Goal: Task Accomplishment & Management: Complete application form

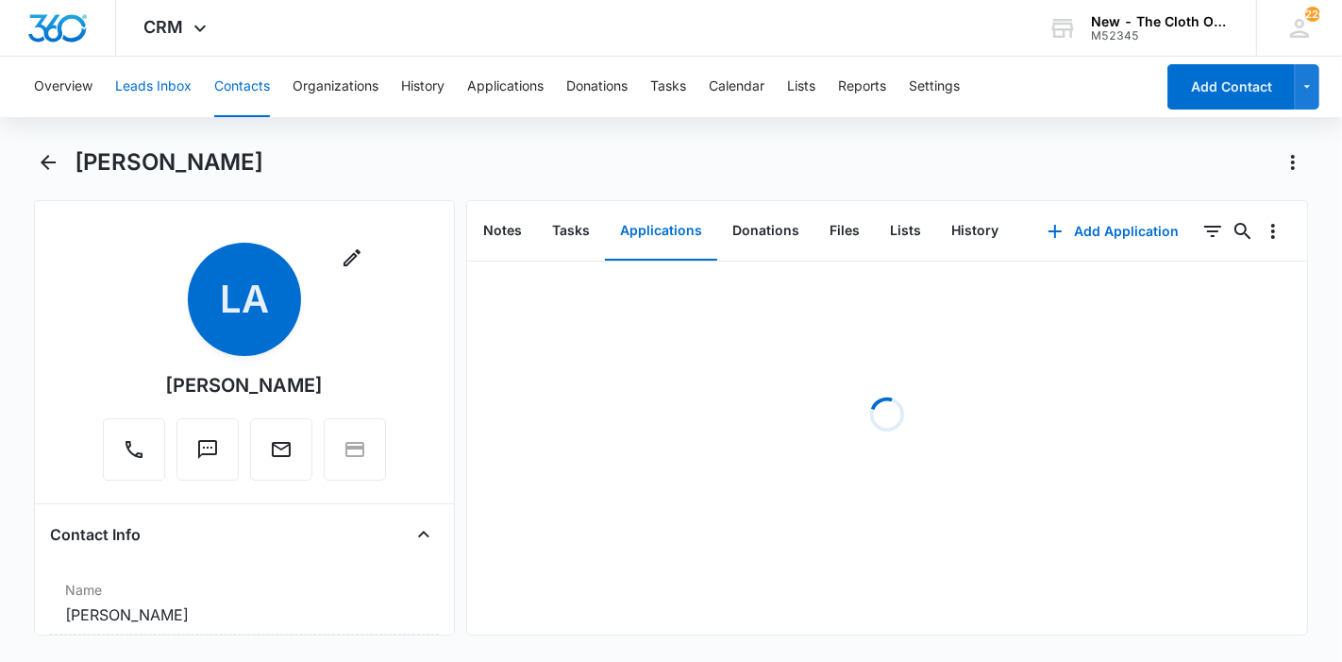
click at [172, 92] on button "Leads Inbox" at bounding box center [153, 87] width 76 height 60
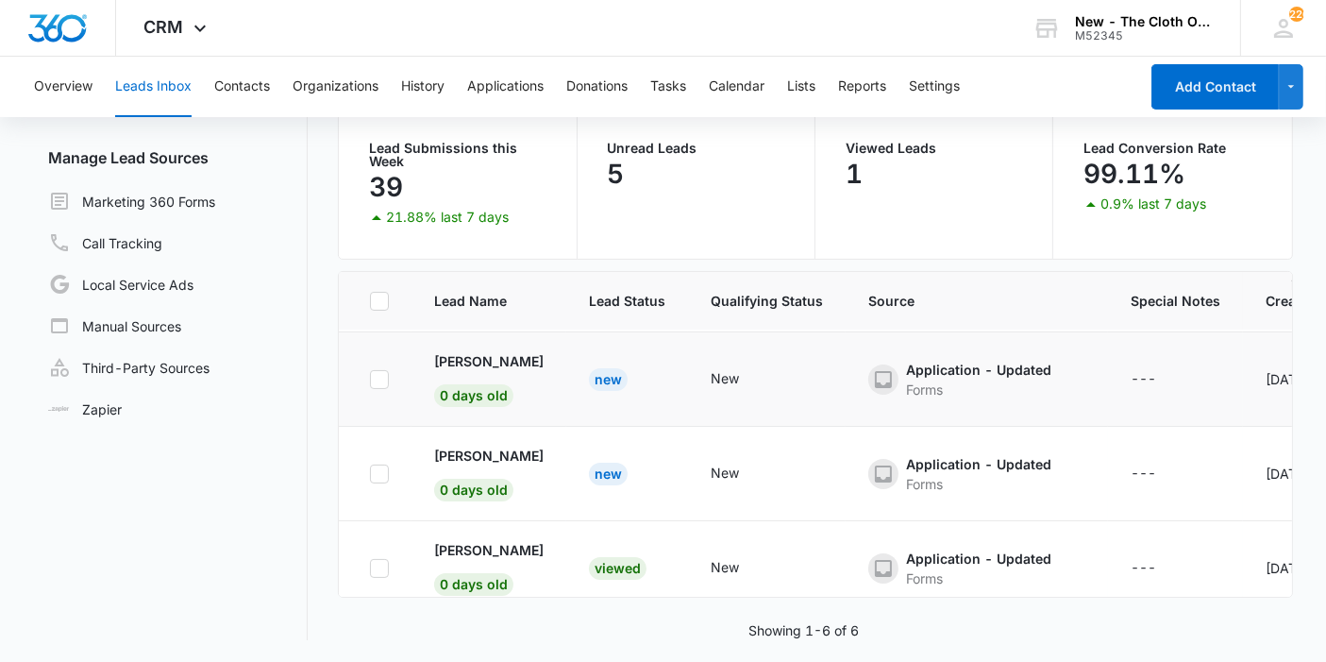
scroll to position [312, 0]
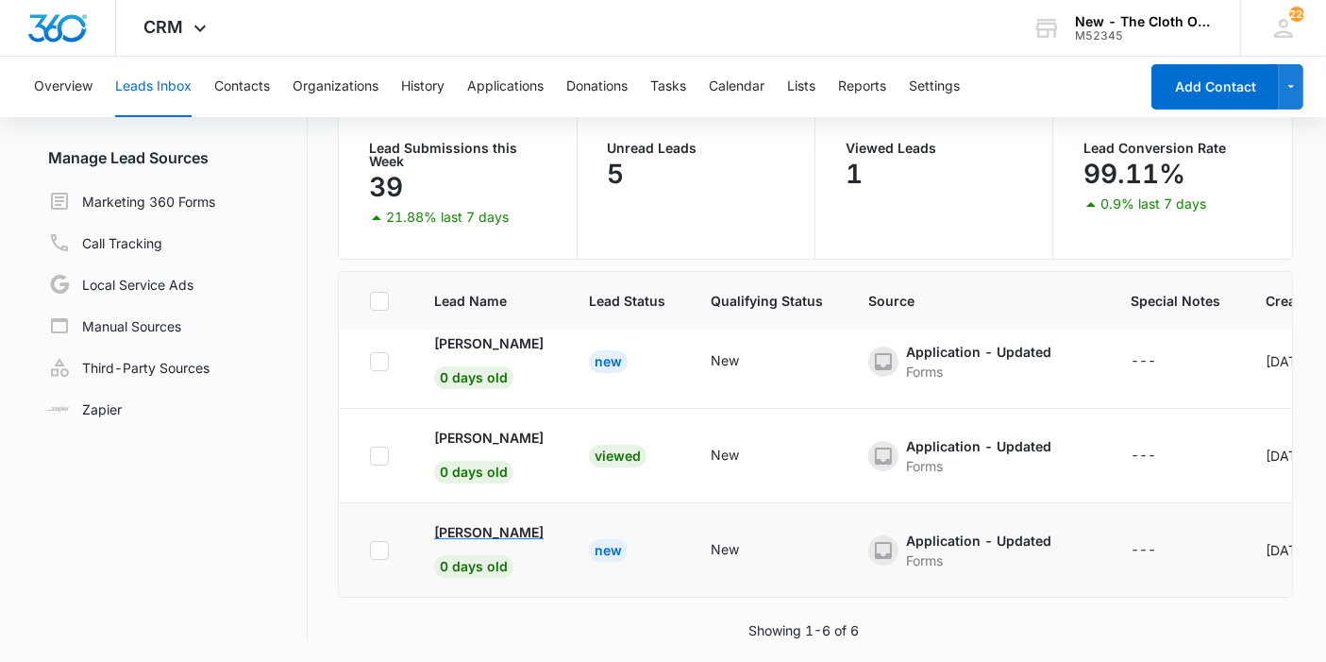
click at [539, 522] on p "[PERSON_NAME]" at bounding box center [488, 532] width 109 height 20
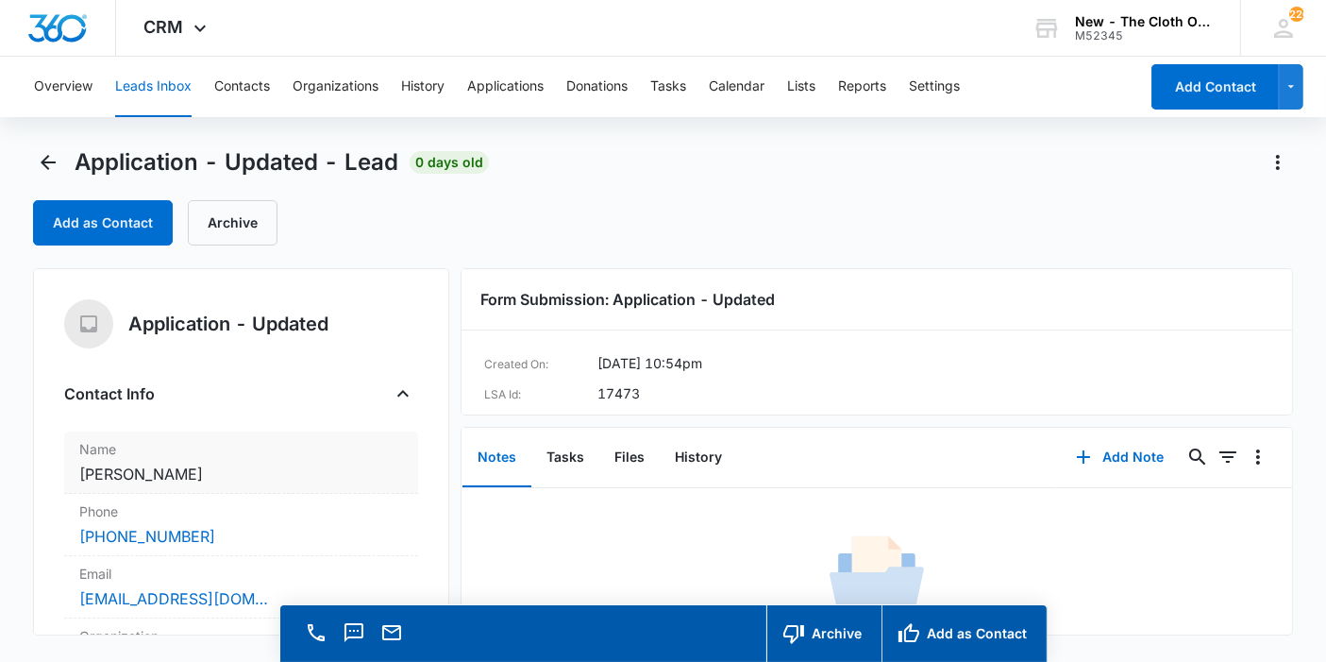
copy dd "[PERSON_NAME]"
drag, startPoint x: 227, startPoint y: 473, endPoint x: 75, endPoint y: 472, distance: 151.9
click at [75, 472] on div "Name Cancel Save Changes [PERSON_NAME]" at bounding box center [241, 462] width 354 height 62
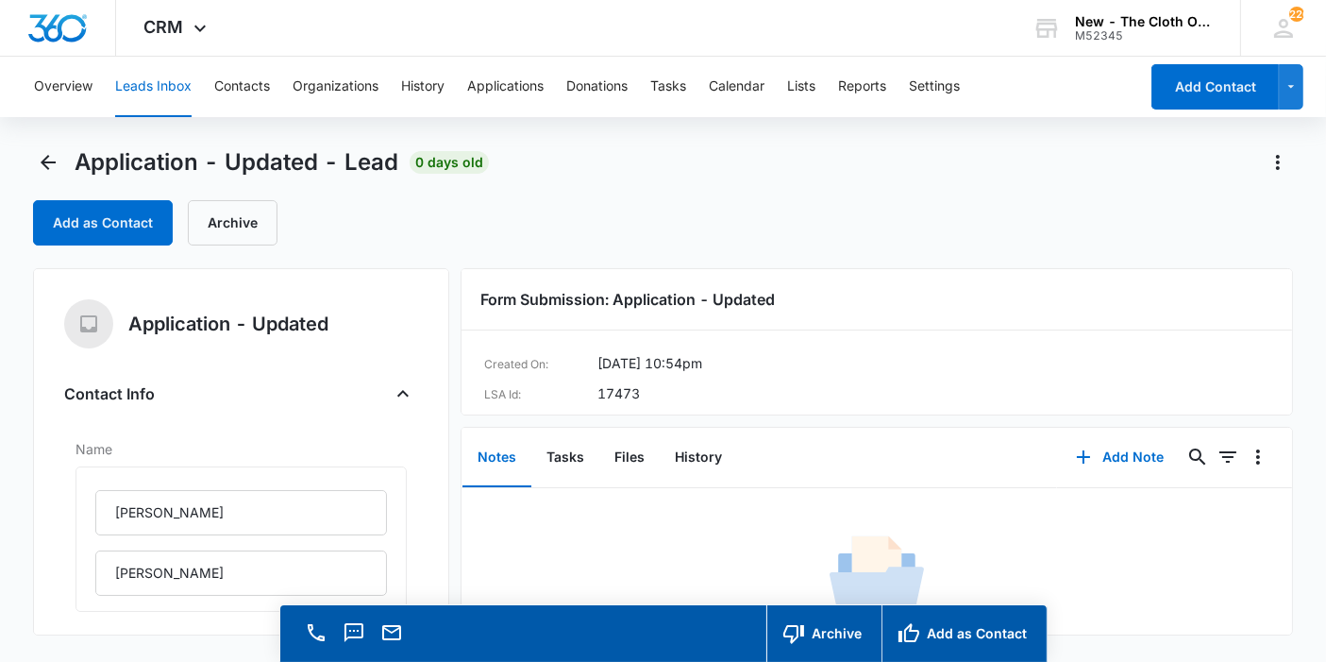
scroll to position [314, 0]
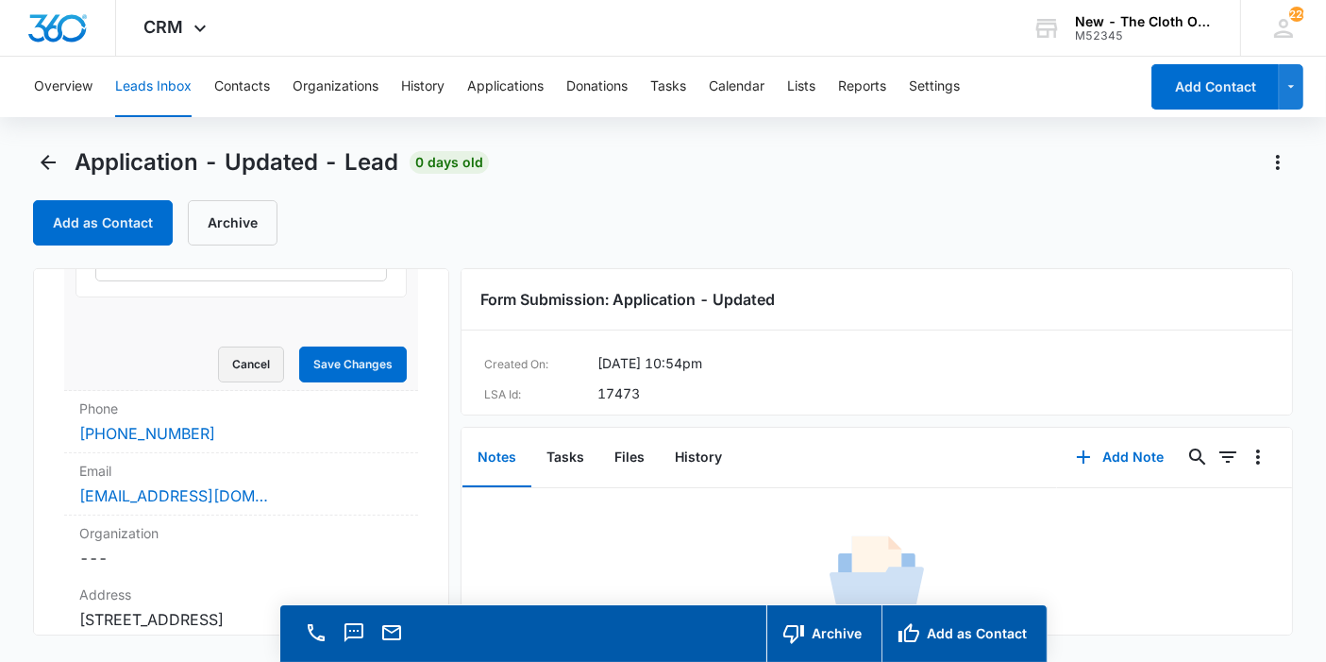
click at [239, 376] on button "Cancel" at bounding box center [251, 364] width 66 height 36
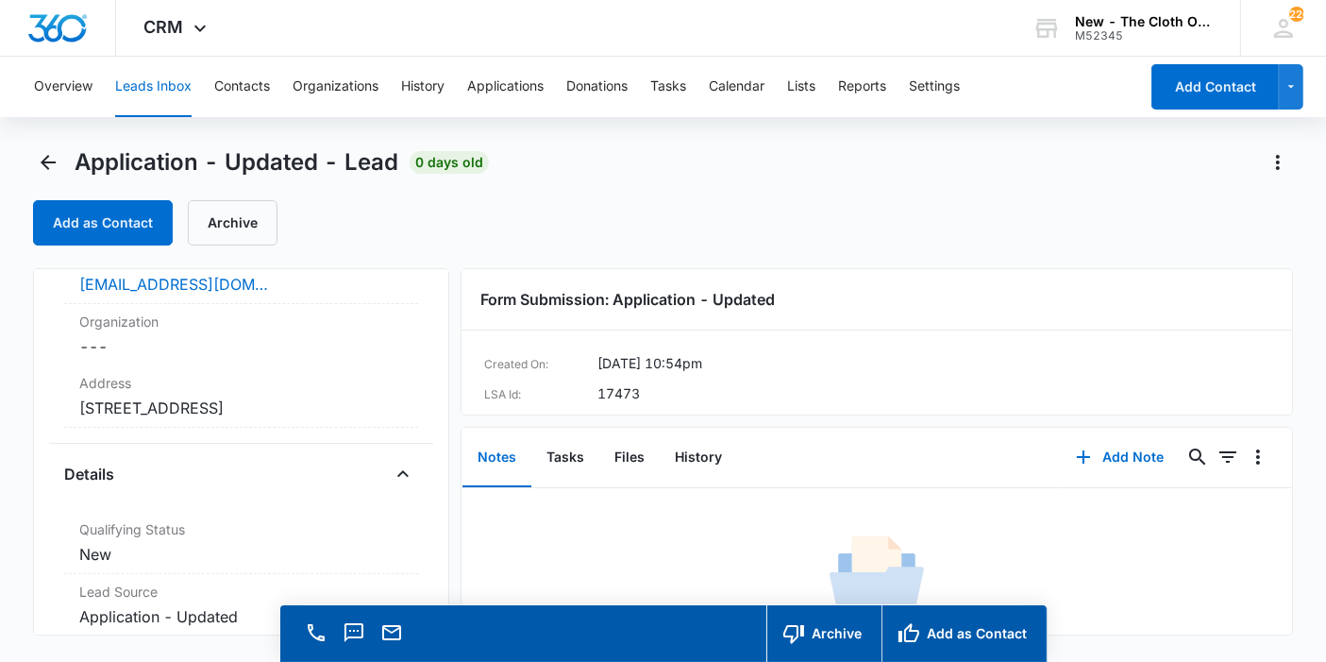
scroll to position [278, 0]
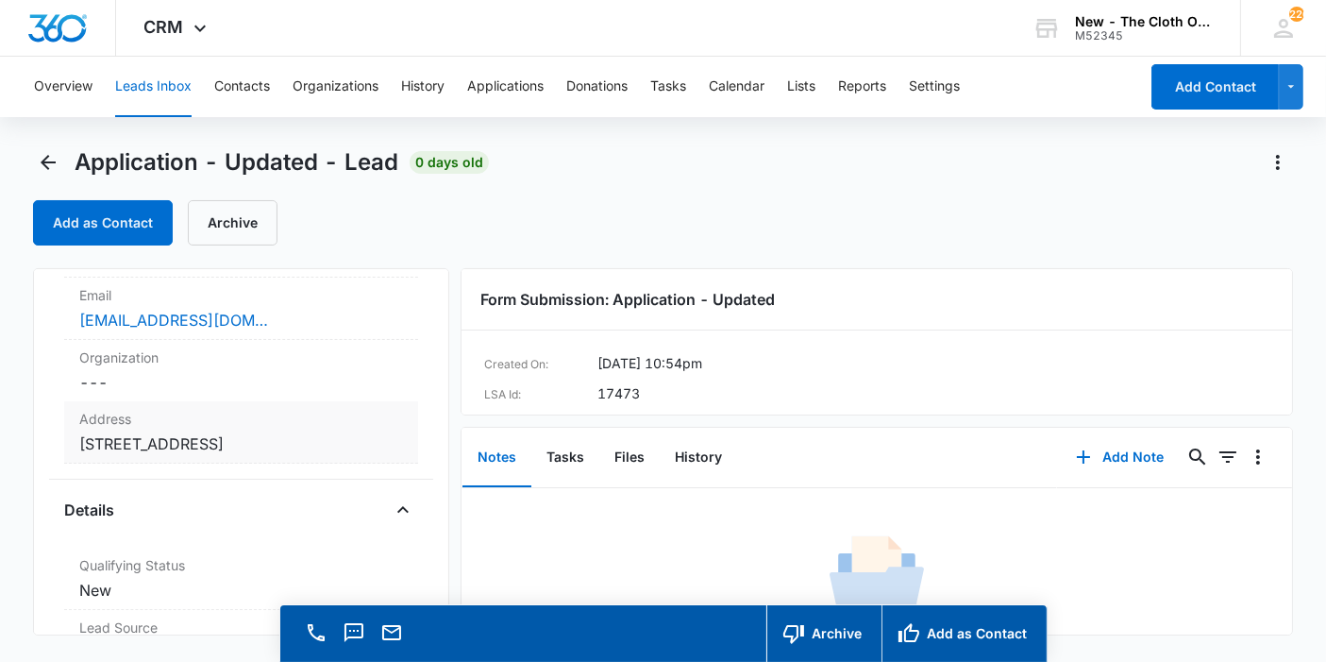
click at [352, 455] on dd "Cancel Save Changes [STREET_ADDRESS]" at bounding box center [241, 443] width 324 height 23
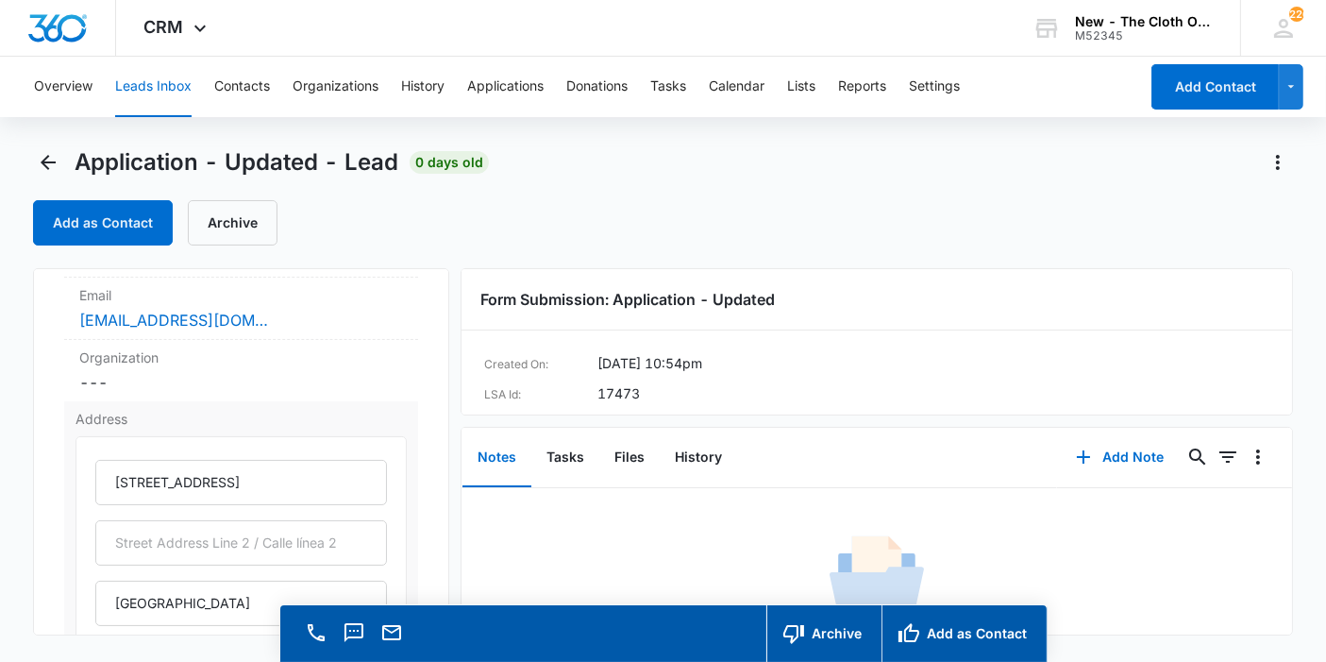
scroll to position [383, 0]
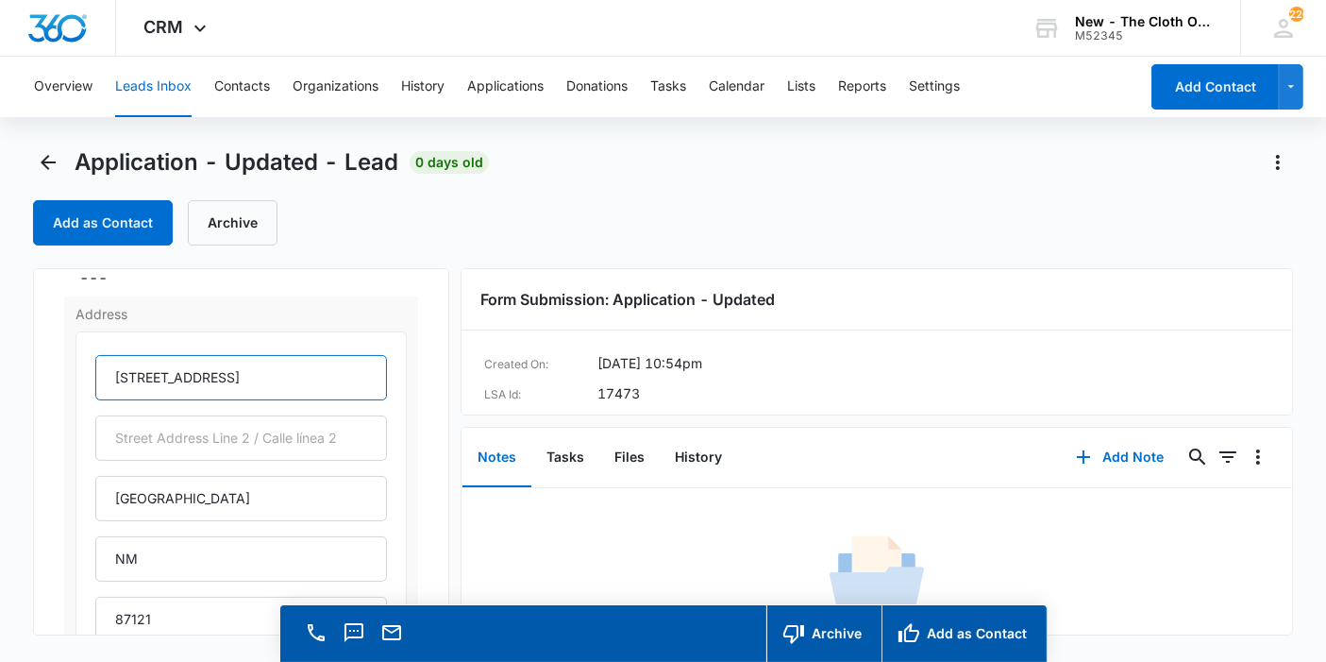
click at [239, 382] on input "[STREET_ADDRESS]" at bounding box center [241, 377] width 292 height 45
click at [201, 373] on input "[STREET_ADDRESS]" at bounding box center [241, 377] width 292 height 45
drag, startPoint x: 310, startPoint y: 368, endPoint x: 254, endPoint y: 364, distance: 55.8
click at [254, 364] on input "[STREET_ADDRESS]" at bounding box center [241, 377] width 292 height 45
type input "[STREET_ADDRESS]"
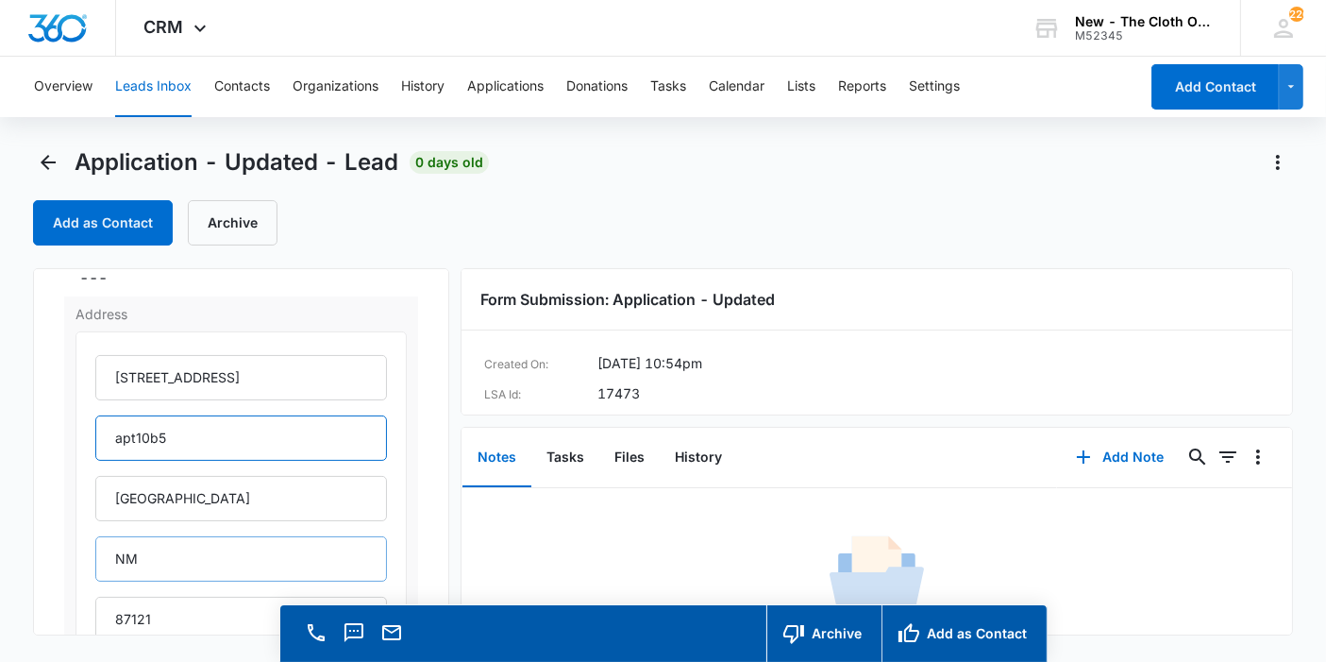
type input "apt10b5"
click at [201, 573] on input "NM" at bounding box center [241, 558] width 292 height 45
type input "[US_STATE]"
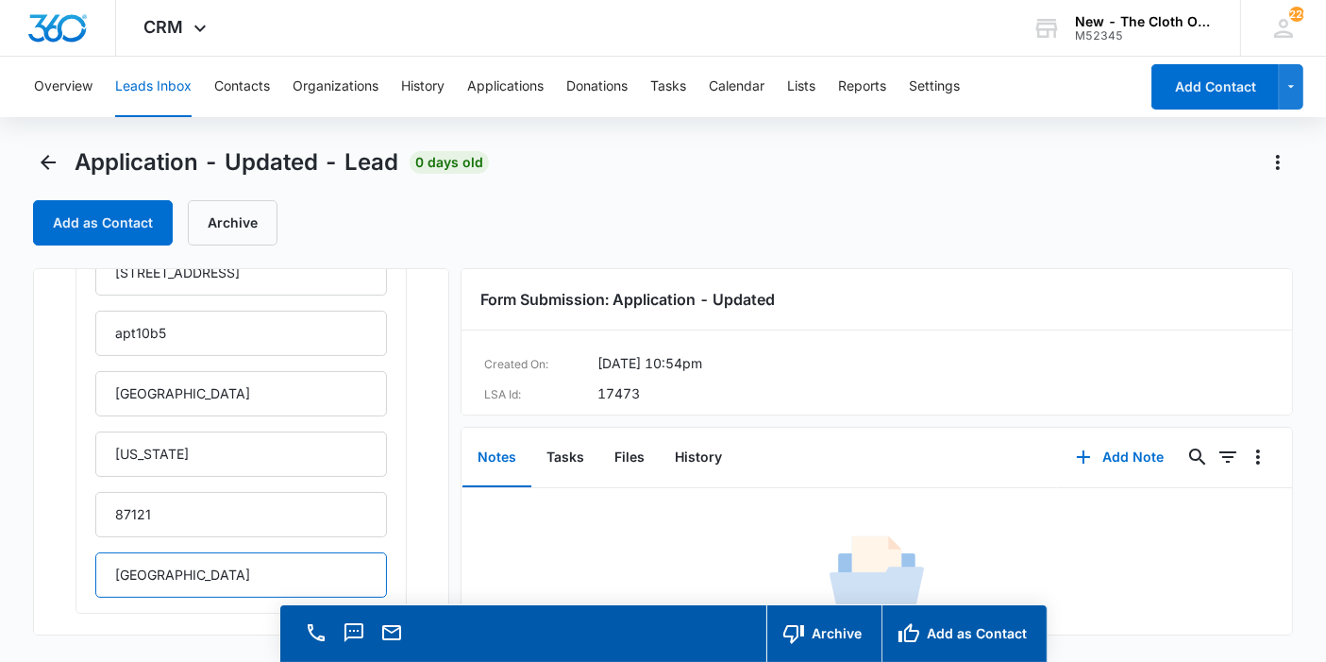
drag, startPoint x: 217, startPoint y: 571, endPoint x: 0, endPoint y: 548, distance: 218.2
click at [0, 549] on main "Application - Updated - Lead 0 days old Add as Contact Archive Application - Up…" at bounding box center [663, 431] width 1326 height 568
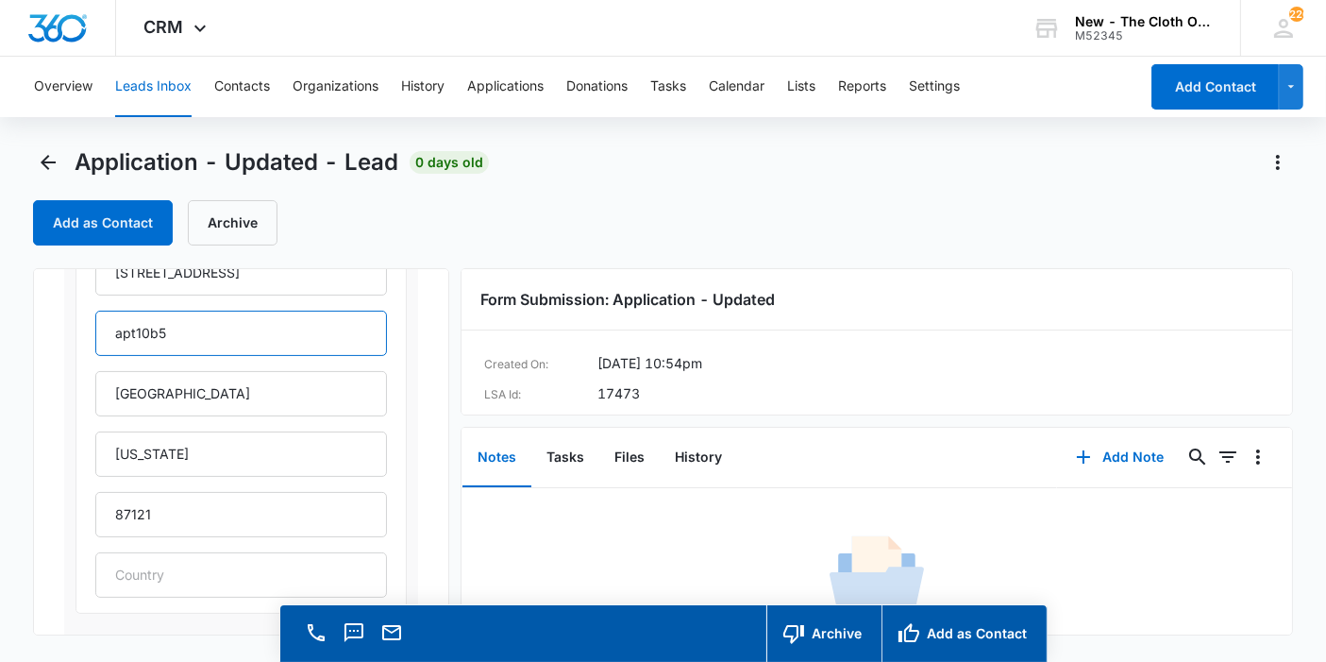
click at [133, 327] on input "apt10b5" at bounding box center [241, 332] width 292 height 45
click at [118, 335] on input "apt 10b5" at bounding box center [241, 332] width 292 height 45
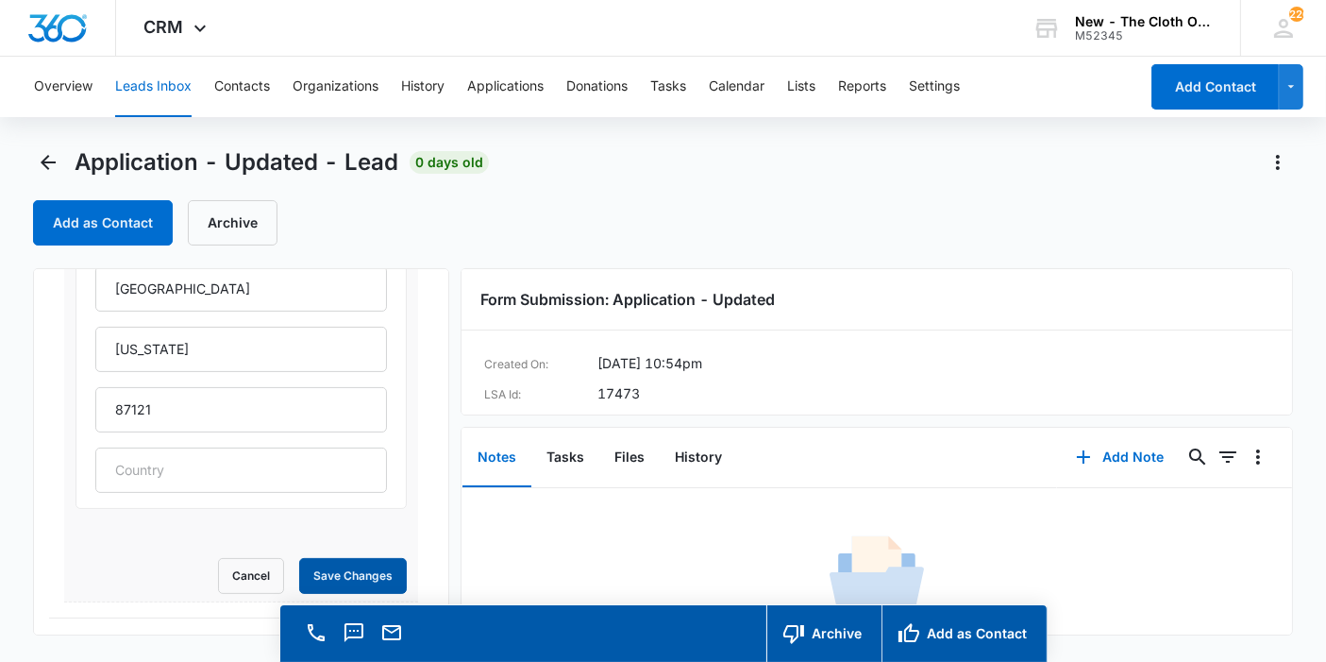
type input "Apt 10b5"
click at [314, 588] on button "Save Changes" at bounding box center [353, 576] width 108 height 36
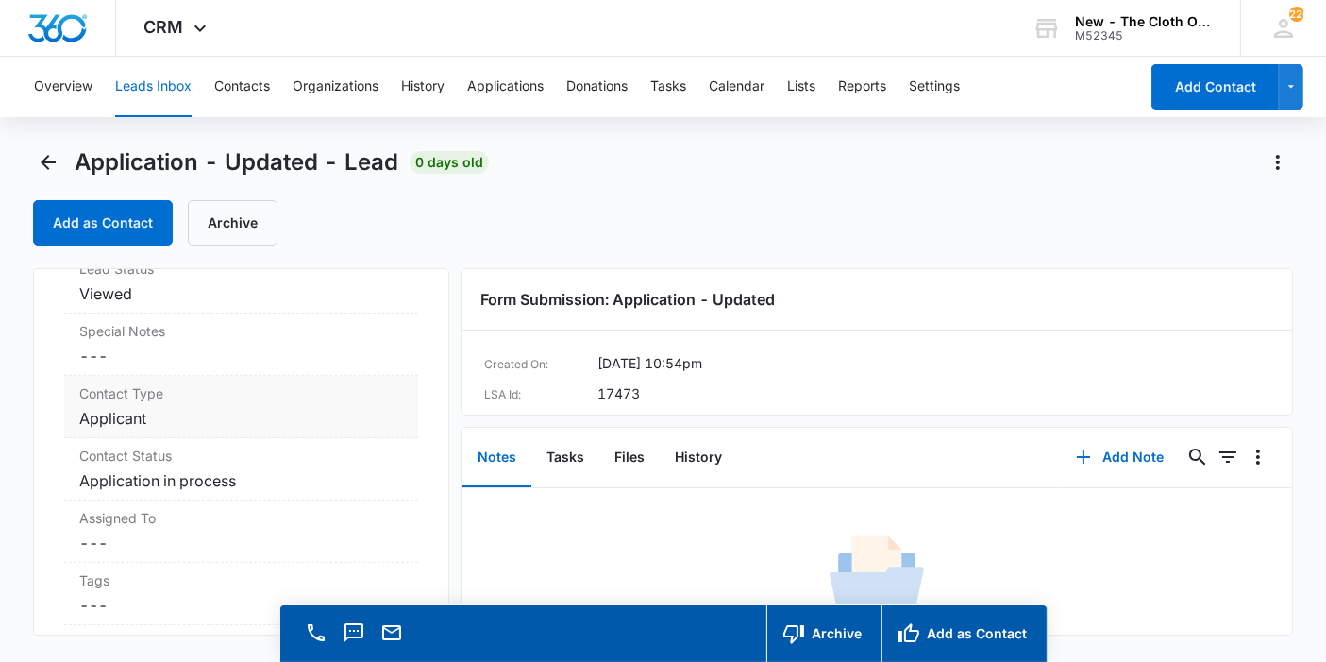
scroll to position [793, 0]
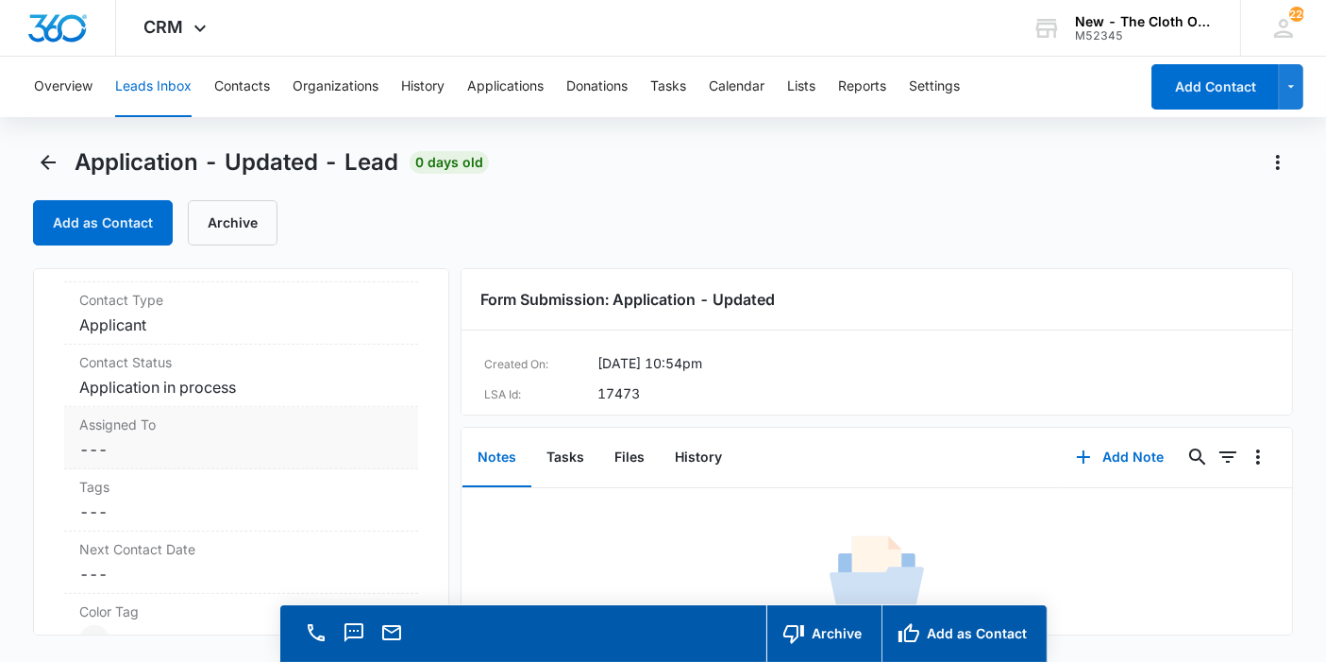
click at [210, 461] on dd "Cancel Save Changes ---" at bounding box center [241, 449] width 324 height 23
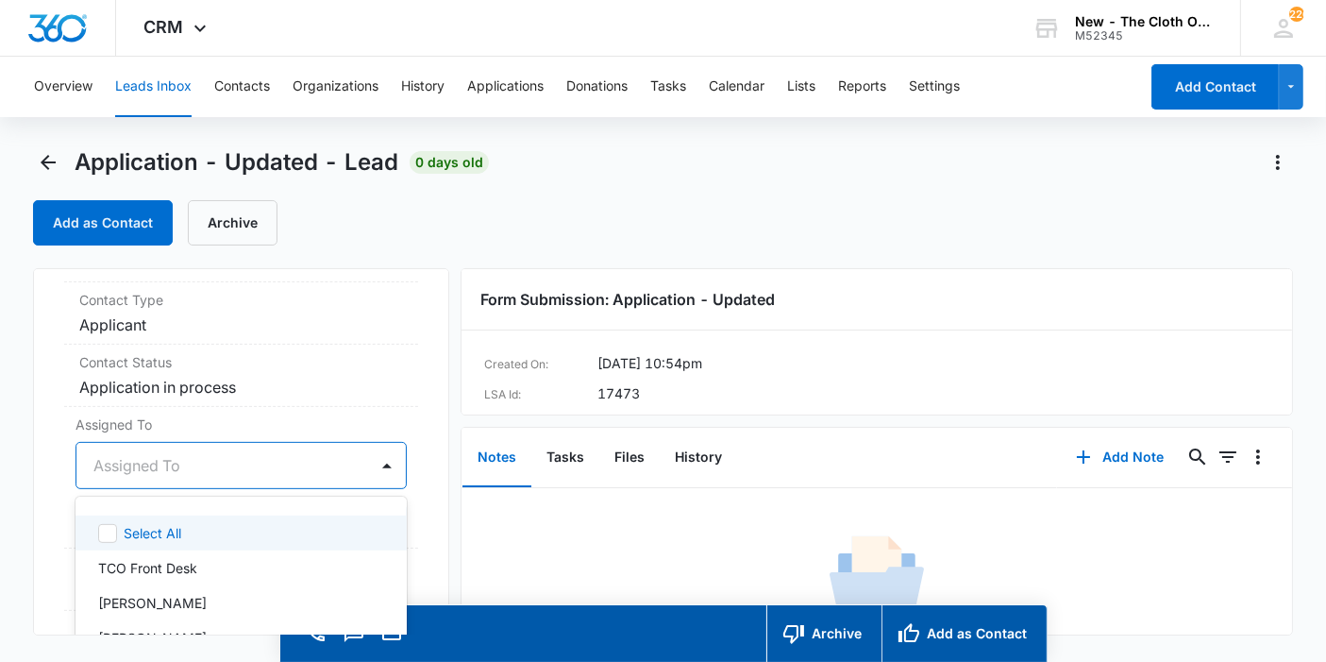
click at [207, 476] on div "47 results available. Use Up and Down to choose options, press Enter to select …" at bounding box center [240, 465] width 331 height 47
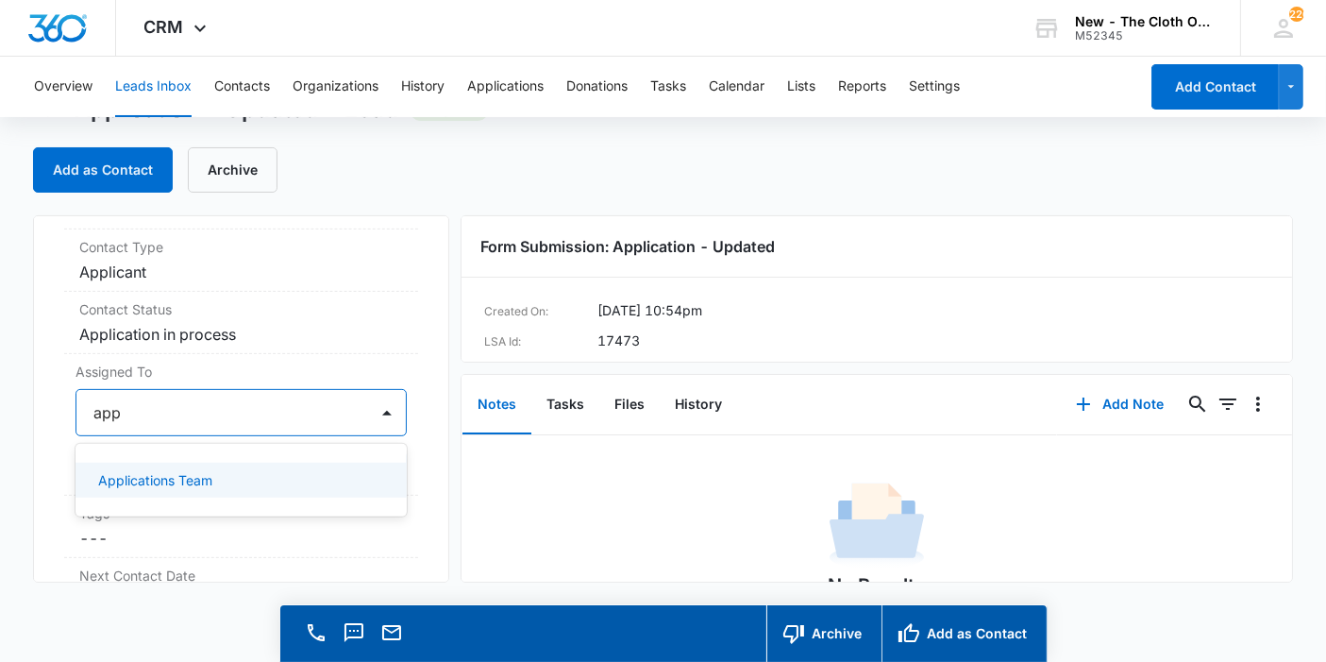
type input "appl"
click at [218, 490] on div "Applications Team" at bounding box center [239, 480] width 282 height 20
click at [403, 467] on div "Application - Updated Contact Info Name Cancel Save Changes [PERSON_NAME] Phone…" at bounding box center [241, 398] width 416 height 367
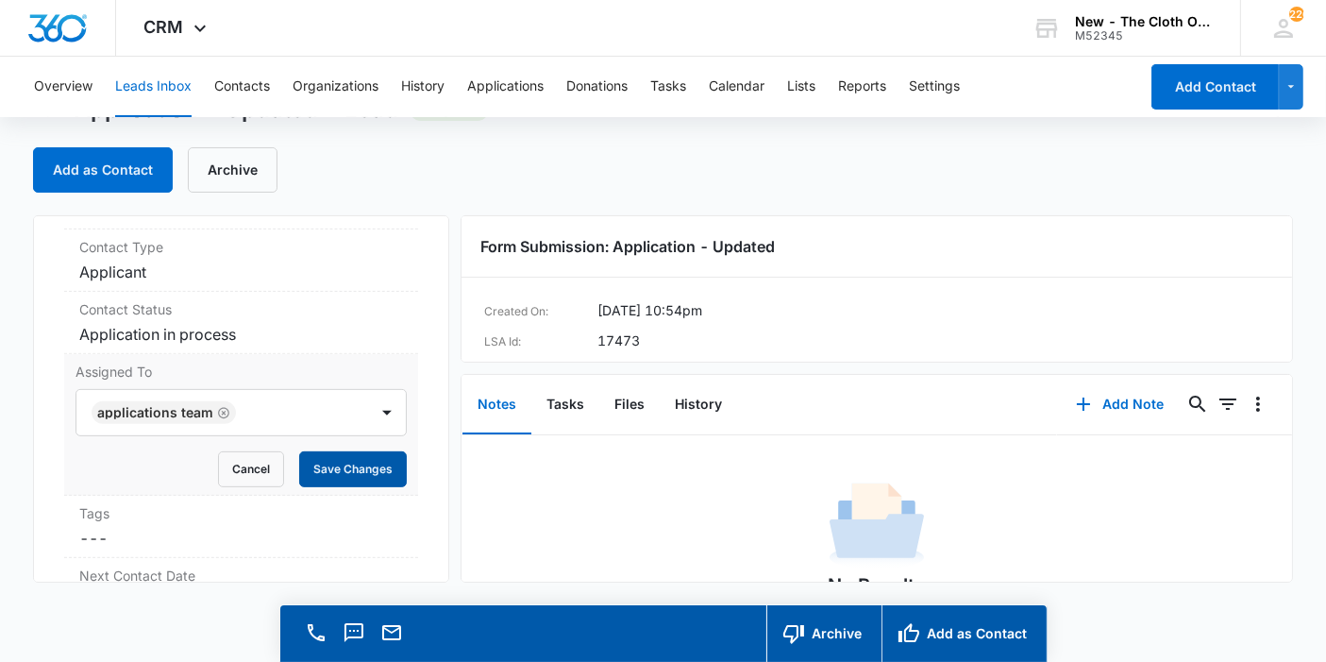
click at [361, 479] on button "Save Changes" at bounding box center [353, 469] width 108 height 36
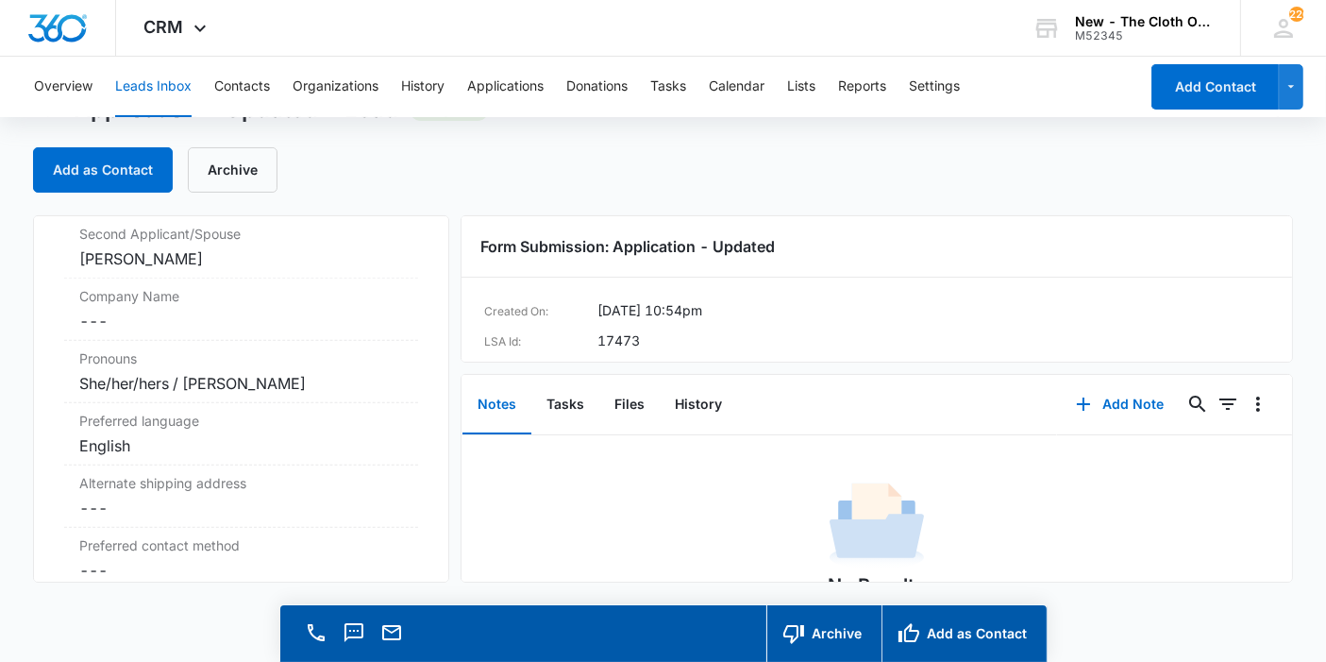
scroll to position [1526, 0]
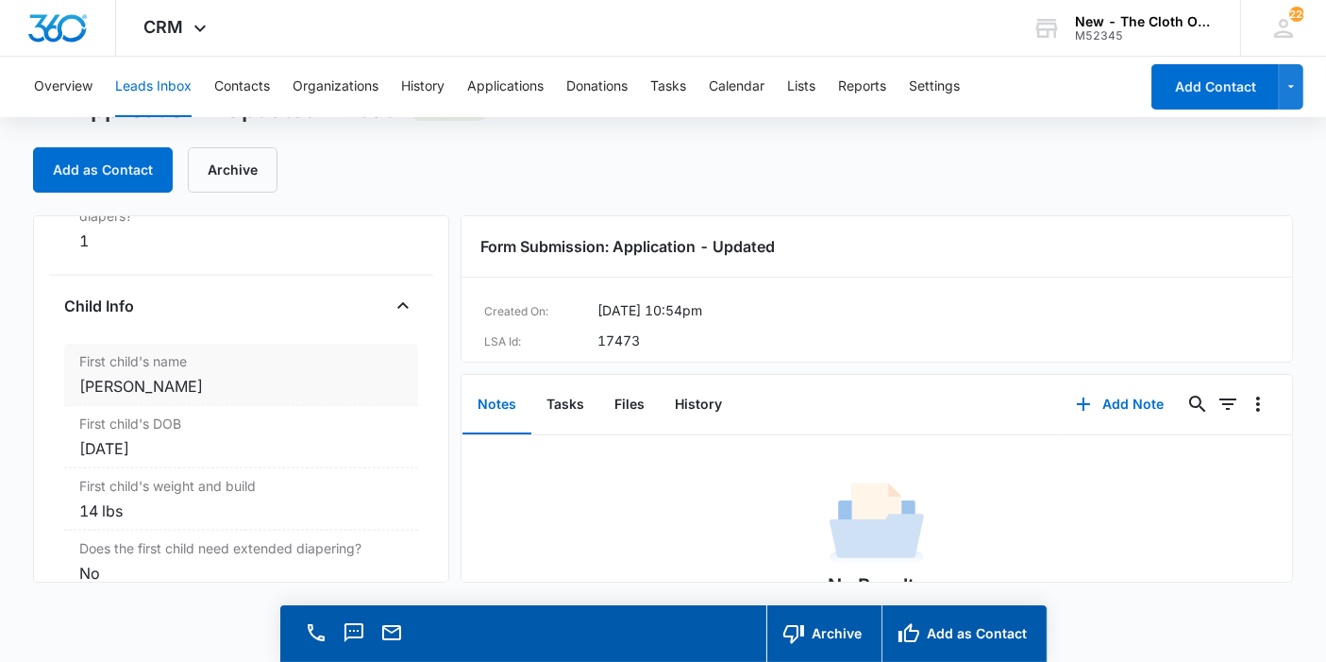
click at [253, 371] on label "First child's name" at bounding box center [241, 361] width 324 height 20
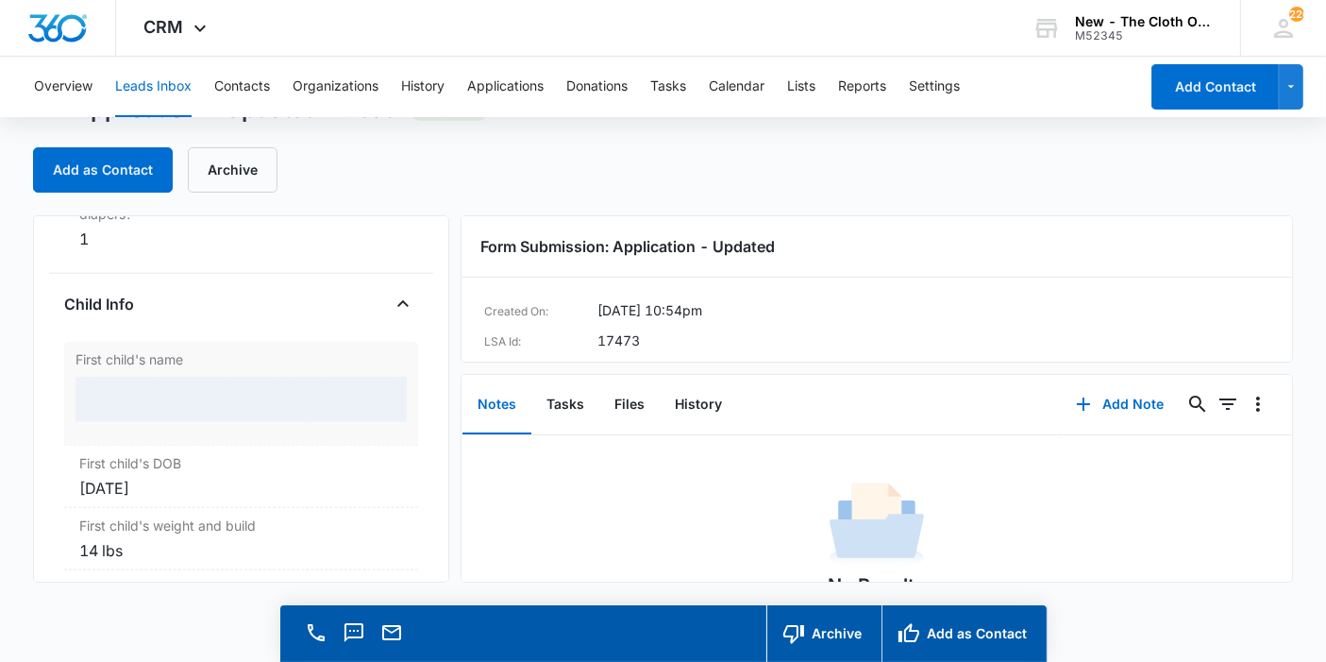
scroll to position [2076, 0]
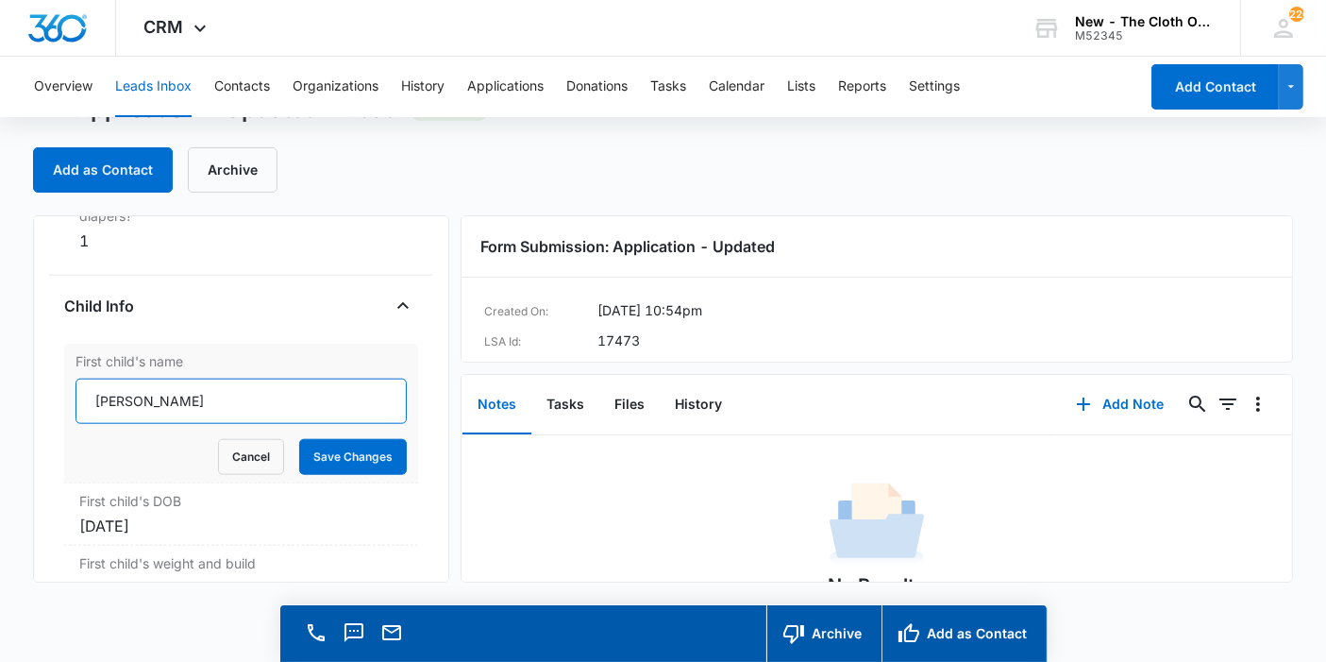
click at [141, 417] on input "[PERSON_NAME]" at bounding box center [240, 400] width 331 height 45
click at [151, 419] on input "[PERSON_NAME]" at bounding box center [240, 400] width 331 height 45
type input "[PERSON_NAME]"
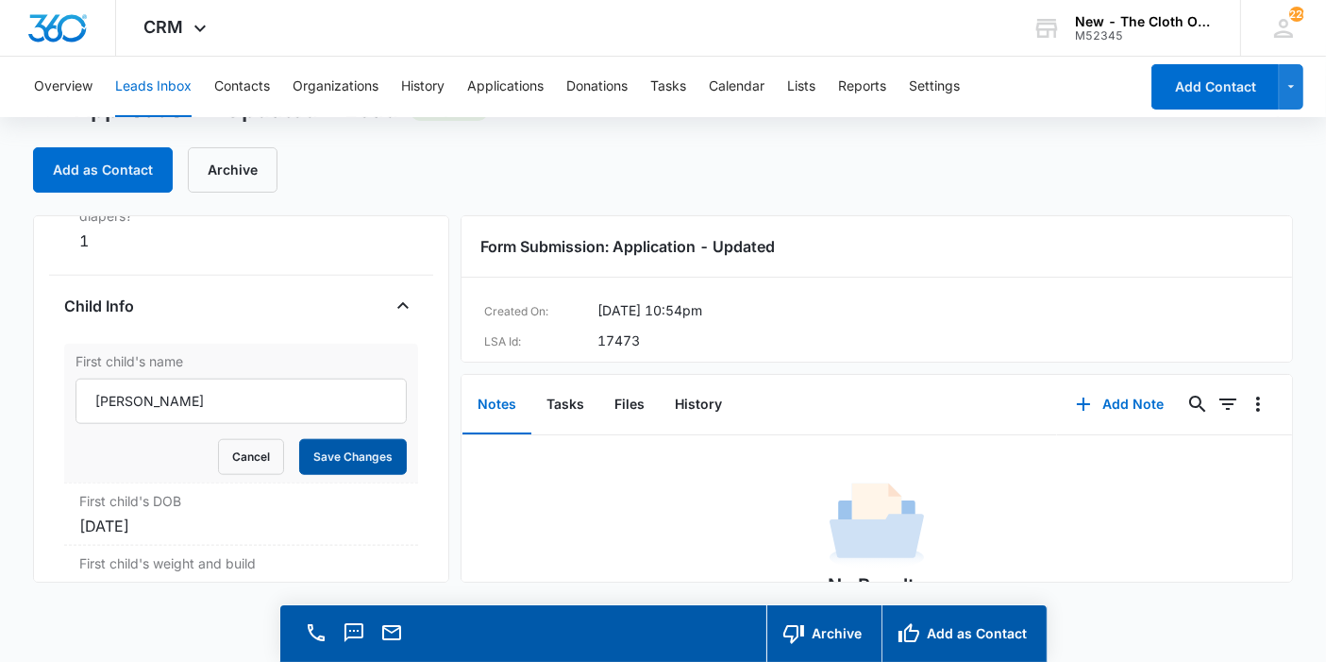
click at [334, 473] on button "Save Changes" at bounding box center [353, 457] width 108 height 36
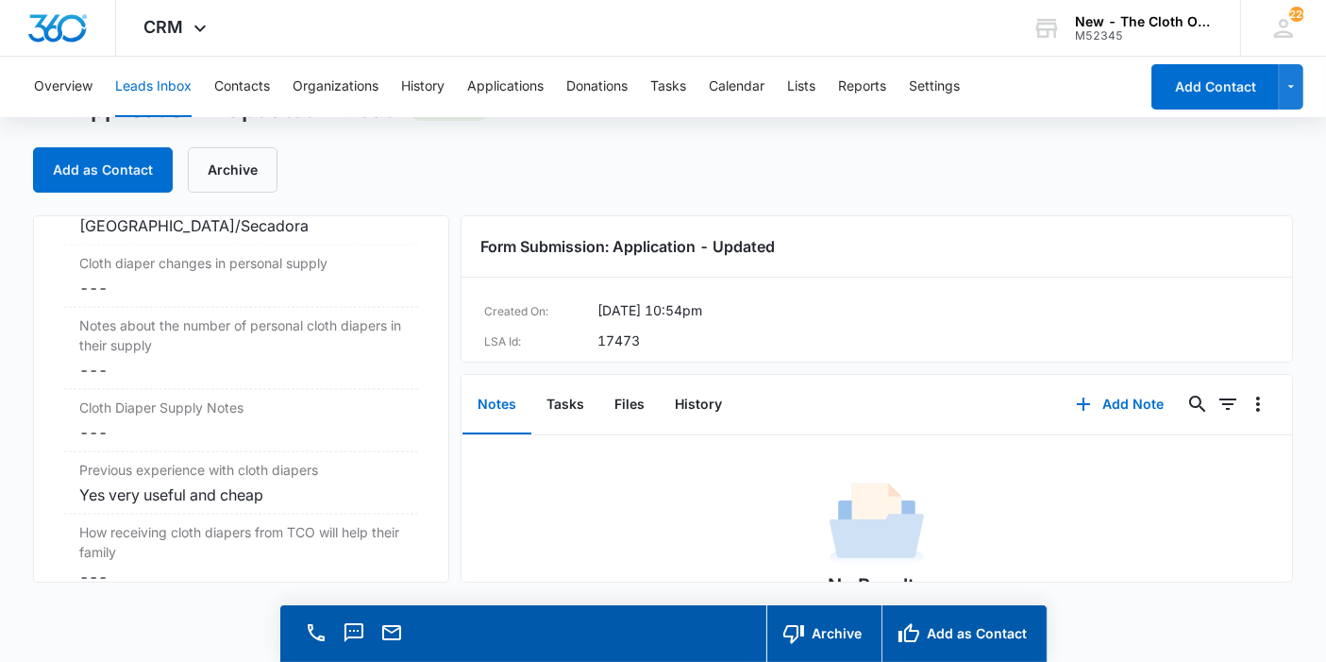
scroll to position [3152, 0]
click at [85, 277] on dd "Cancel Save Changes ---" at bounding box center [241, 288] width 324 height 23
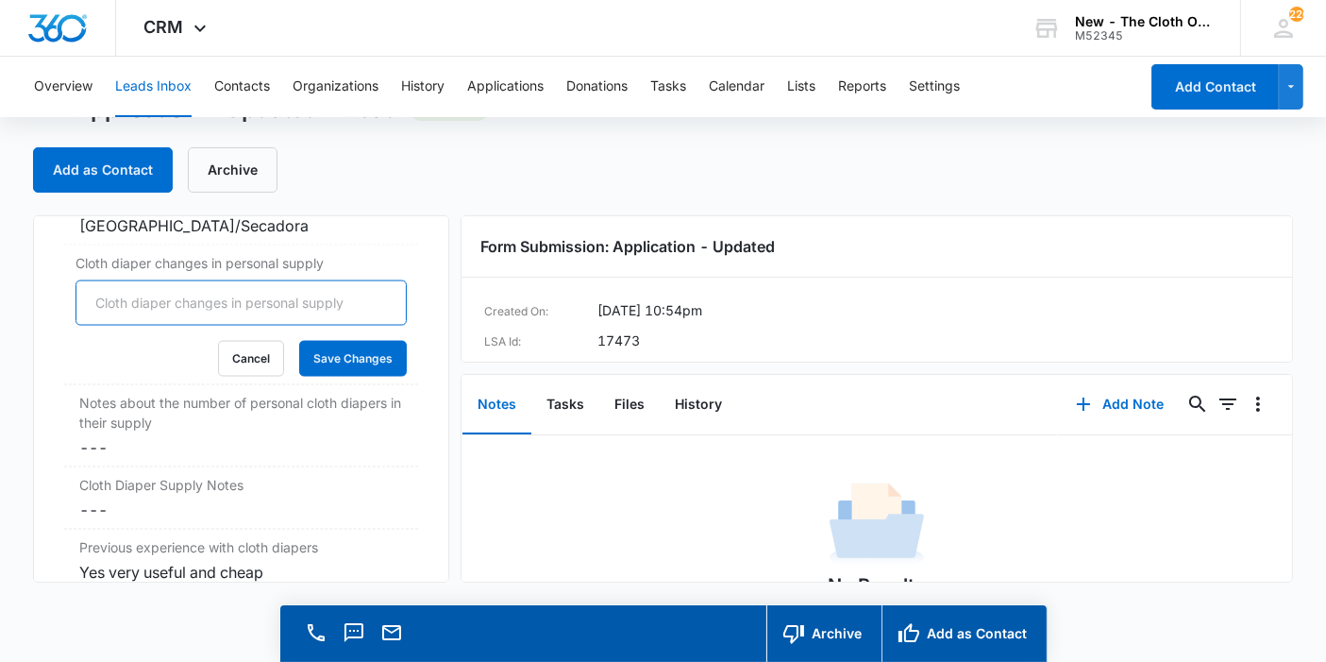
click at [88, 280] on input "Cloth diaper changes in personal supply" at bounding box center [240, 302] width 331 height 45
type input "0"
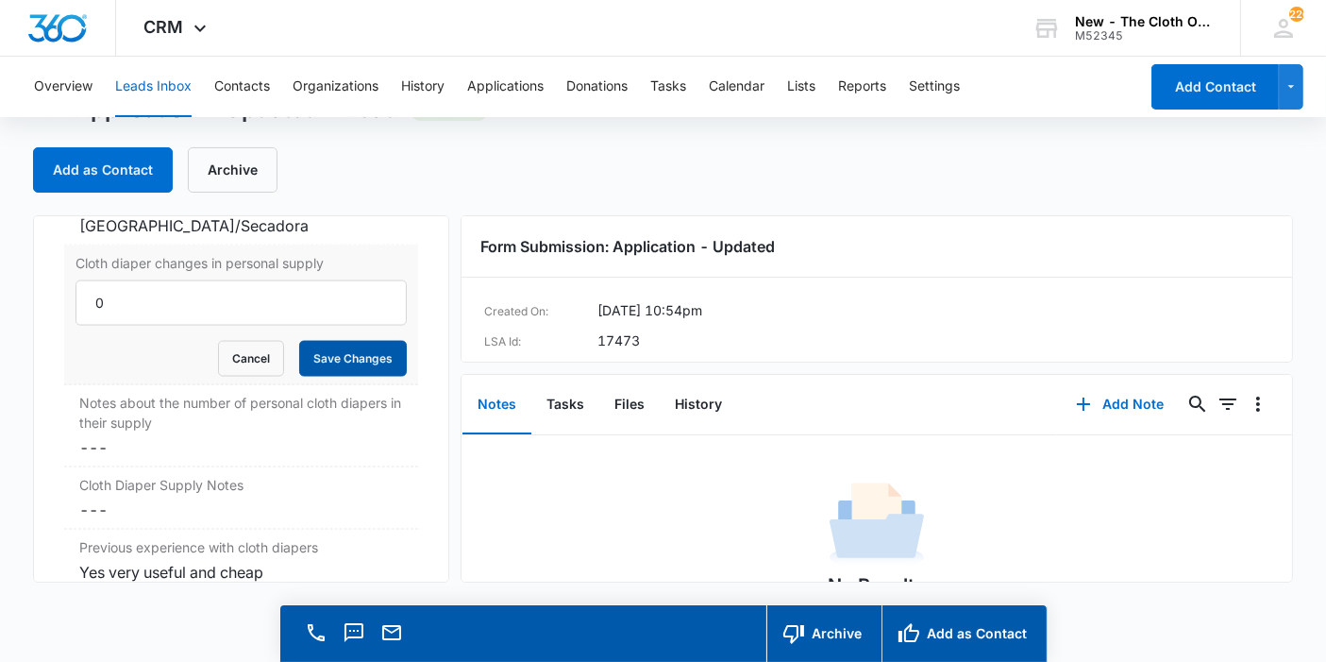
click at [326, 349] on button "Save Changes" at bounding box center [353, 359] width 108 height 36
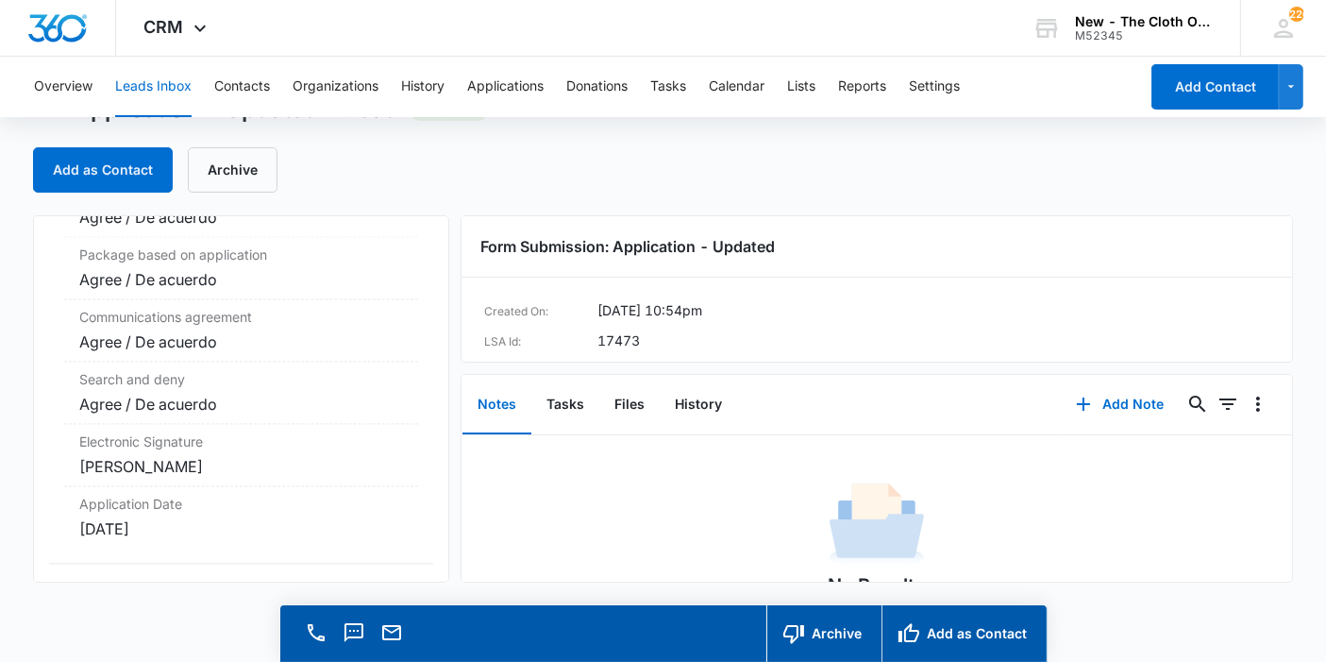
scroll to position [4018, 0]
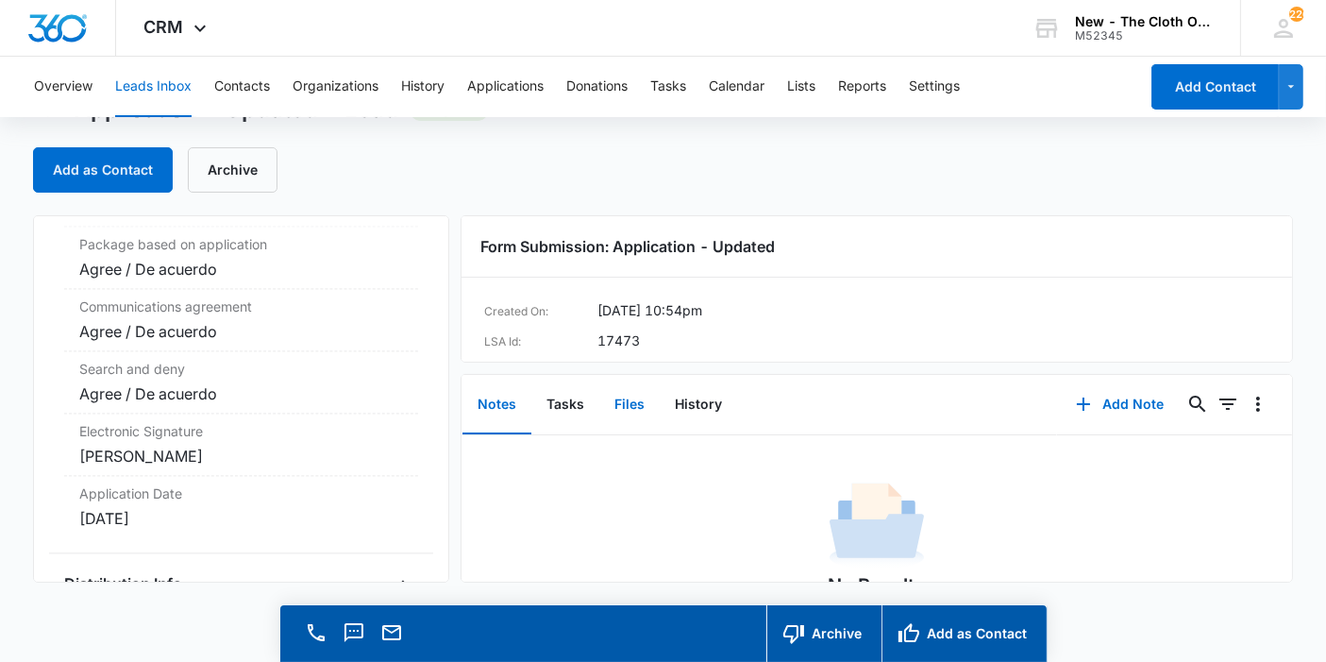
click at [616, 399] on button "Files" at bounding box center [629, 405] width 60 height 59
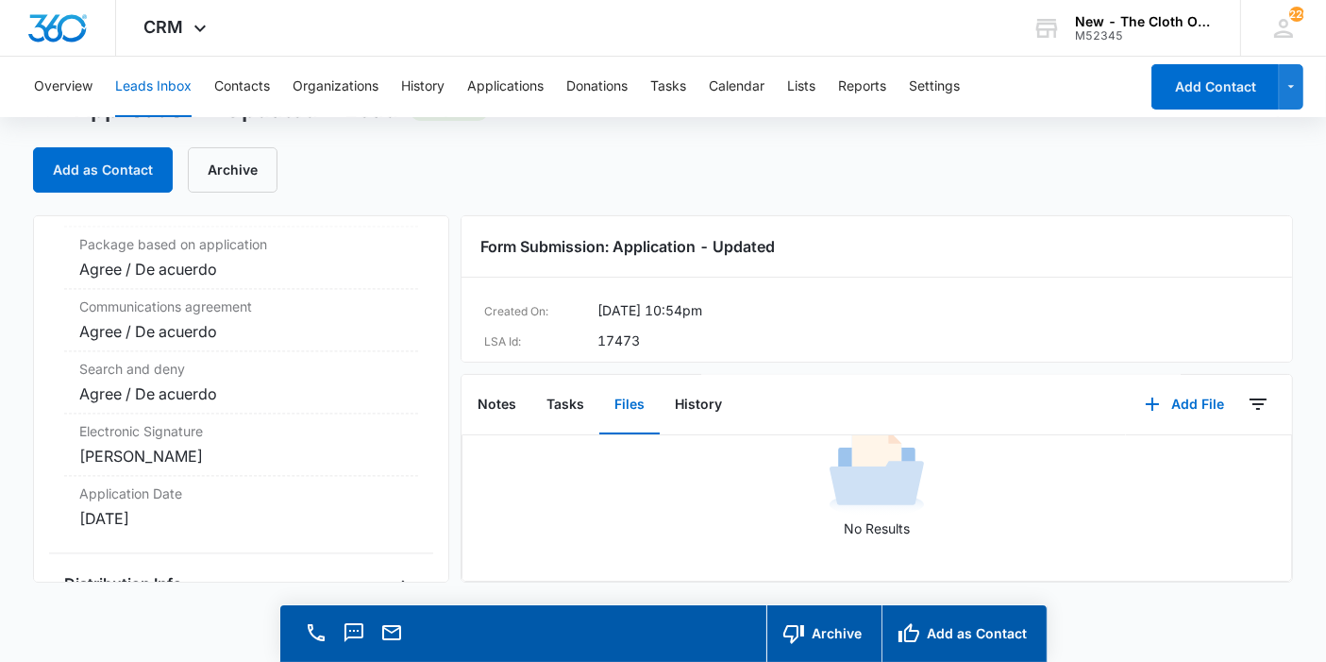
scroll to position [126, 0]
click at [944, 612] on button "Add as Contact" at bounding box center [963, 633] width 165 height 57
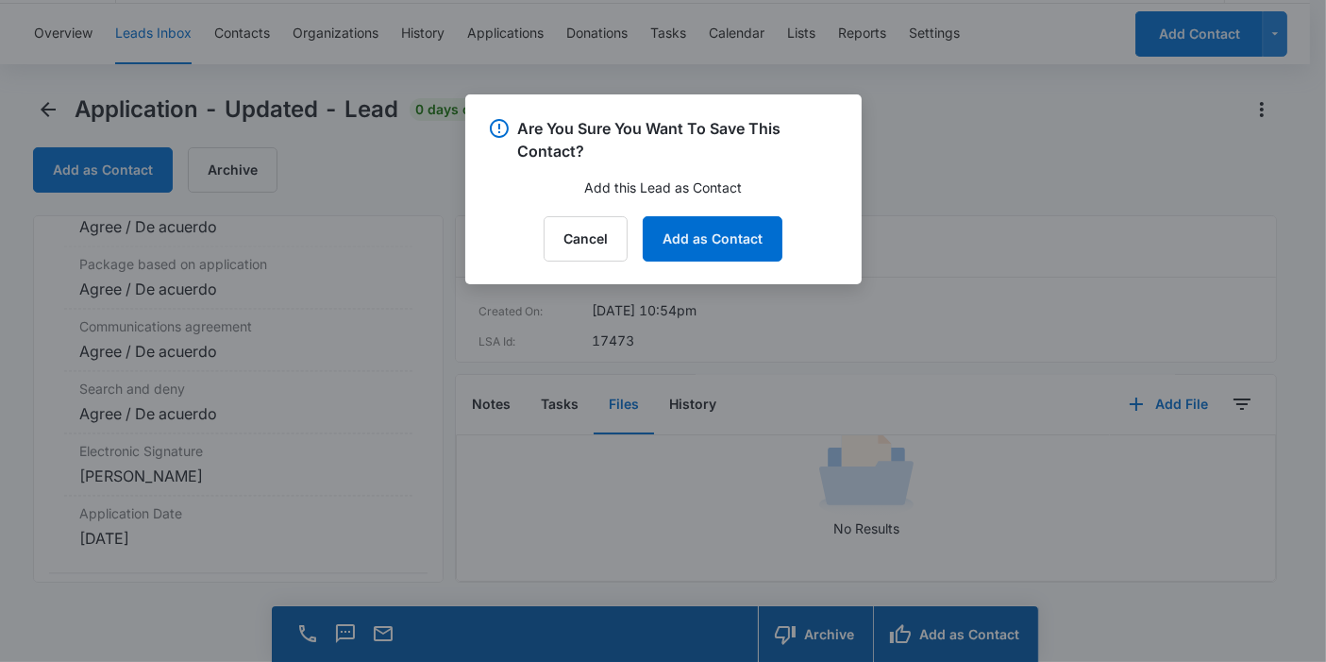
scroll to position [4038, 0]
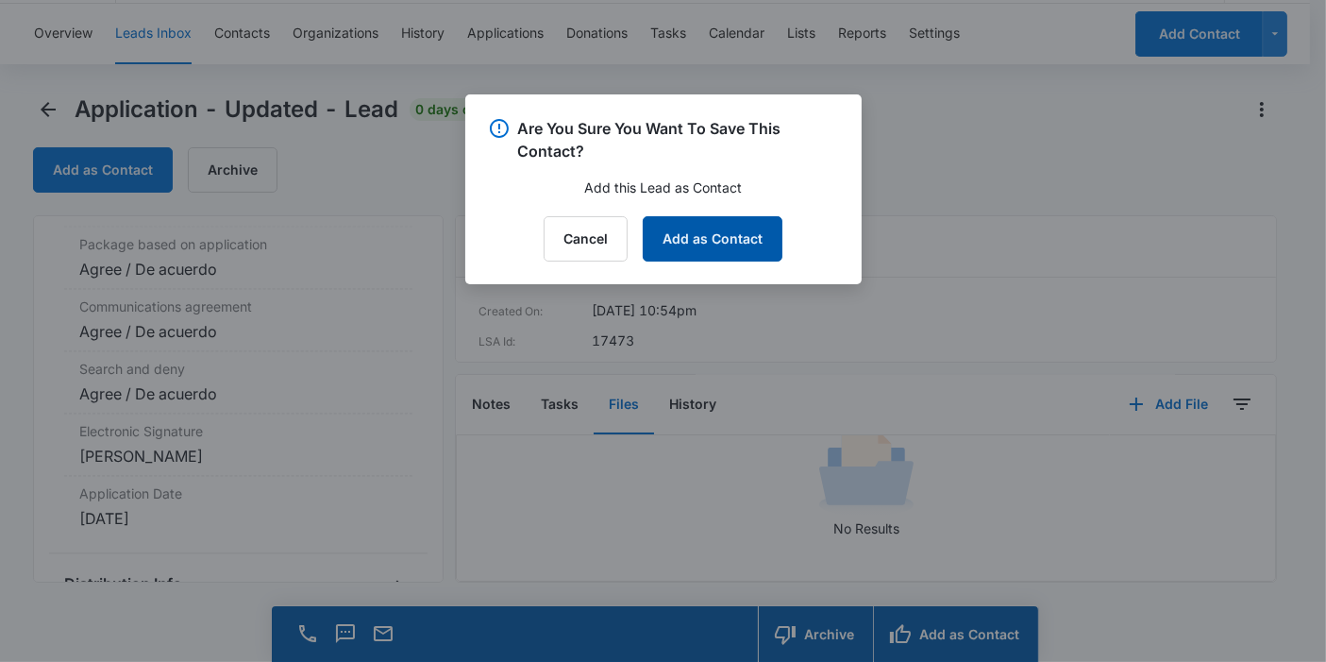
click at [721, 240] on button "Add as Contact" at bounding box center [713, 238] width 140 height 45
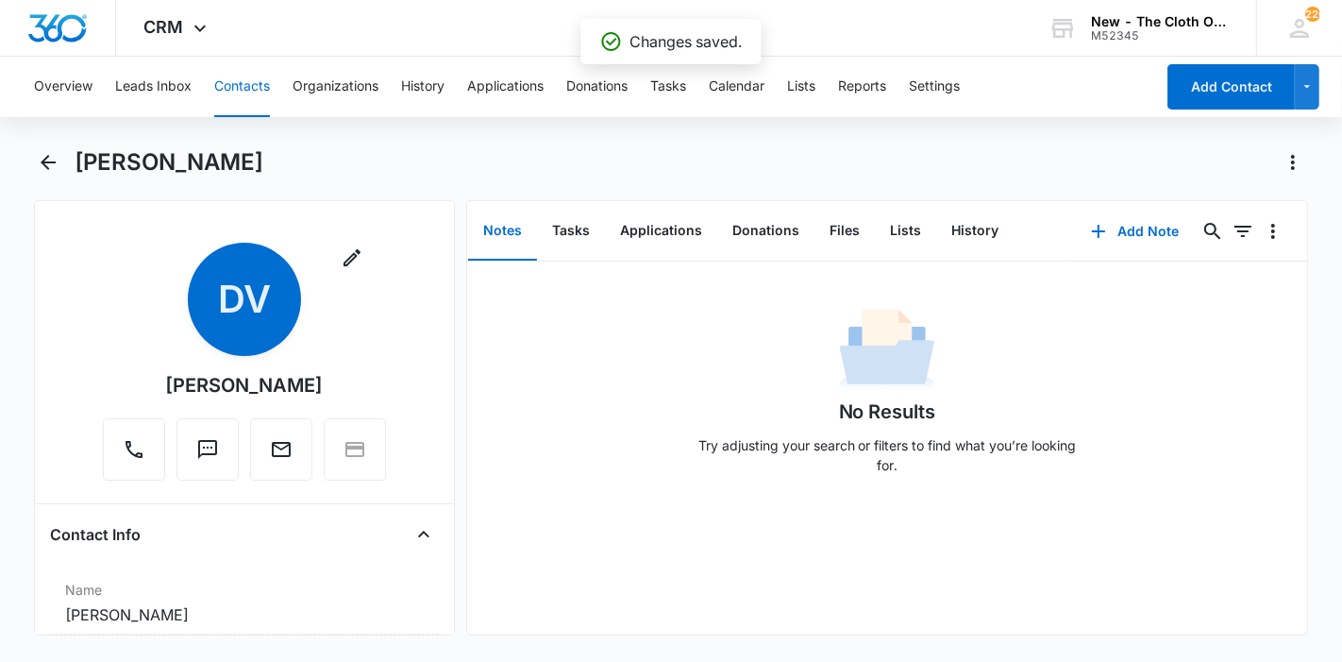
drag, startPoint x: 303, startPoint y: 191, endPoint x: 75, endPoint y: 193, distance: 227.5
click at [75, 193] on div "[PERSON_NAME]" at bounding box center [671, 173] width 1275 height 53
copy h1 "[PERSON_NAME]"
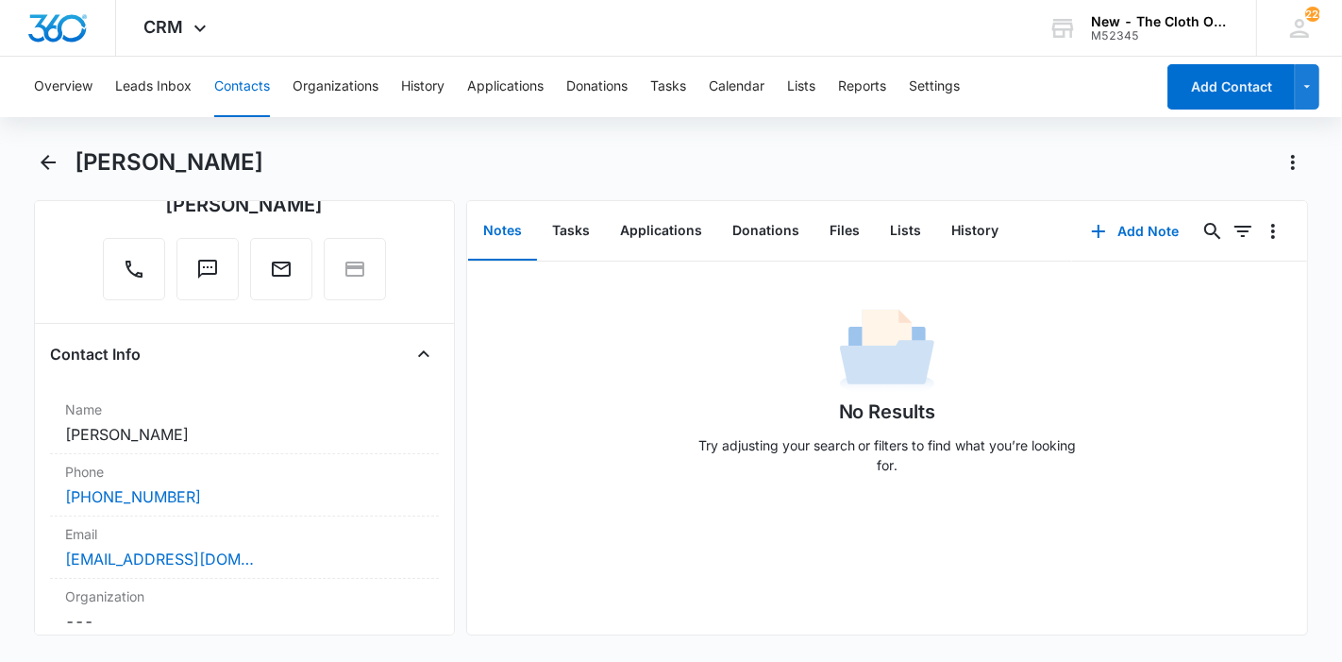
scroll to position [419, 0]
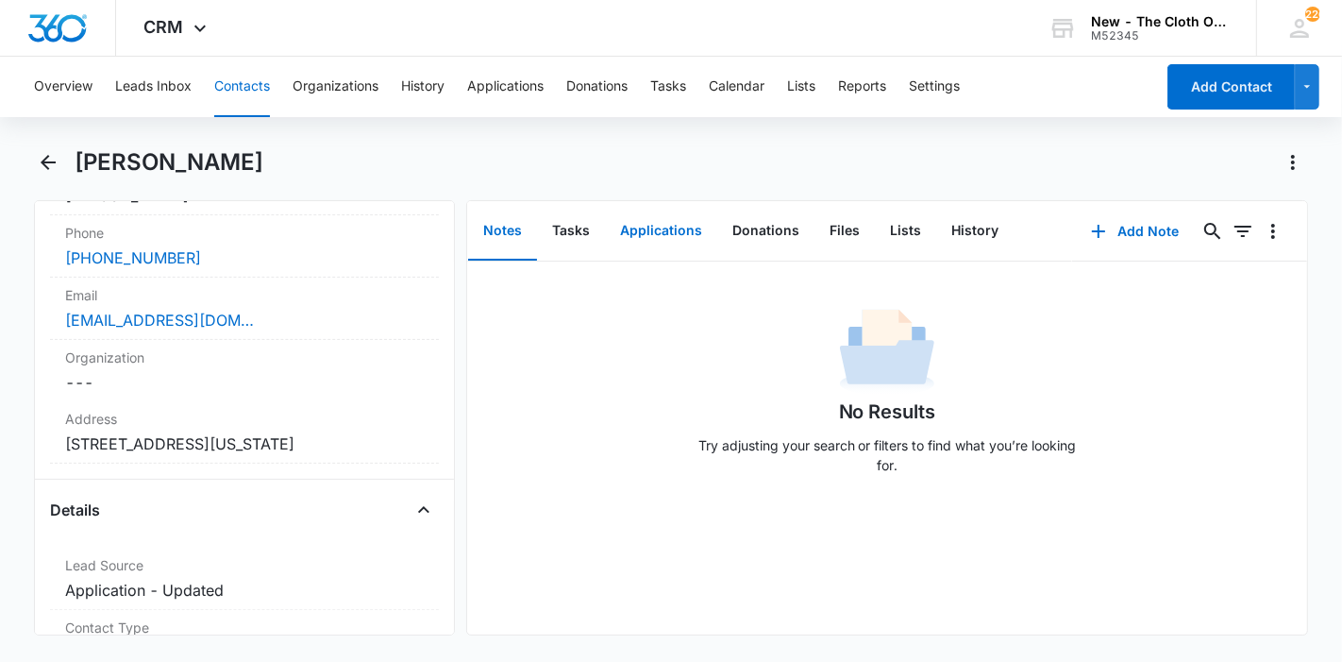
click at [665, 235] on button "Applications" at bounding box center [661, 231] width 112 height 59
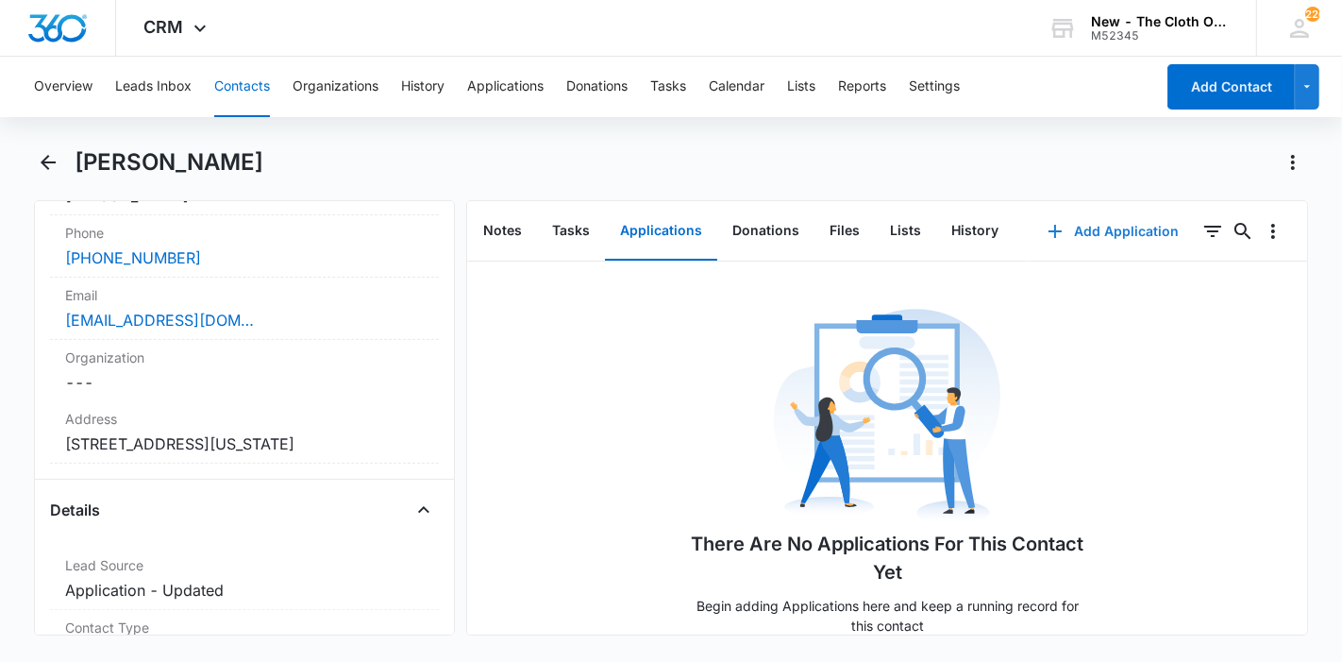
click at [1089, 227] on button "Add Application" at bounding box center [1113, 231] width 169 height 45
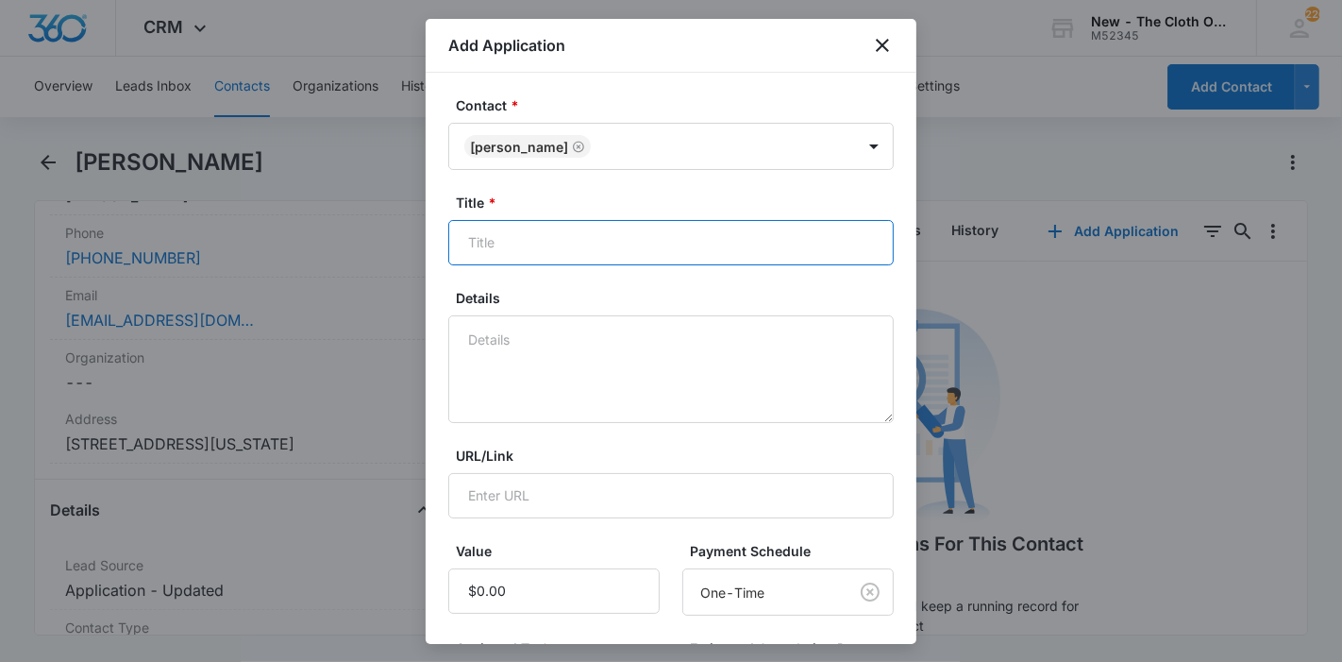
click at [529, 226] on input "Title *" at bounding box center [670, 242] width 445 height 45
paste input "[PERSON_NAME]"
type input "Applicant - [PERSON_NAME]"
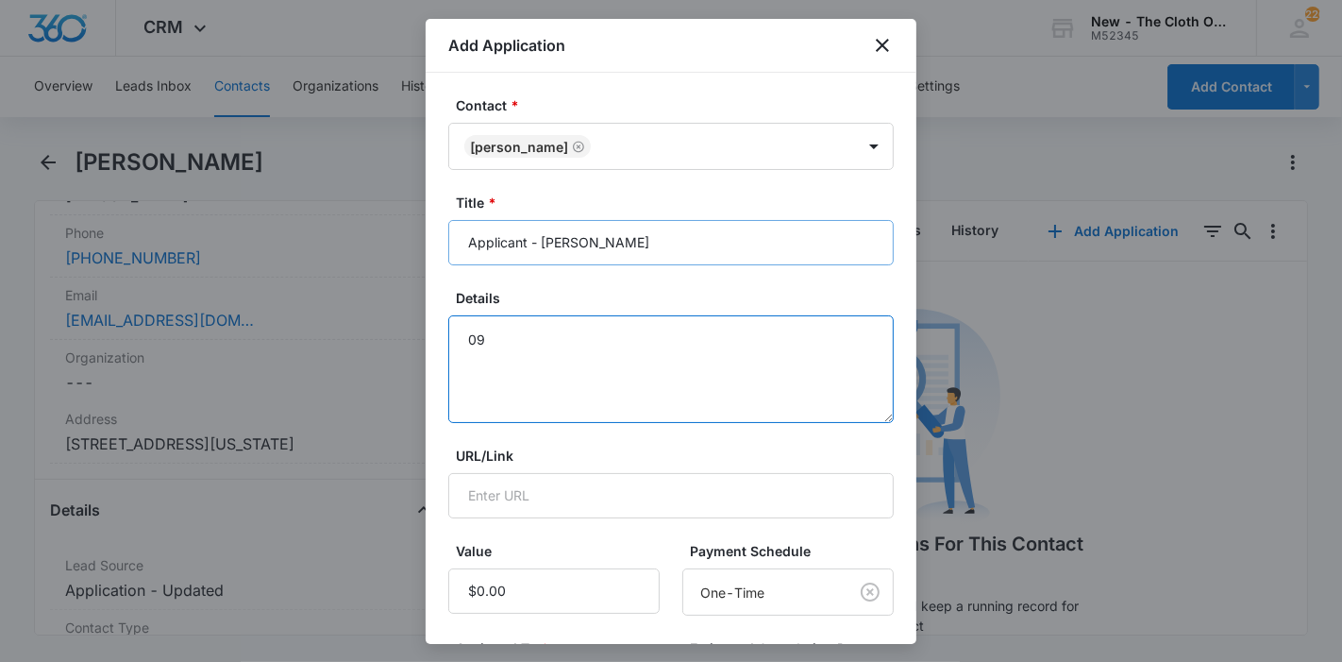
type textarea "0"
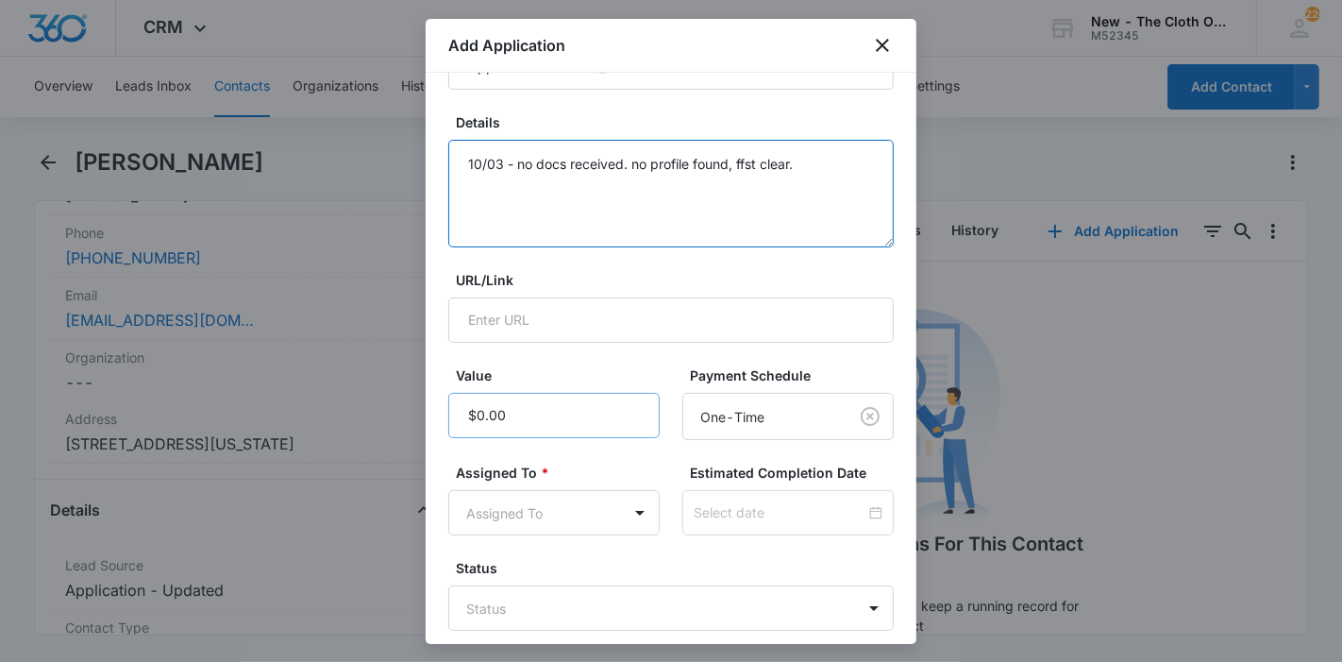
scroll to position [269, 0]
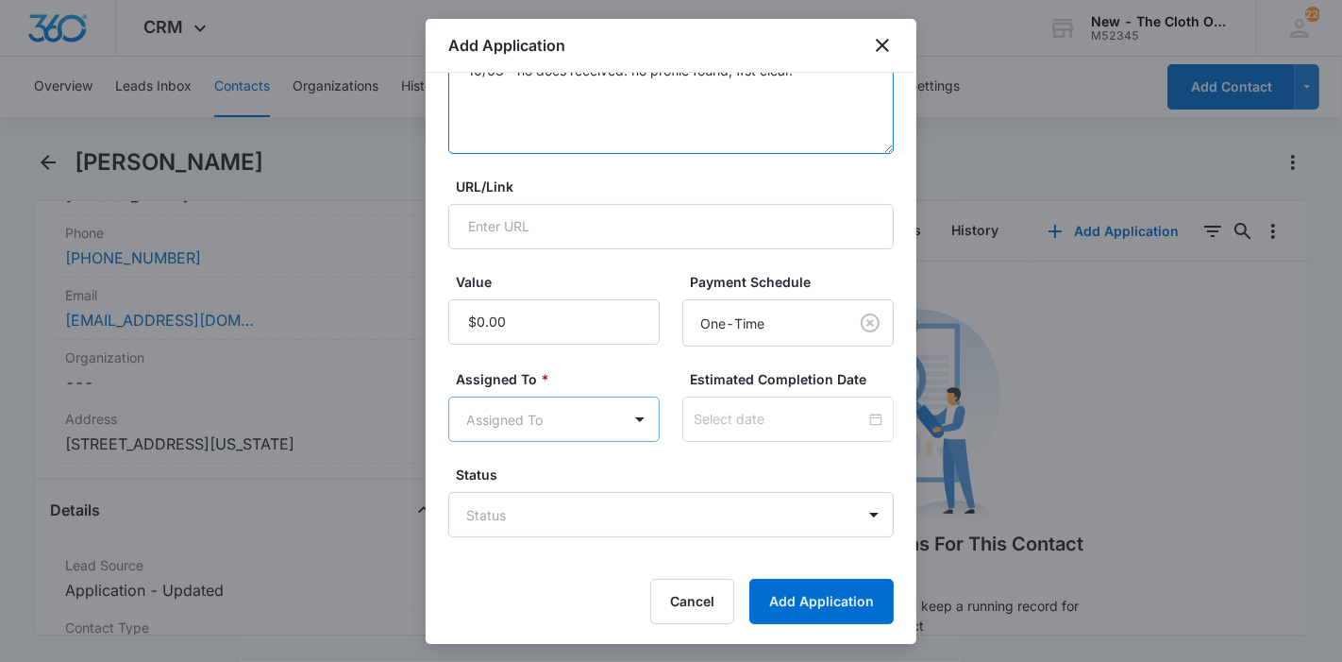
type textarea "10/03 - no docs received. no profile found, ffst clear."
click at [526, 416] on body "CRM Apps Reputation Forms CRM Email Ads Intelligence Brand Settings New - The C…" at bounding box center [671, 331] width 1342 height 662
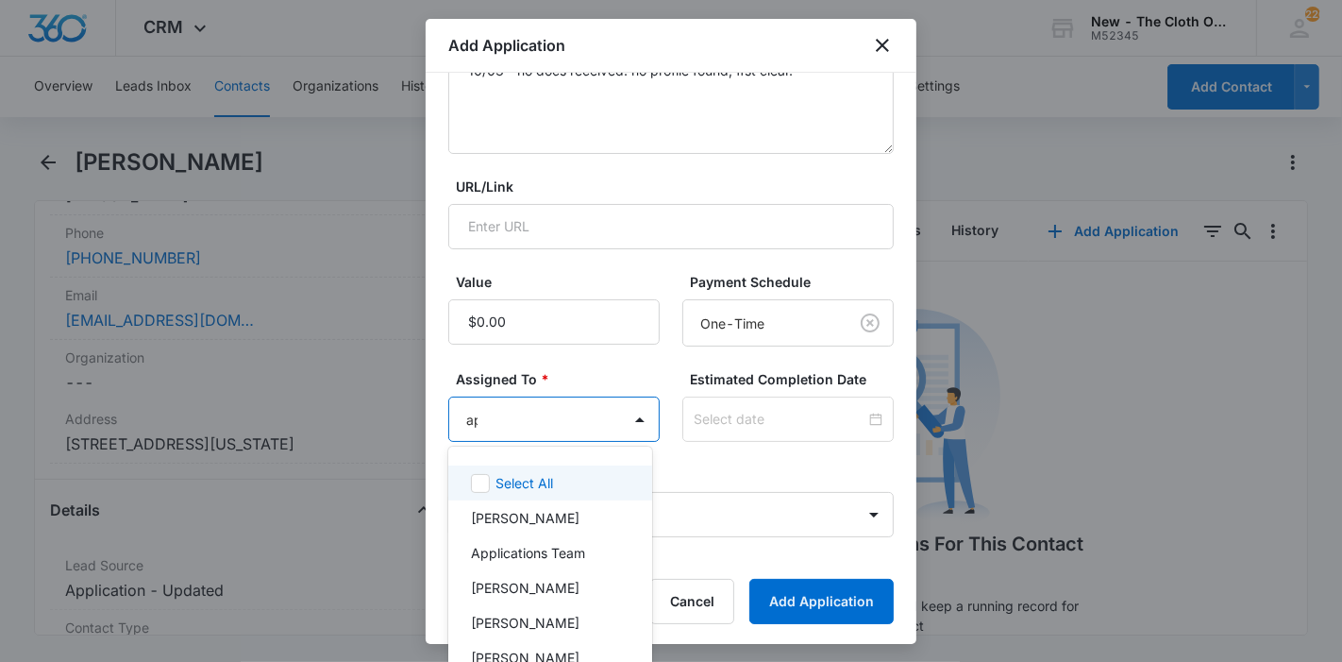
type input "app"
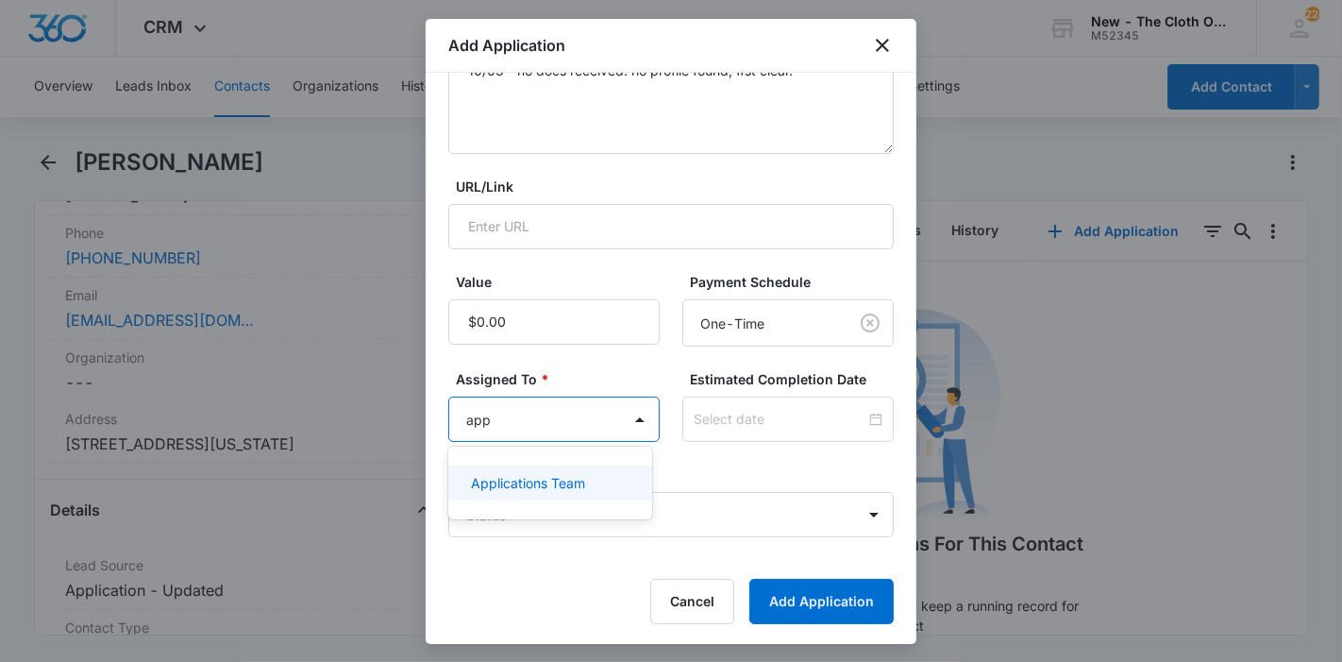
drag, startPoint x: 552, startPoint y: 477, endPoint x: 642, endPoint y: 454, distance: 92.5
click at [552, 477] on p "Applications Team" at bounding box center [528, 483] width 114 height 20
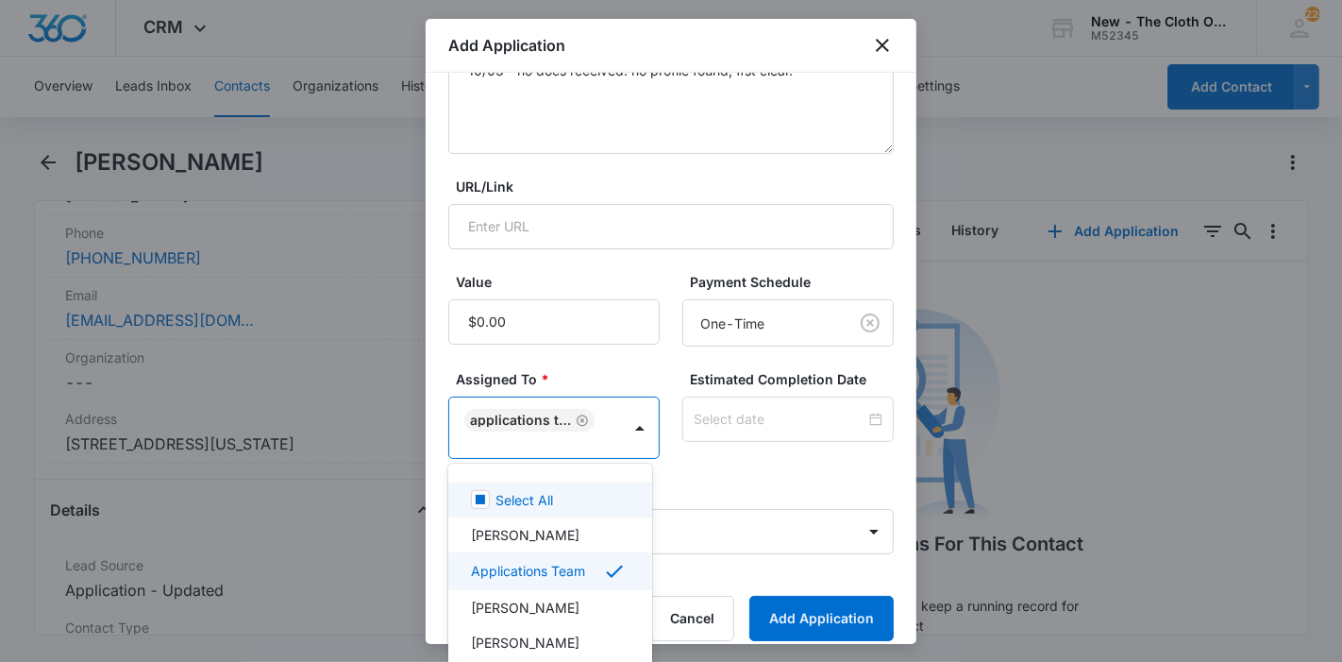
click at [746, 429] on div at bounding box center [671, 331] width 1342 height 662
click at [746, 429] on div at bounding box center [787, 418] width 211 height 45
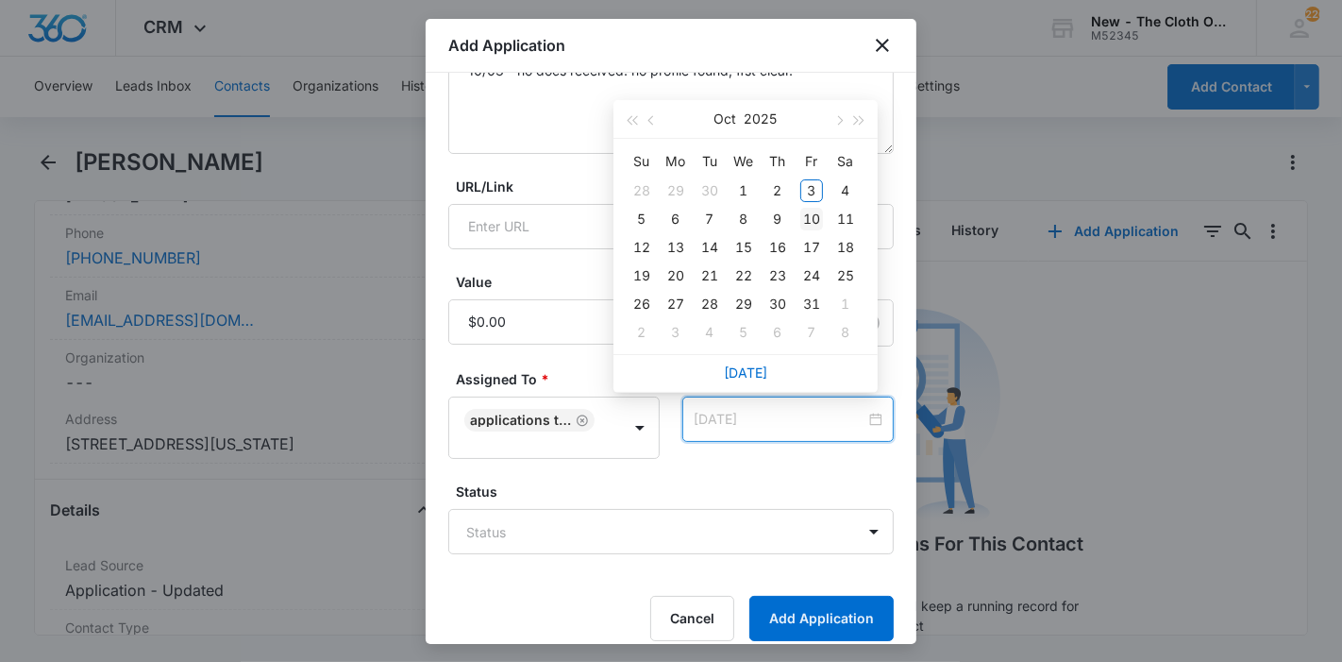
type input "[DATE]"
click at [811, 226] on div "10" at bounding box center [811, 219] width 23 height 23
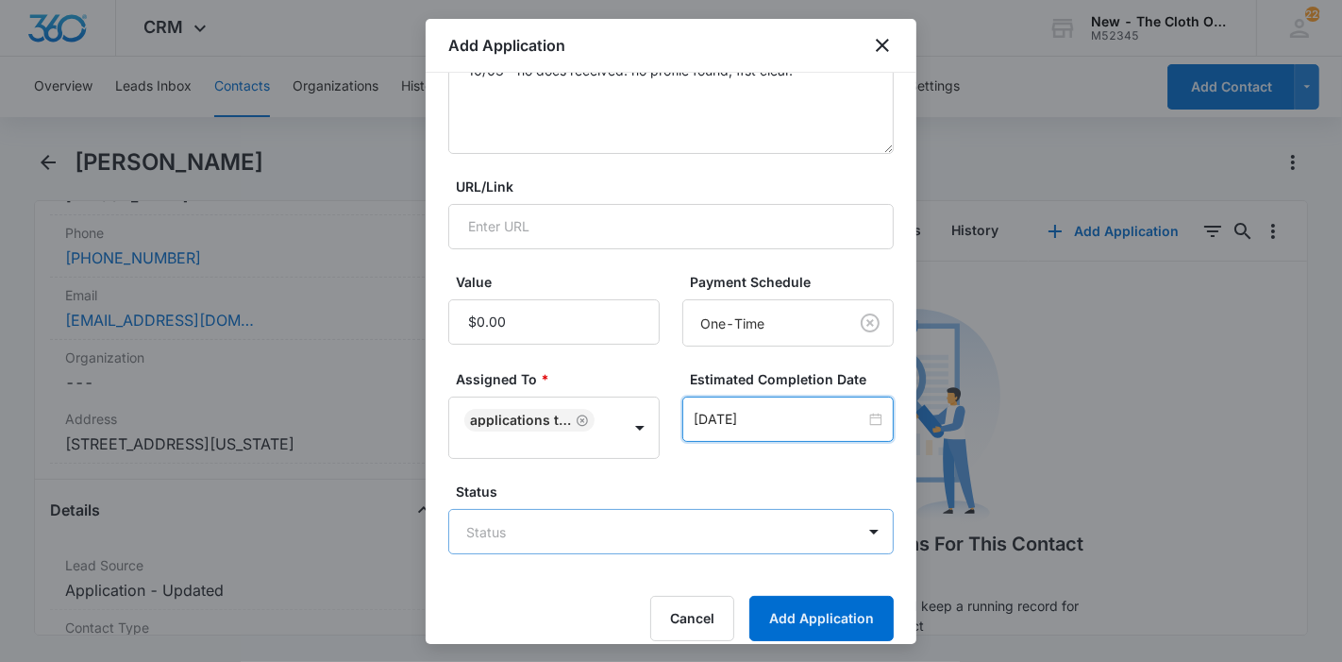
click at [729, 532] on body "CRM Apps Reputation Forms CRM Email Ads Intelligence Brand Settings New - The C…" at bounding box center [671, 331] width 1342 height 662
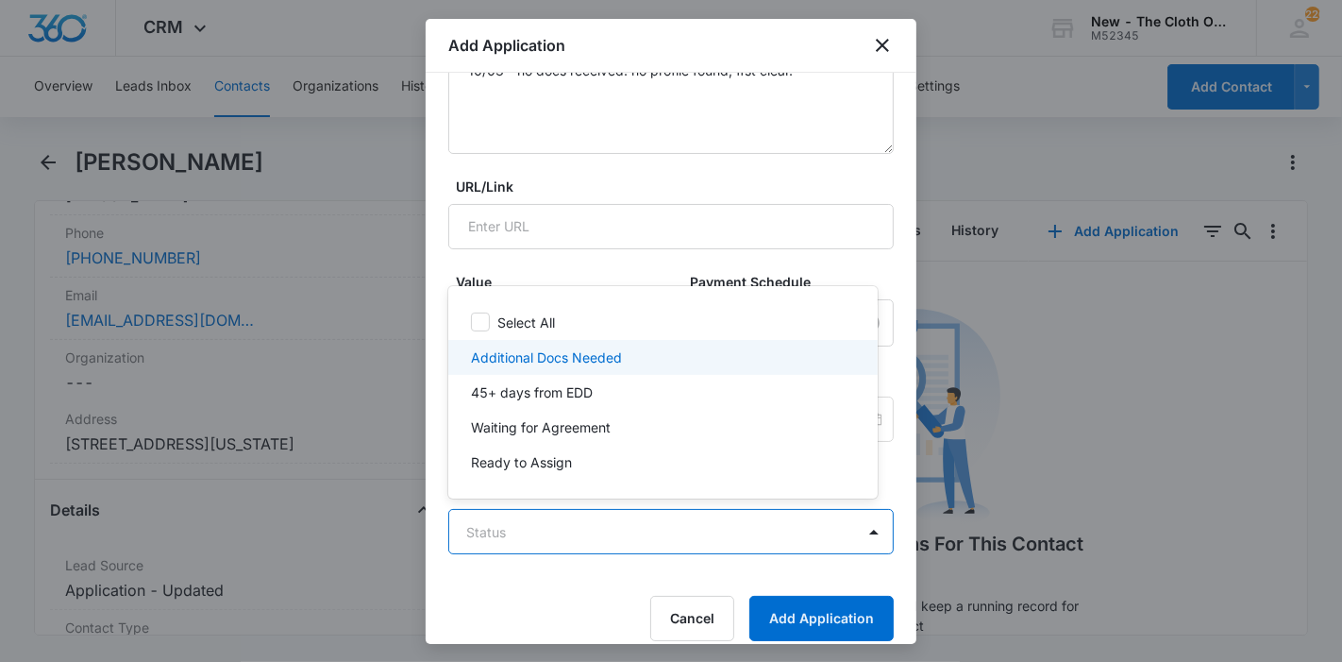
click at [674, 361] on div "Additional Docs Needed" at bounding box center [661, 357] width 380 height 20
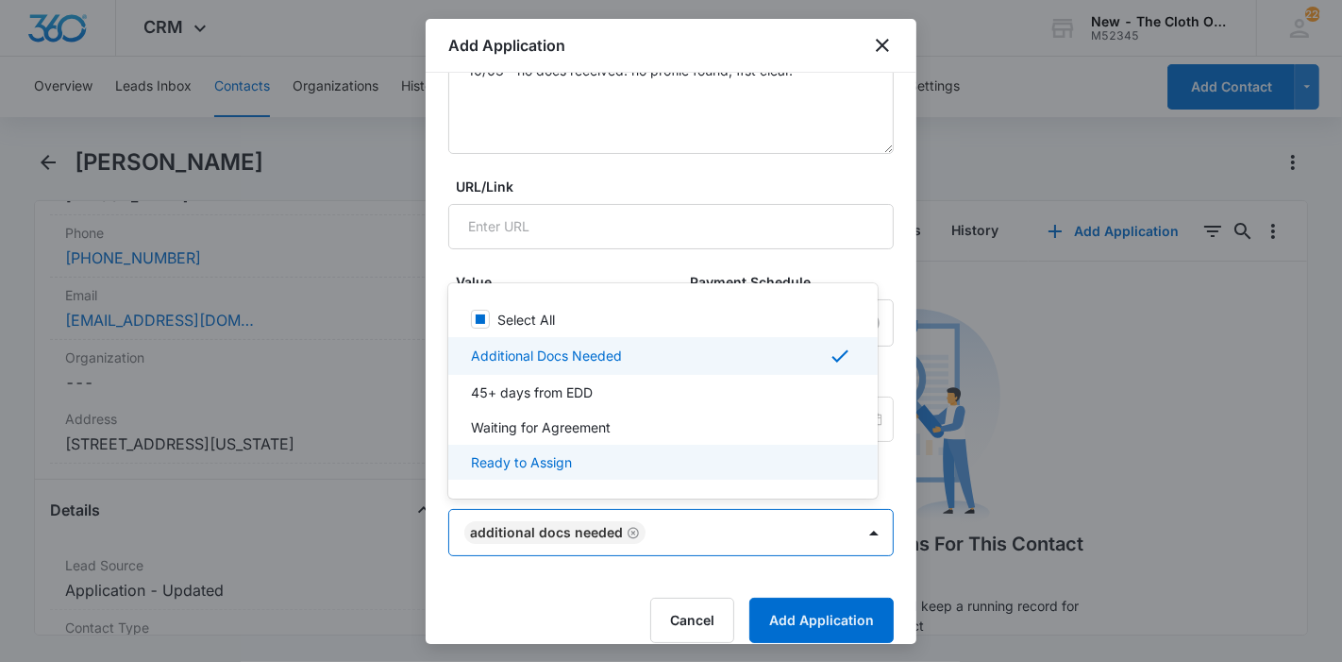
click at [892, 484] on div at bounding box center [671, 331] width 1342 height 662
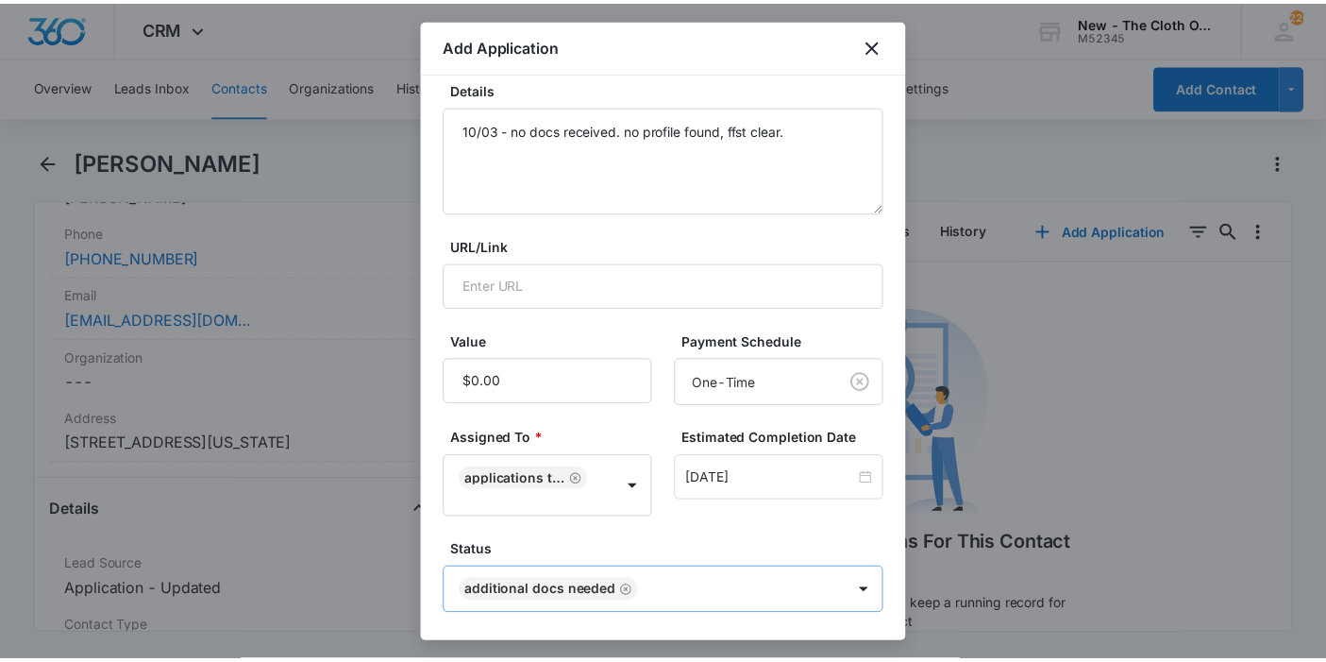
scroll to position [287, 0]
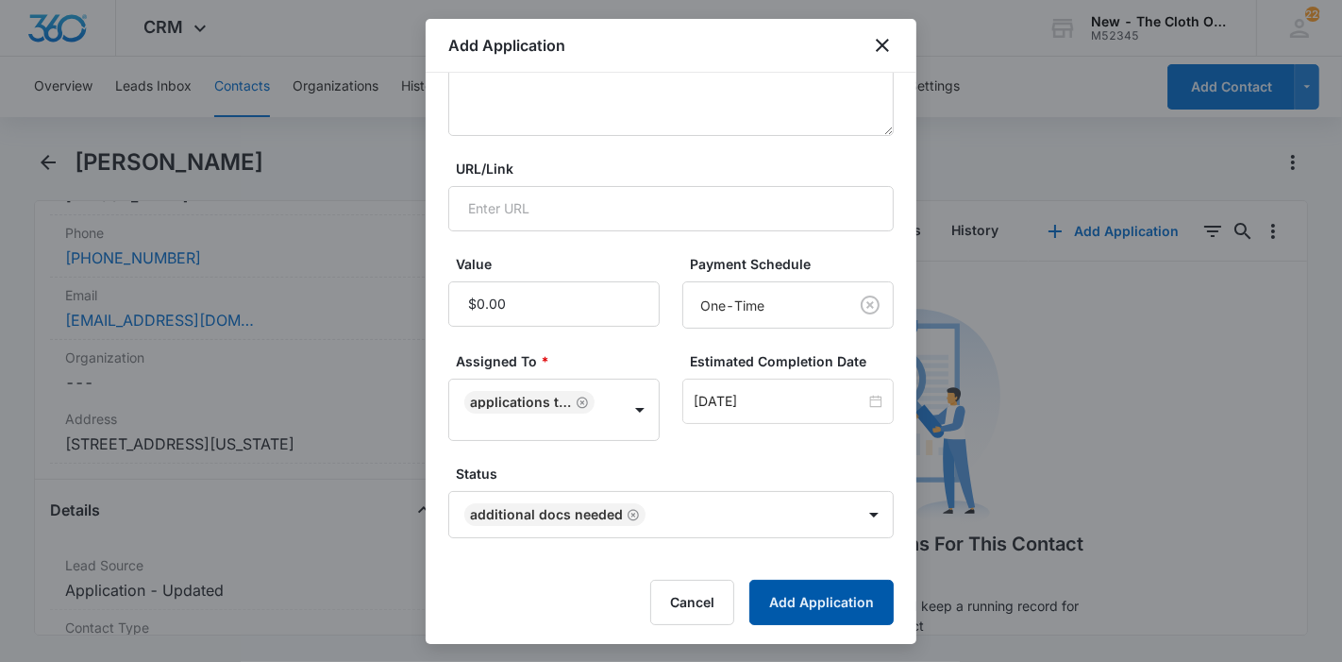
click at [817, 581] on button "Add Application" at bounding box center [821, 601] width 144 height 45
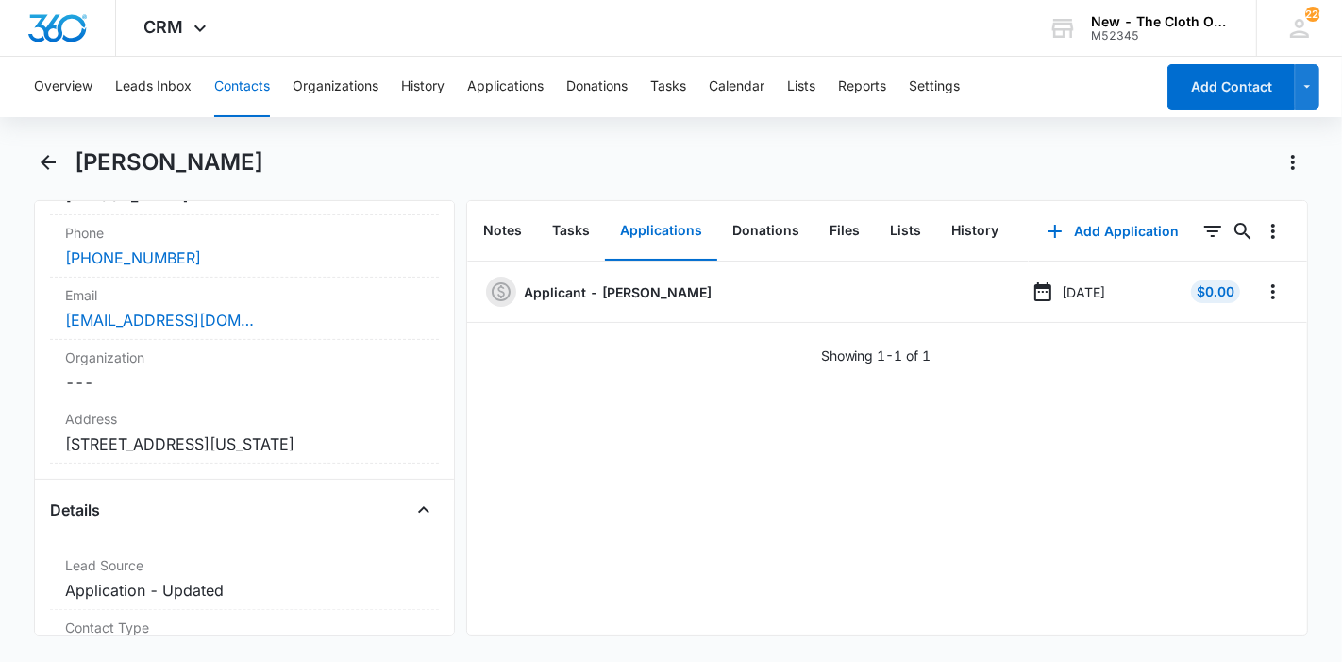
drag, startPoint x: 211, startPoint y: 170, endPoint x: 80, endPoint y: 169, distance: 131.2
click at [80, 169] on div "[PERSON_NAME]" at bounding box center [692, 162] width 1234 height 30
copy h1 "[PERSON_NAME]"
click at [168, 91] on button "Leads Inbox" at bounding box center [153, 87] width 76 height 60
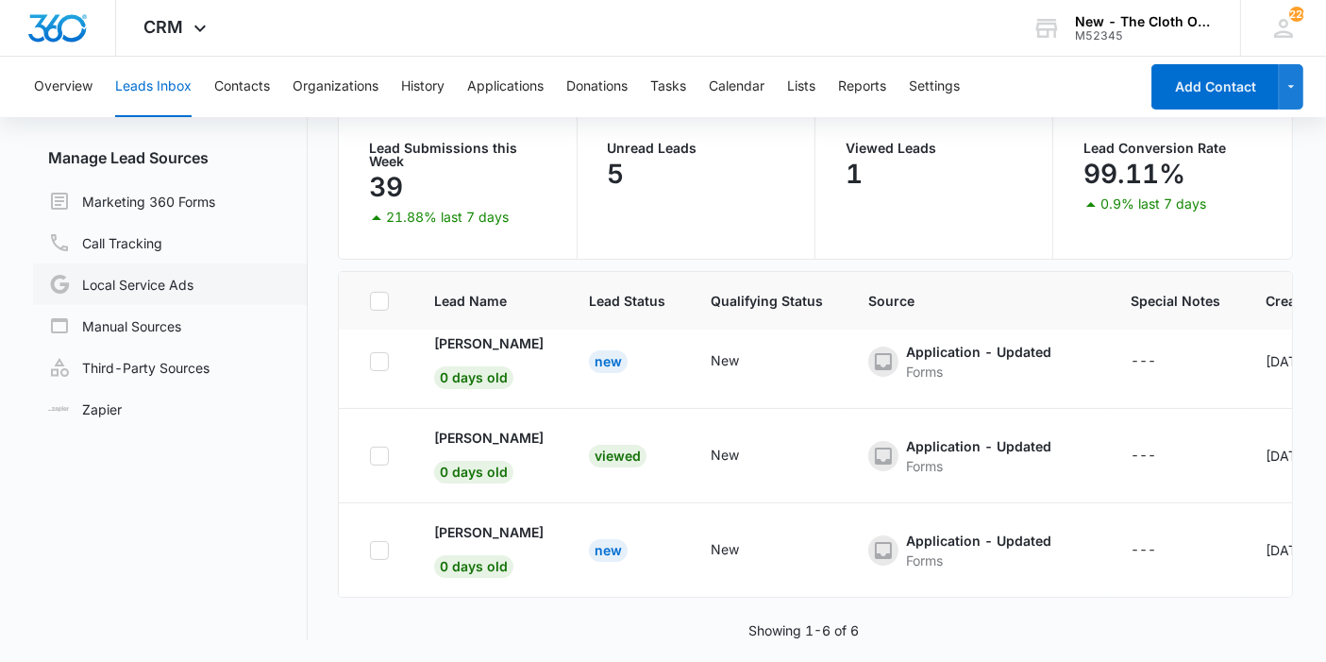
scroll to position [218, 0]
click at [450, 522] on p "[PERSON_NAME]" at bounding box center [488, 532] width 109 height 20
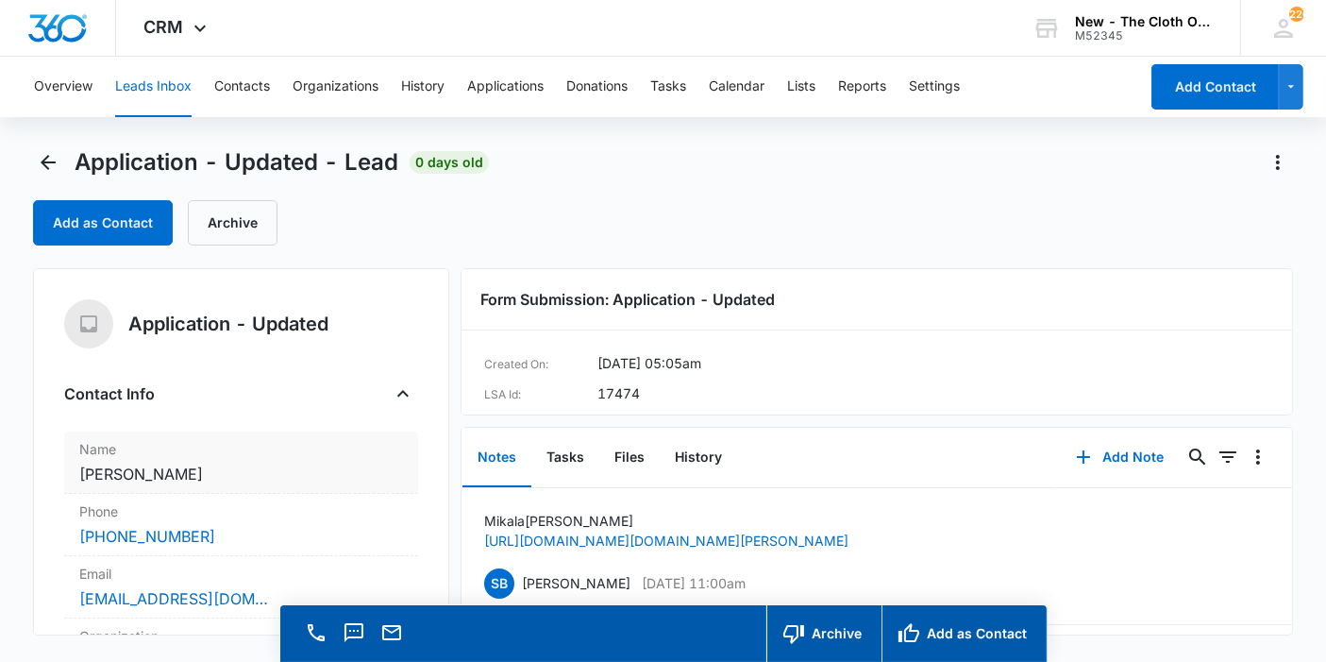
drag, startPoint x: 189, startPoint y: 492, endPoint x: 187, endPoint y: 469, distance: 22.7
click at [187, 469] on dl "Name Cancel Save Changes [PERSON_NAME] Phone Cancel Save Changes [PHONE_NUMBER]…" at bounding box center [241, 597] width 354 height 333
copy dd "[PERSON_NAME]"
drag, startPoint x: 203, startPoint y: 469, endPoint x: 53, endPoint y: 467, distance: 150.1
click at [53, 467] on div "Application - Updated Contact Info Name Cancel Save Changes [PERSON_NAME] Phone…" at bounding box center [241, 451] width 416 height 367
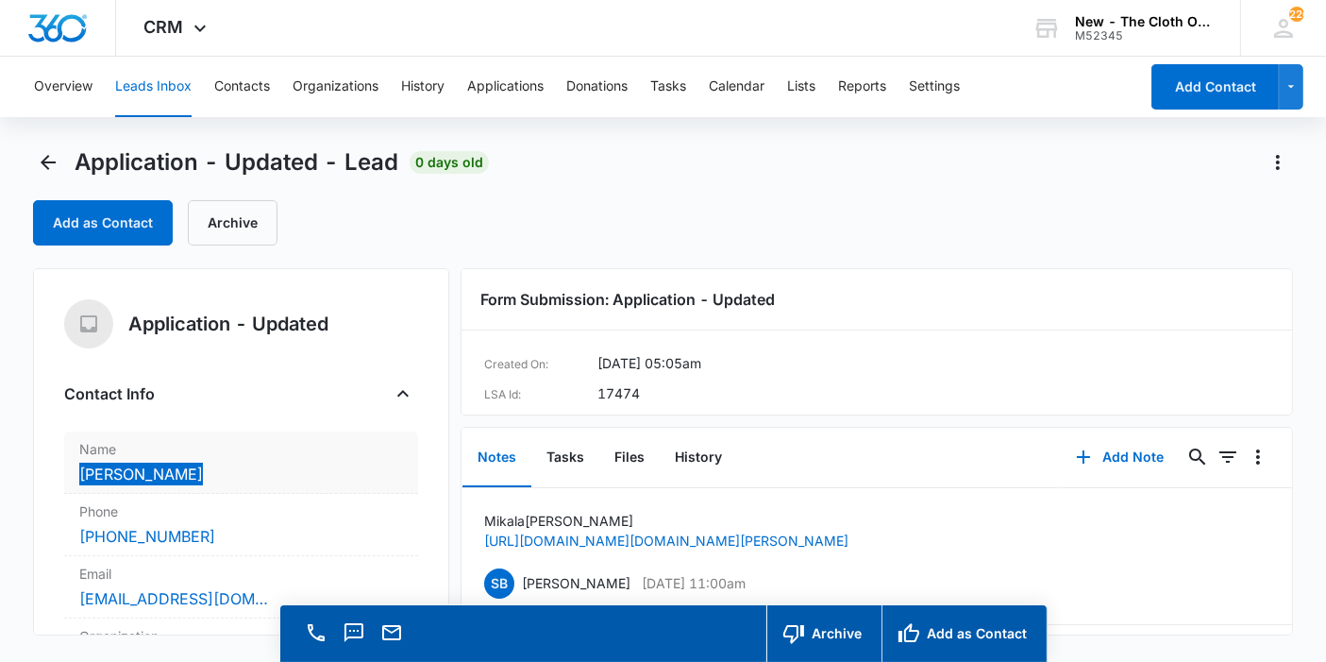
scroll to position [105, 0]
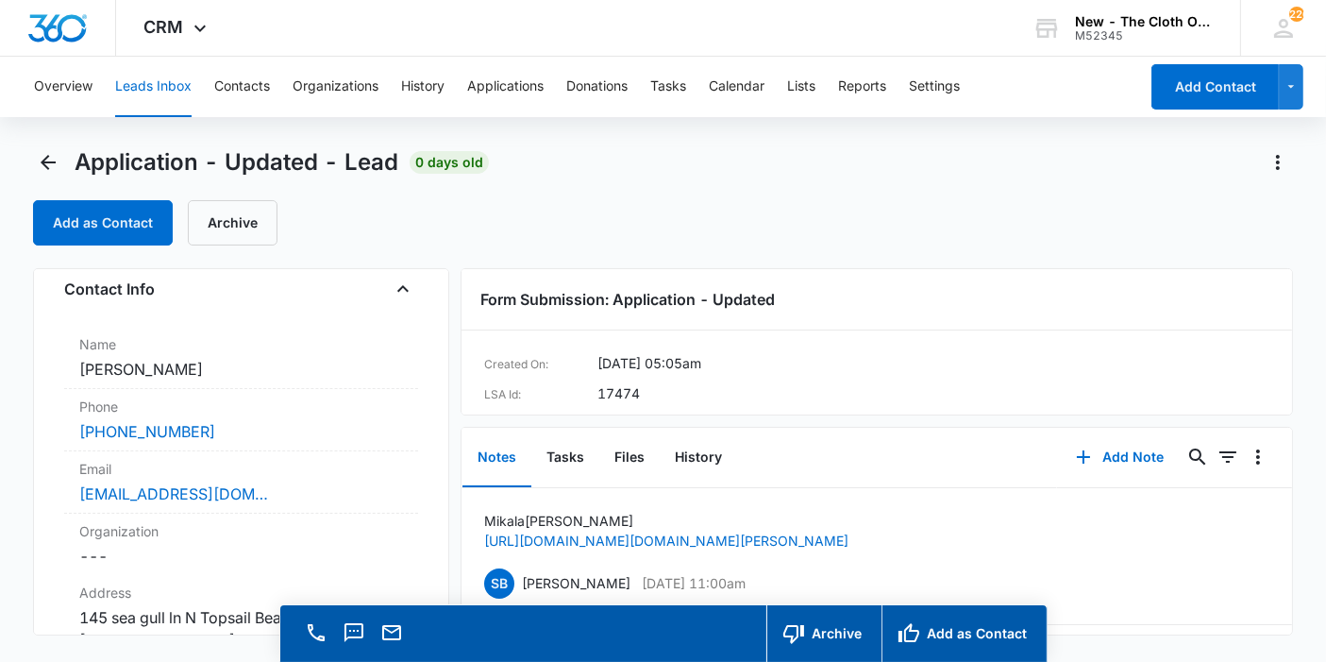
click at [387, 226] on div "Add as Contact Archive" at bounding box center [663, 222] width 1260 height 45
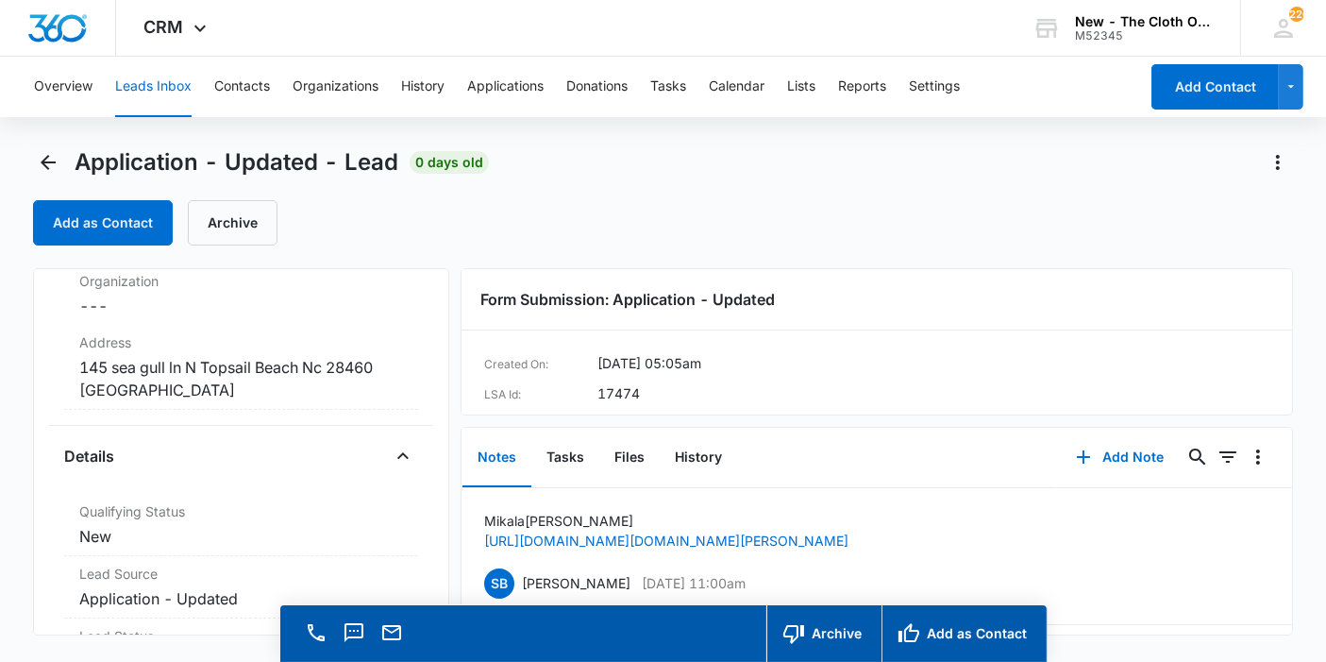
scroll to position [419, 0]
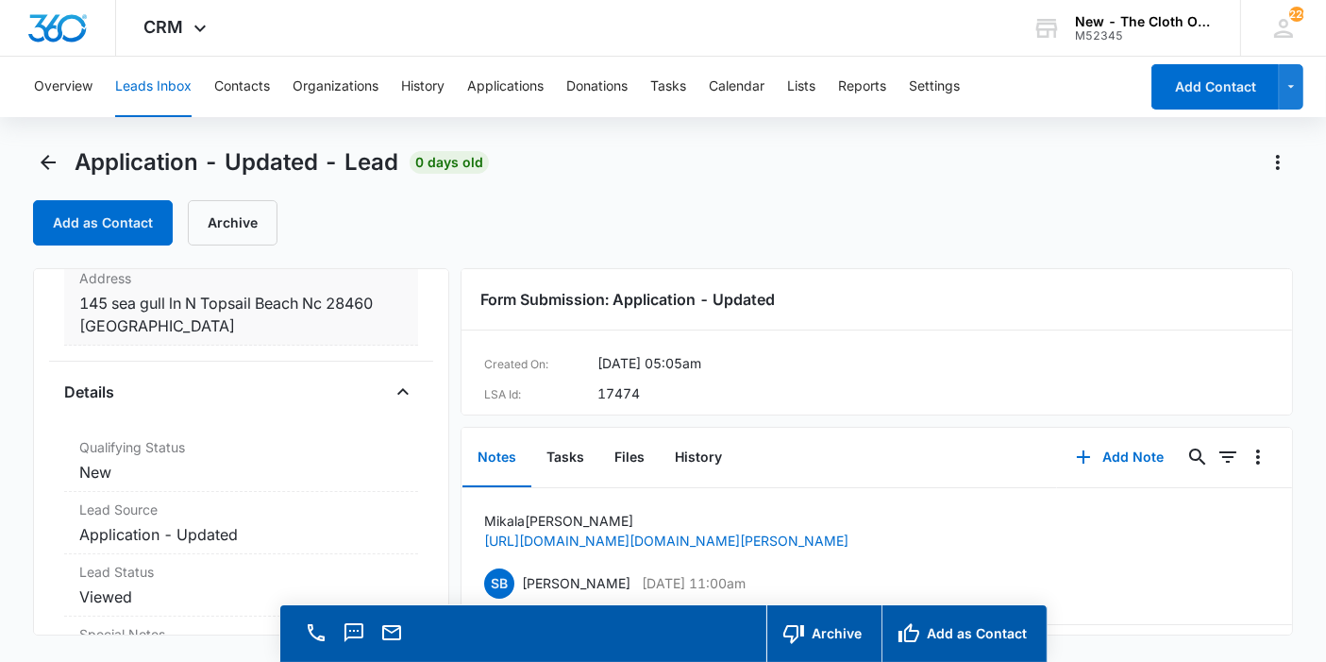
click at [247, 317] on dd "Cancel Save Changes 145 sea gull ln N Topsail Beach Nc 28460 [GEOGRAPHIC_DATA]" at bounding box center [241, 314] width 324 height 45
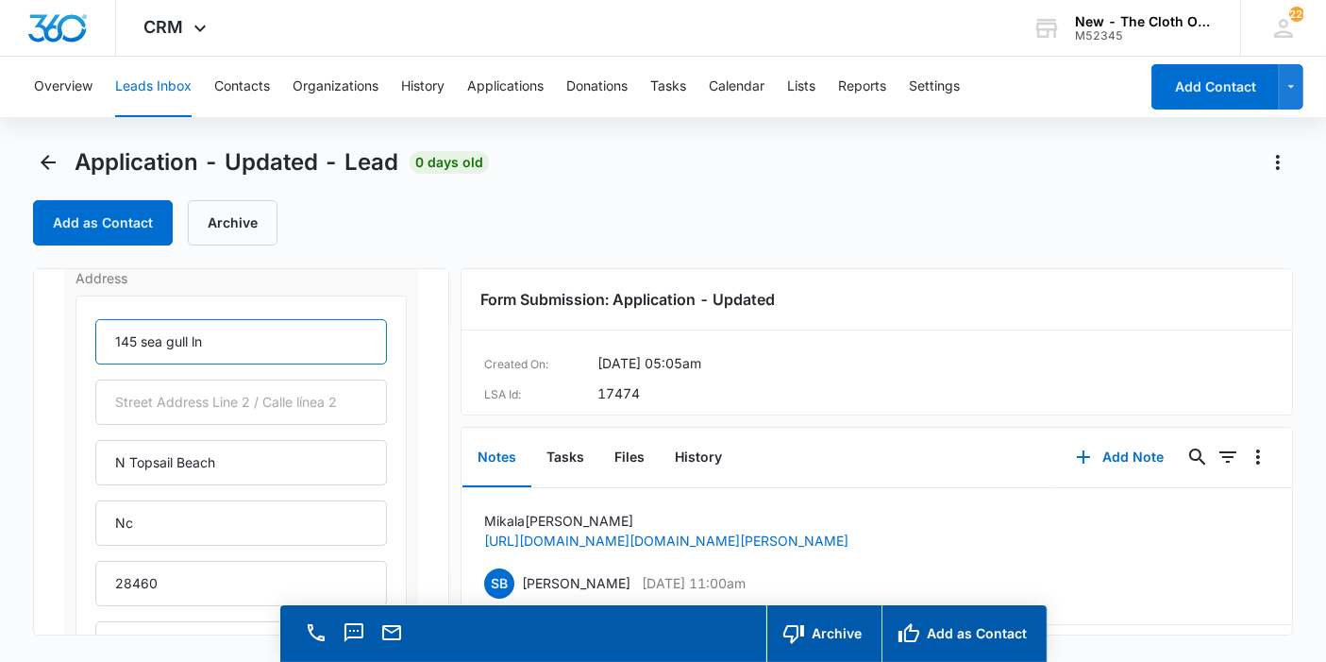
click at [151, 338] on input "145 sea gull ln" at bounding box center [241, 341] width 292 height 45
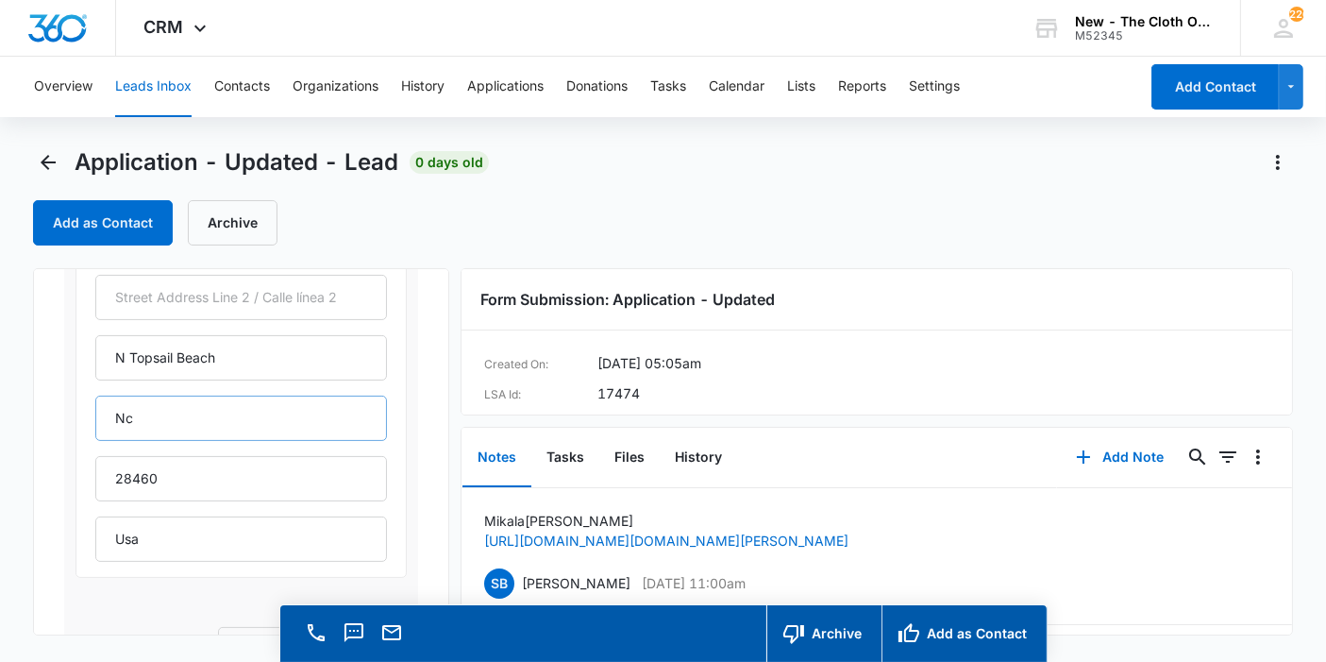
type input "[STREET_ADDRESS]"
click at [145, 406] on input "Nc" at bounding box center [241, 417] width 292 height 45
type input "[US_STATE]"
drag, startPoint x: 141, startPoint y: 541, endPoint x: 0, endPoint y: 521, distance: 142.0
click at [0, 521] on main "Application - Updated - Lead 0 days old Add as Contact Archive Application - Up…" at bounding box center [663, 431] width 1326 height 568
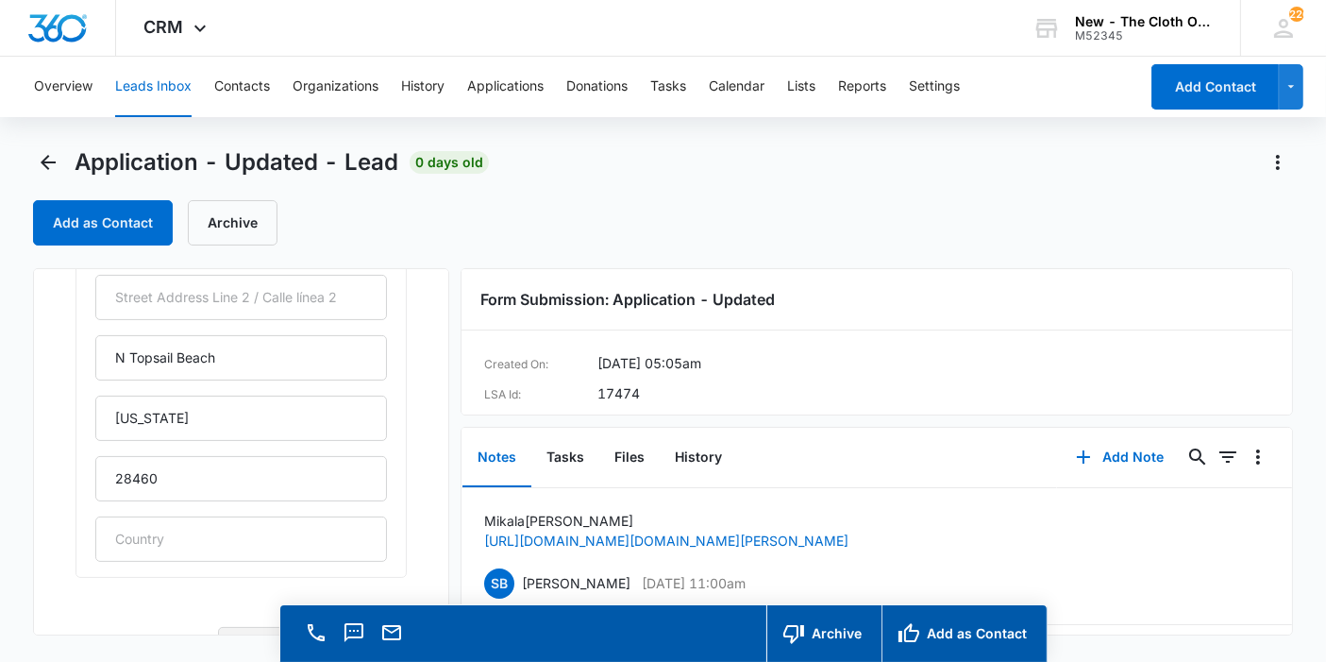
scroll to position [722, 0]
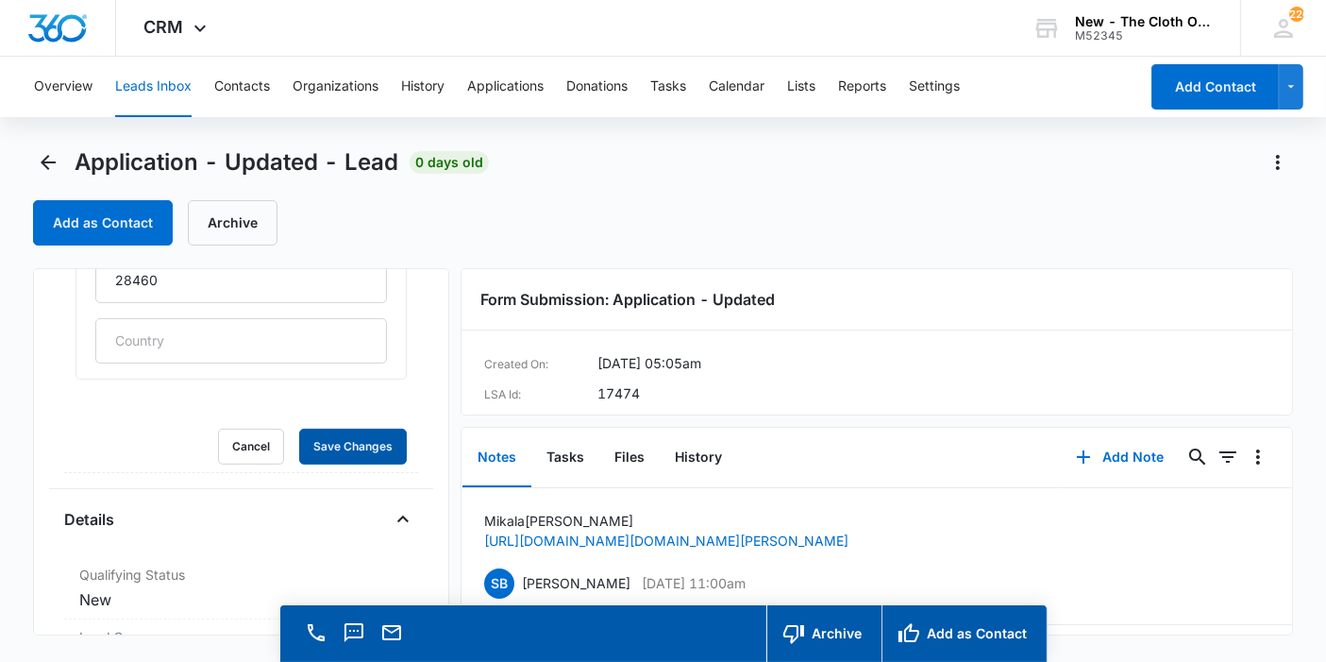
click at [299, 428] on button "Save Changes" at bounding box center [353, 446] width 108 height 36
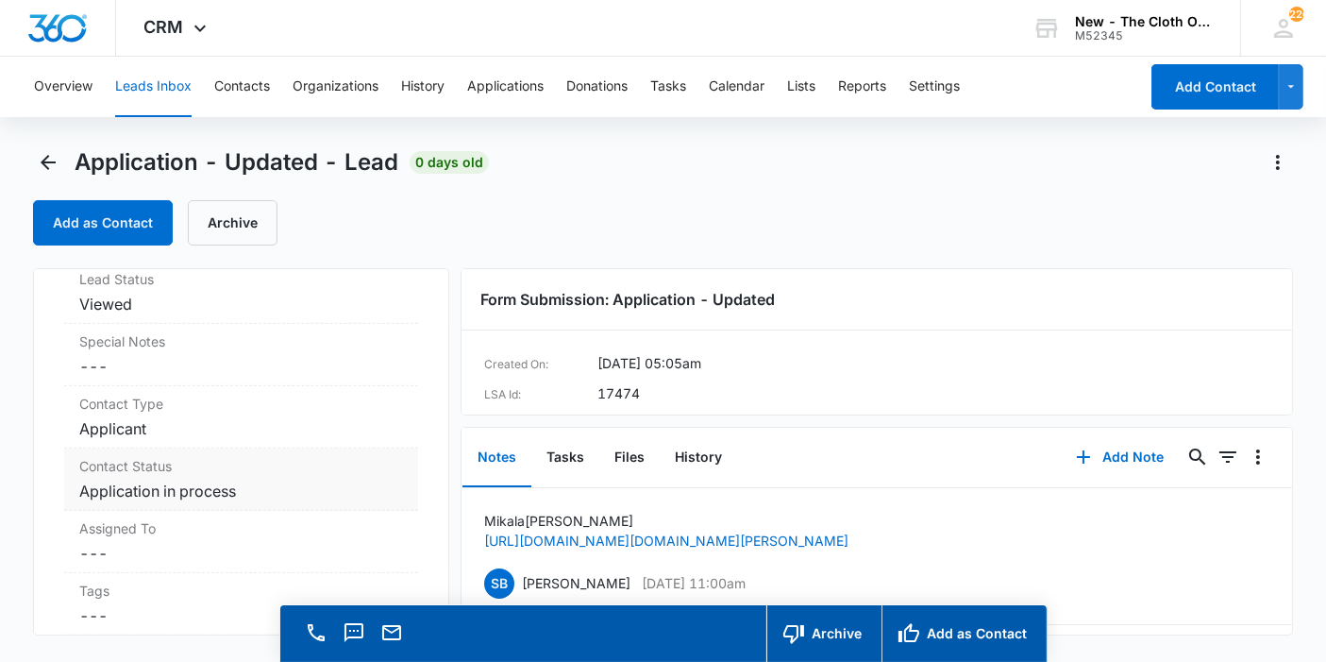
scroll to position [1247, 0]
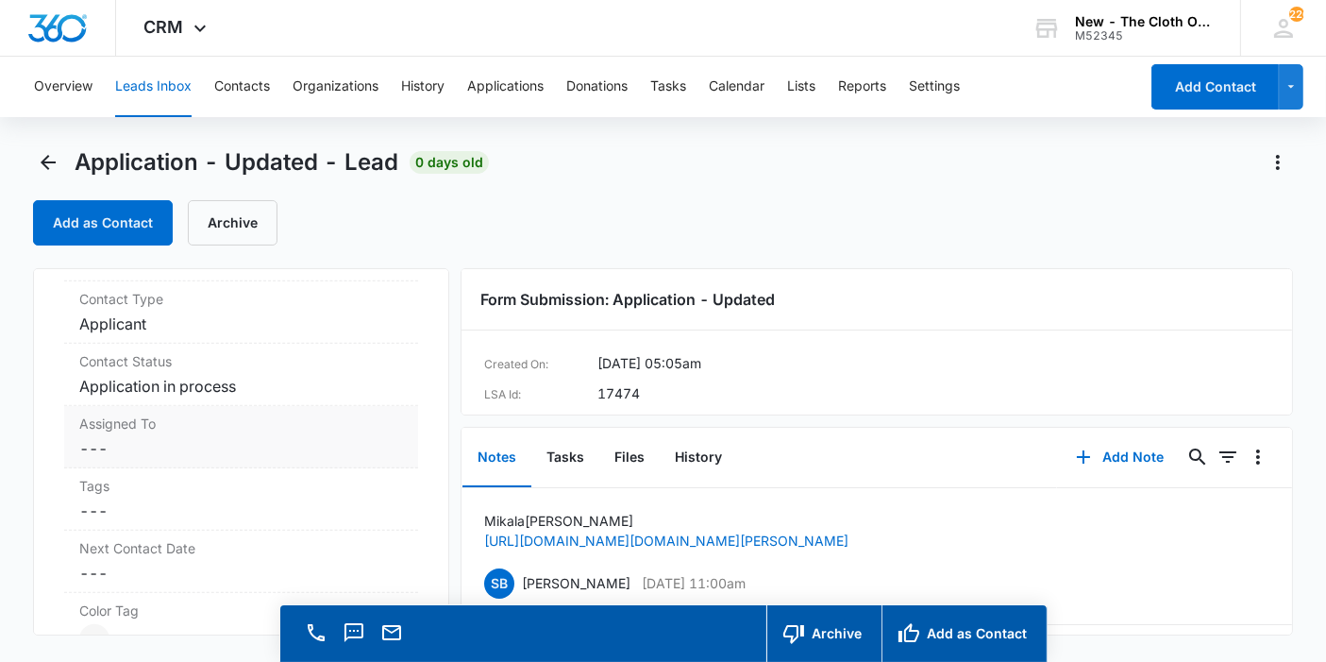
click at [176, 443] on dd "Cancel Save Changes ---" at bounding box center [241, 448] width 324 height 23
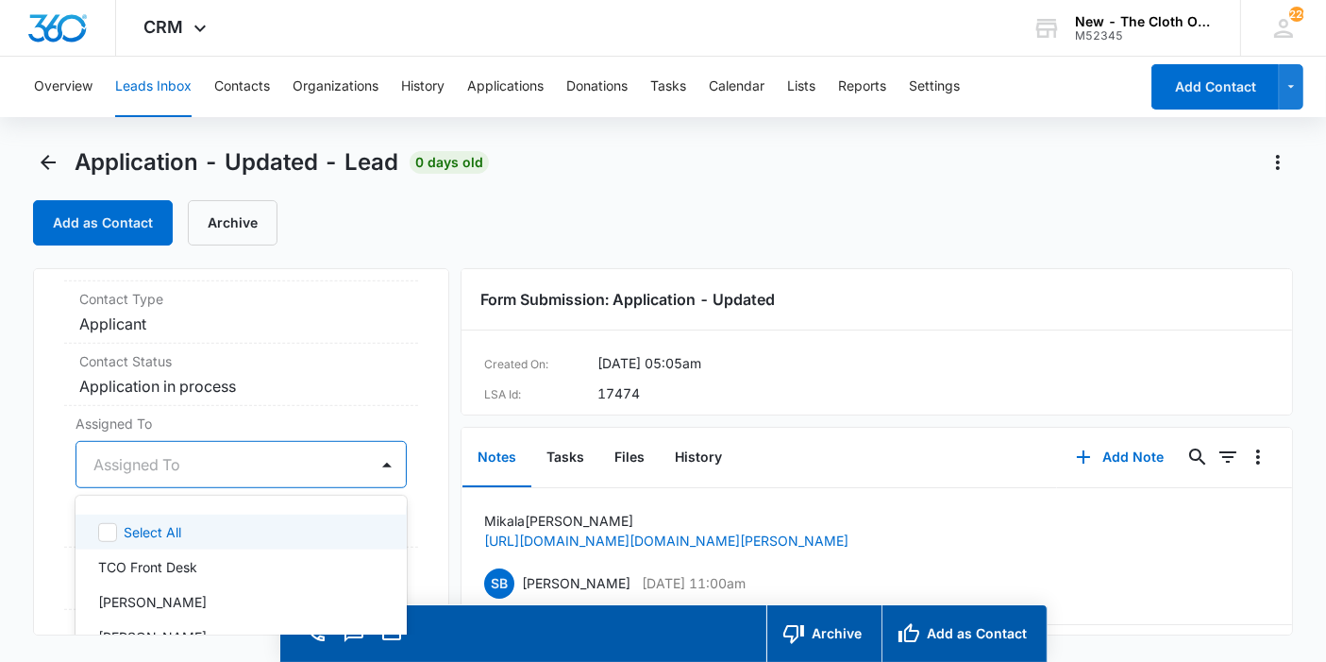
scroll to position [53, 0]
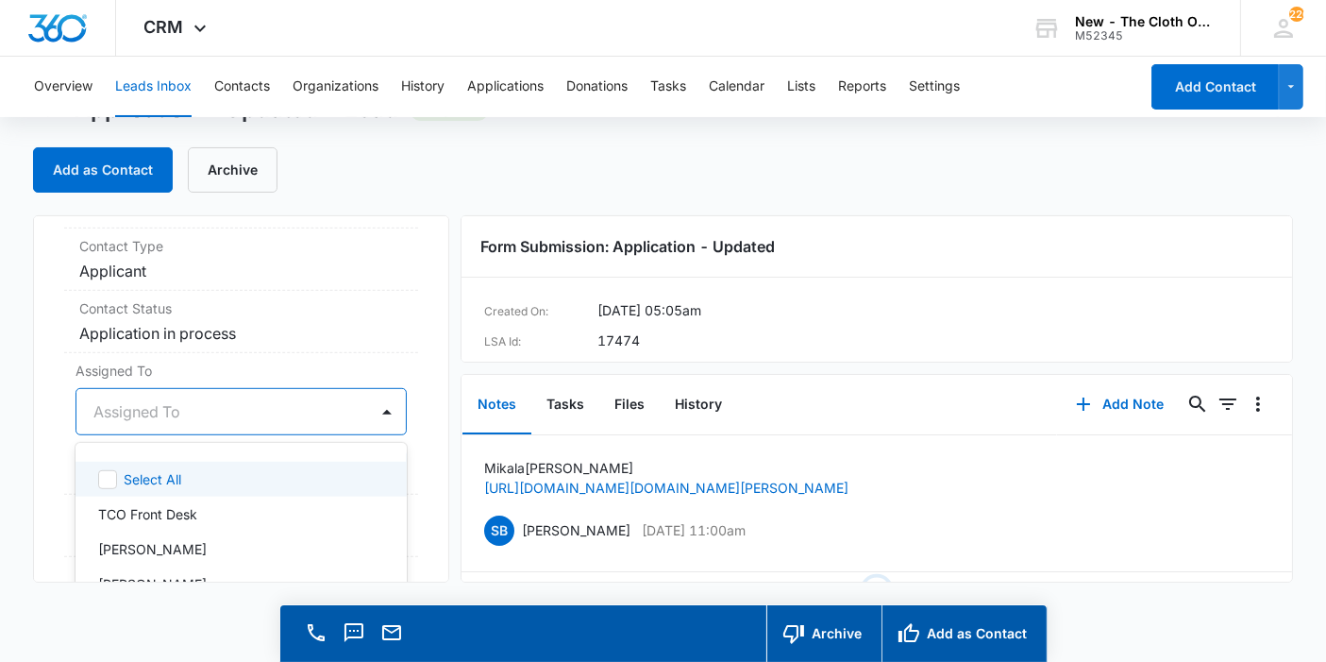
click at [177, 435] on div "47 results available. Use Up and Down to choose options, press Enter to select …" at bounding box center [240, 411] width 331 height 47
type input "appl"
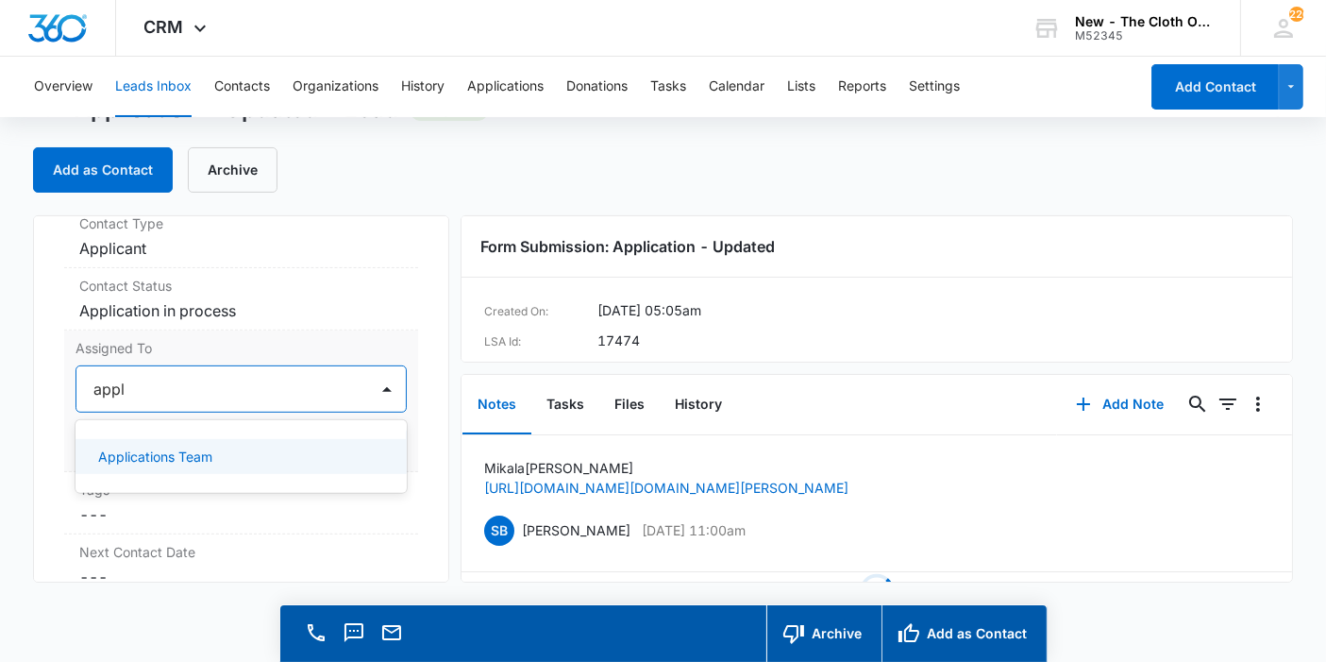
click at [177, 460] on div "Applications Team" at bounding box center [240, 456] width 331 height 35
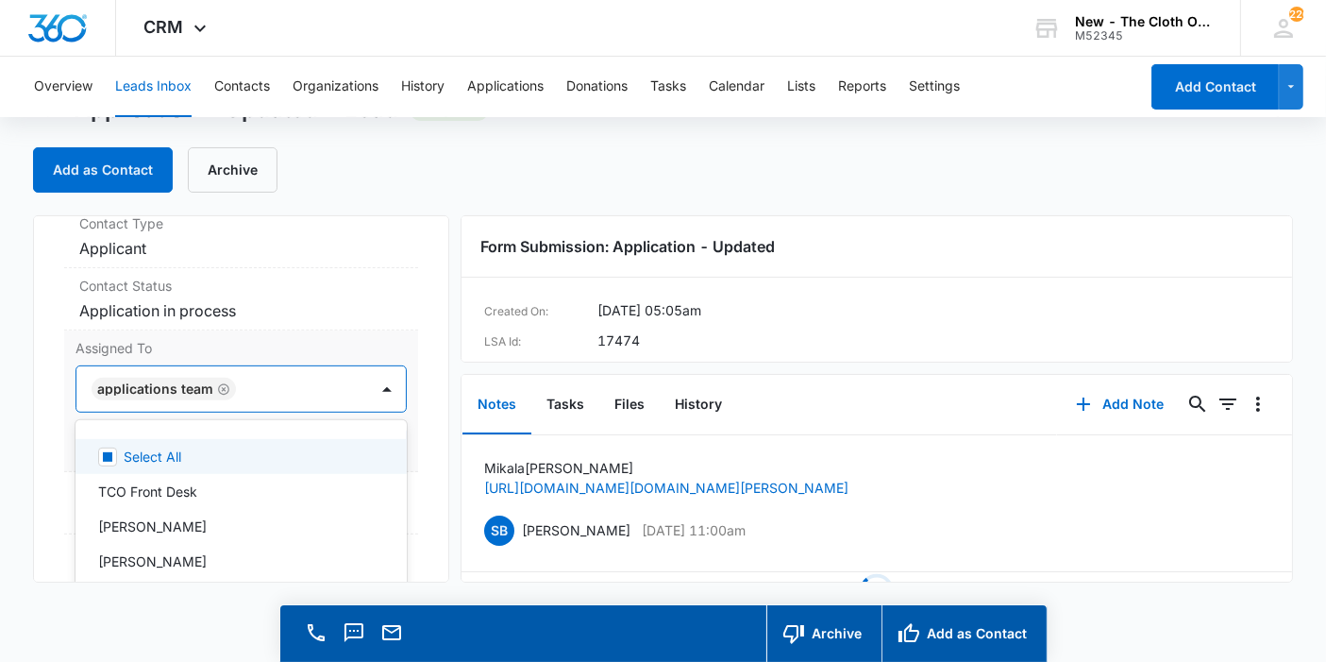
drag, startPoint x: 398, startPoint y: 441, endPoint x: 363, endPoint y: 460, distance: 39.7
click at [394, 443] on div "Assigned To option Applications Team, selected. 47 results available. Use Up an…" at bounding box center [241, 401] width 354 height 142
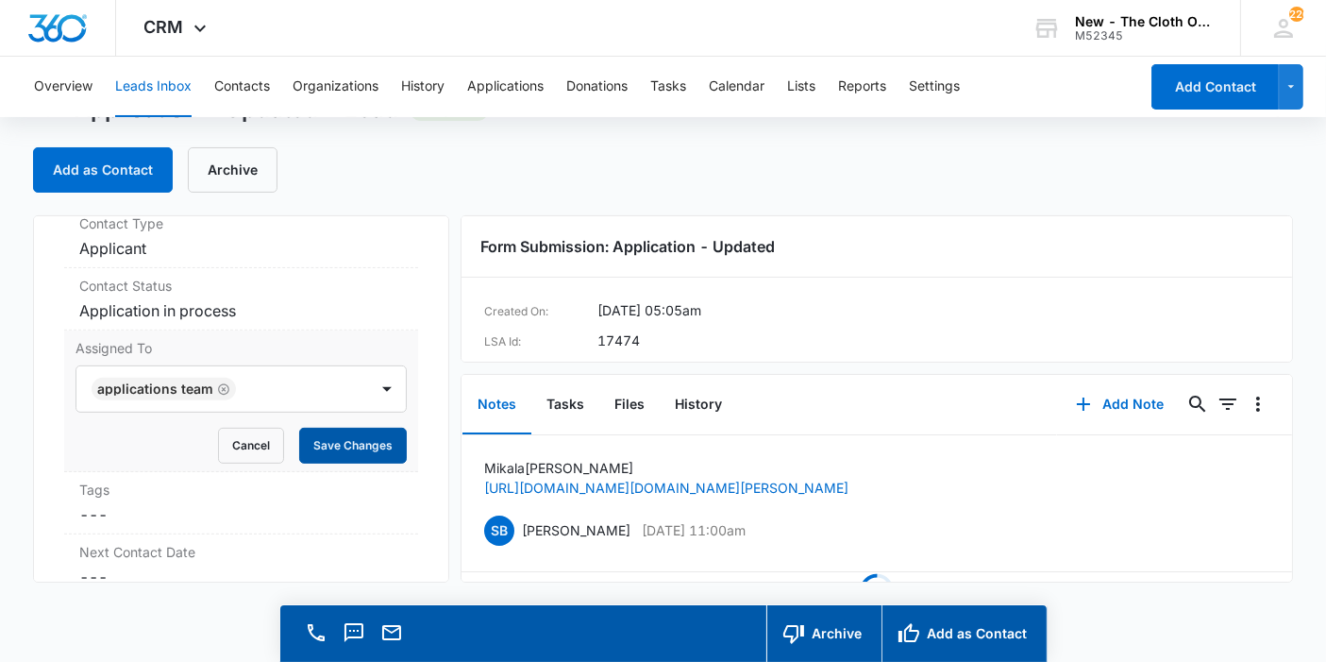
click at [352, 463] on button "Save Changes" at bounding box center [353, 446] width 108 height 36
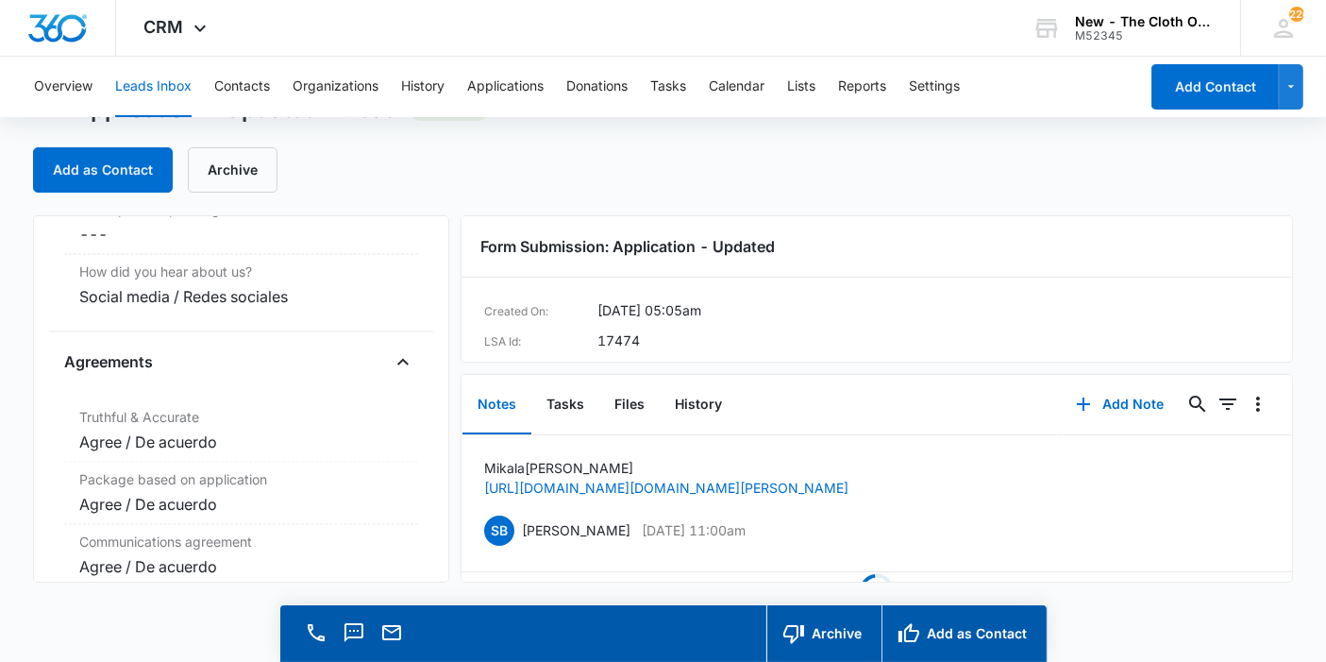
scroll to position [3884, 0]
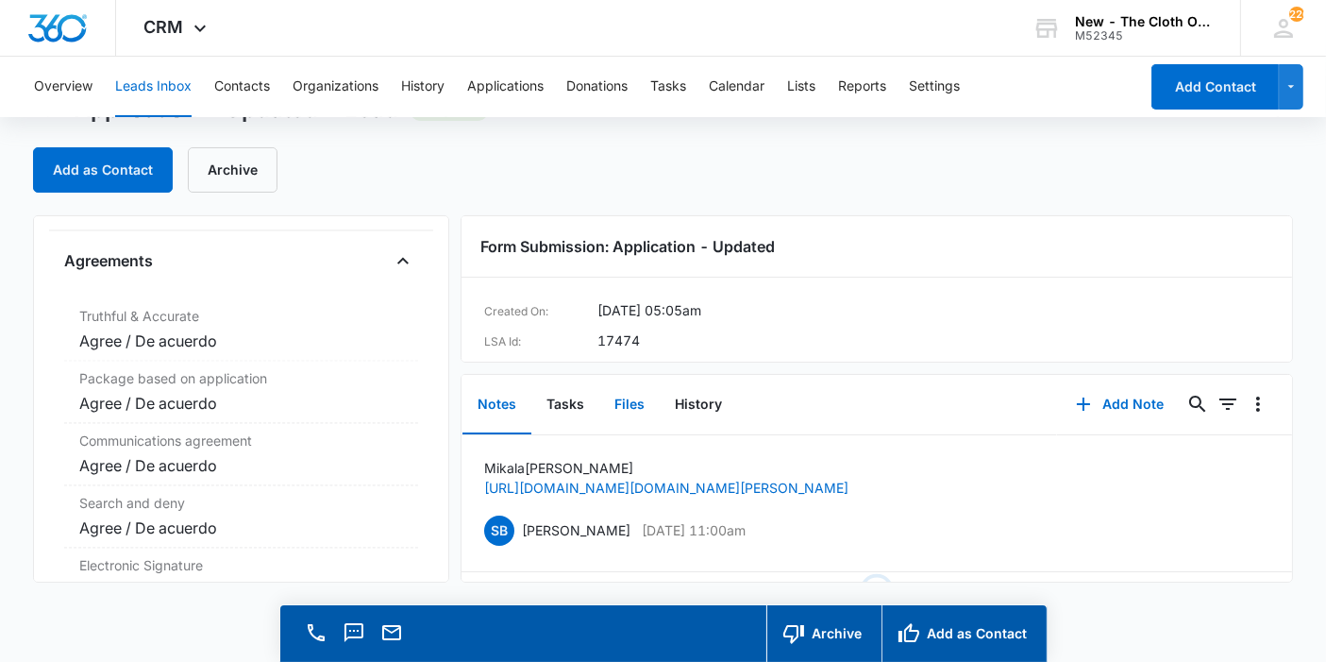
click at [637, 403] on button "Files" at bounding box center [629, 405] width 60 height 59
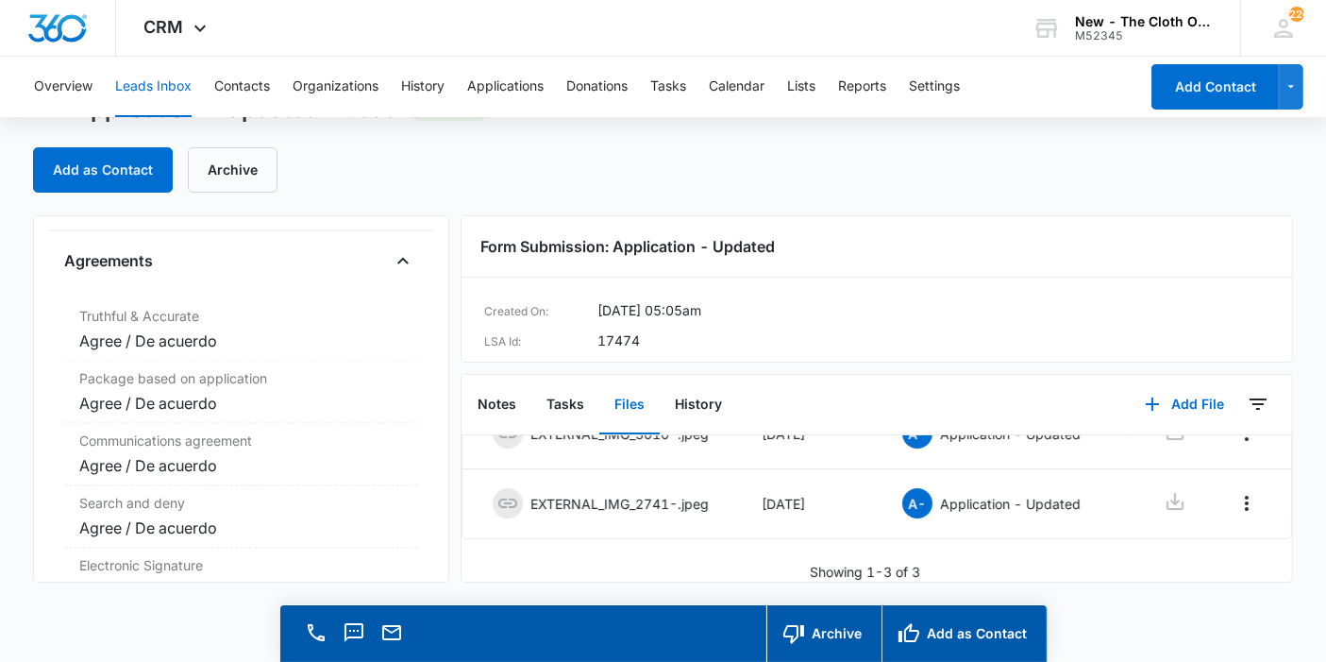
scroll to position [198, 0]
click at [948, 632] on button "Add as Contact" at bounding box center [963, 633] width 165 height 57
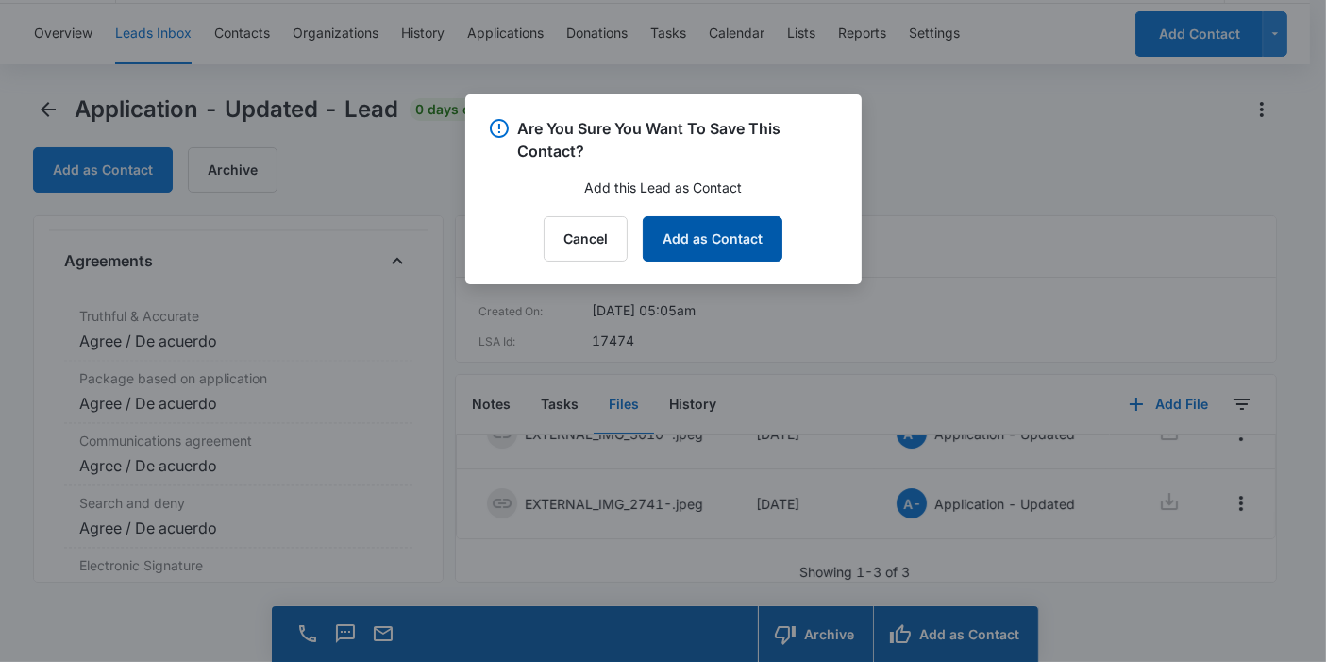
click at [725, 249] on button "Add as Contact" at bounding box center [713, 238] width 140 height 45
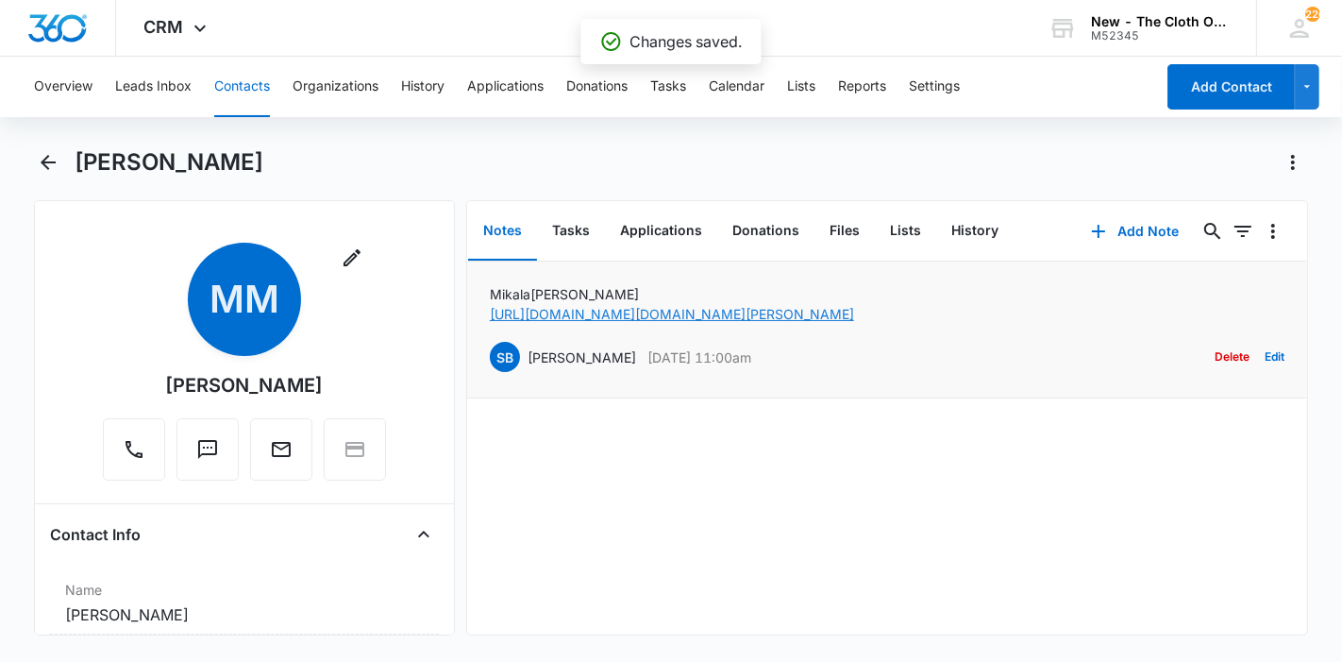
click at [657, 313] on link "[URL][DOMAIN_NAME][DOMAIN_NAME][PERSON_NAME]" at bounding box center [672, 314] width 364 height 16
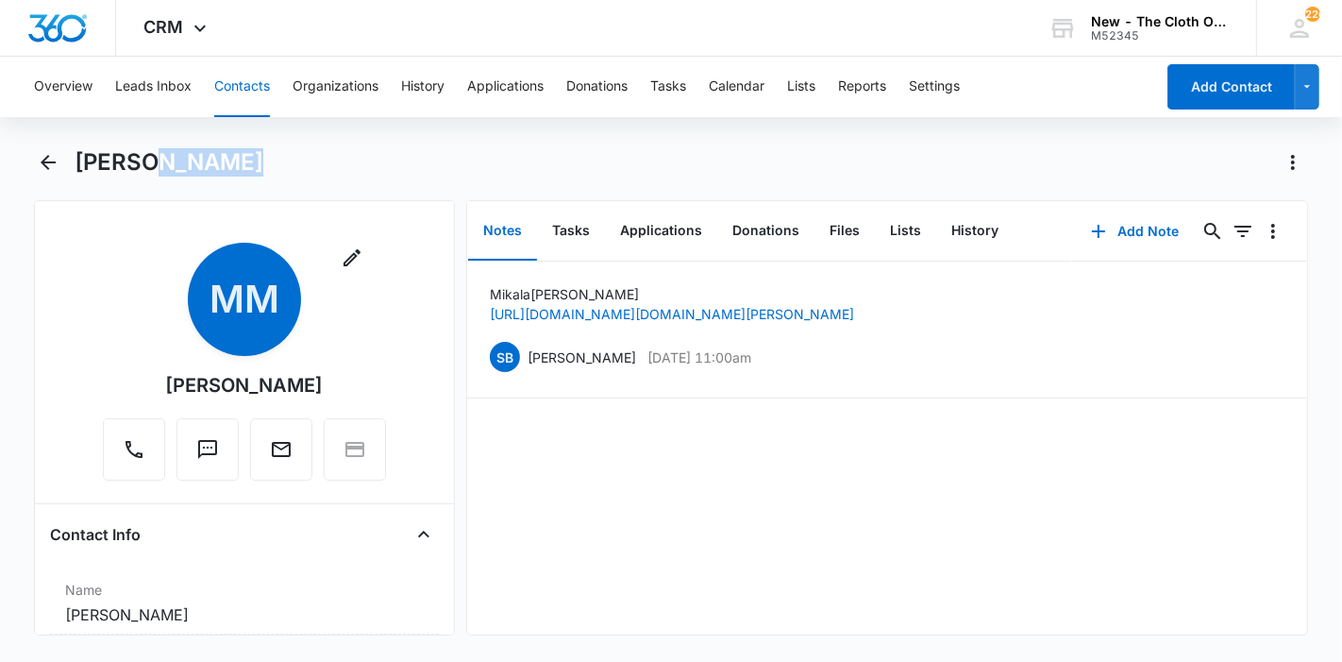
drag, startPoint x: 294, startPoint y: 184, endPoint x: 140, endPoint y: 165, distance: 155.0
click at [140, 165] on div "[PERSON_NAME]" at bounding box center [671, 173] width 1275 height 53
click at [814, 230] on button "Files" at bounding box center [844, 231] width 60 height 59
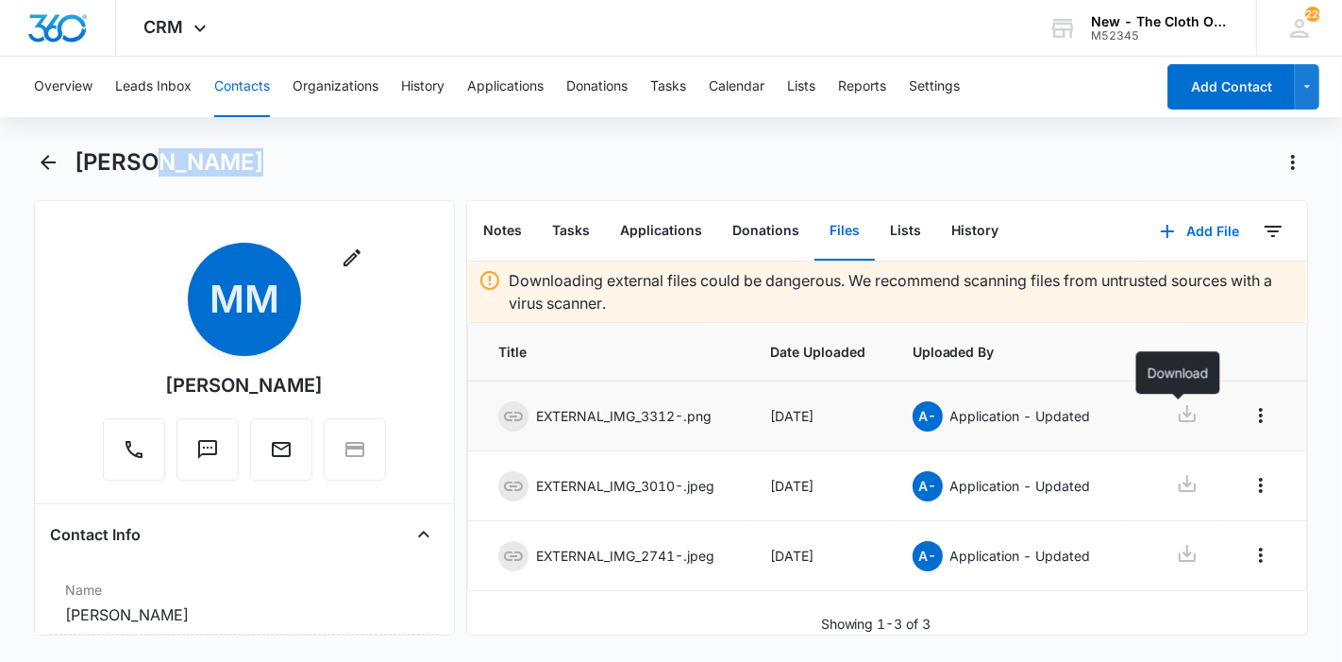
click at [1176, 407] on icon at bounding box center [1187, 413] width 23 height 23
click at [1185, 501] on td at bounding box center [1172, 486] width 99 height 70
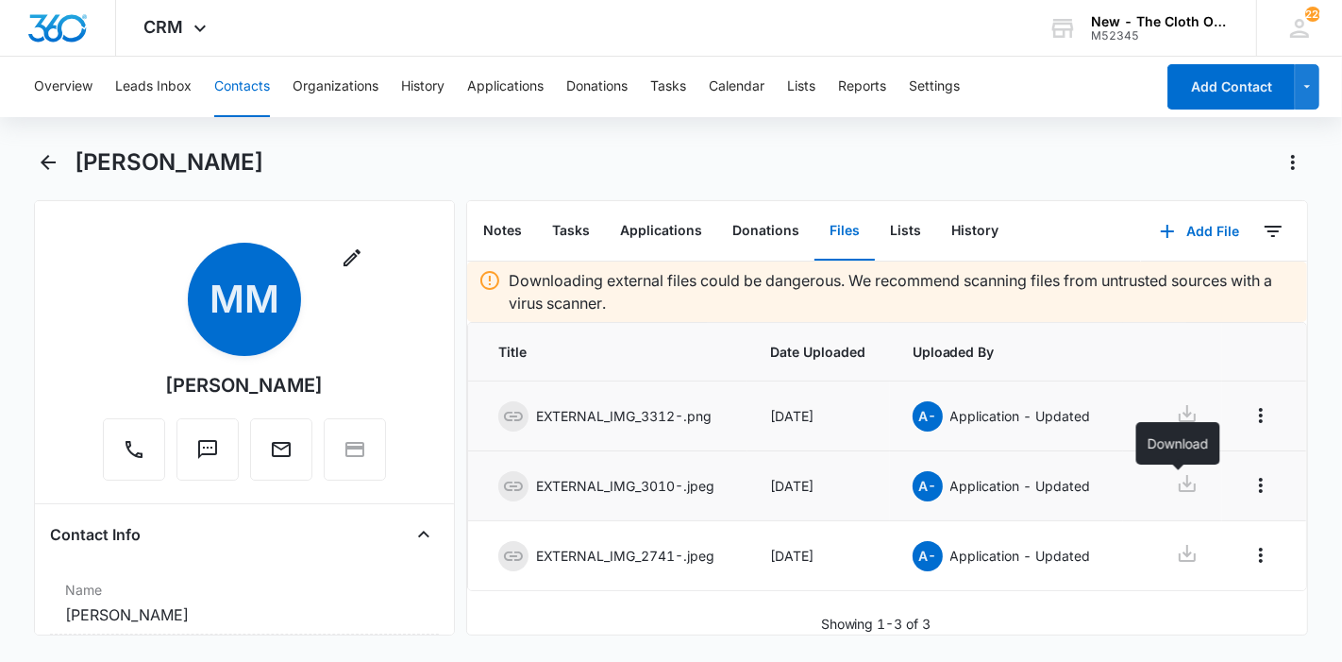
click at [1185, 494] on icon at bounding box center [1187, 483] width 23 height 23
click at [1180, 550] on icon at bounding box center [1187, 553] width 23 height 23
click at [660, 227] on button "Applications" at bounding box center [661, 231] width 112 height 59
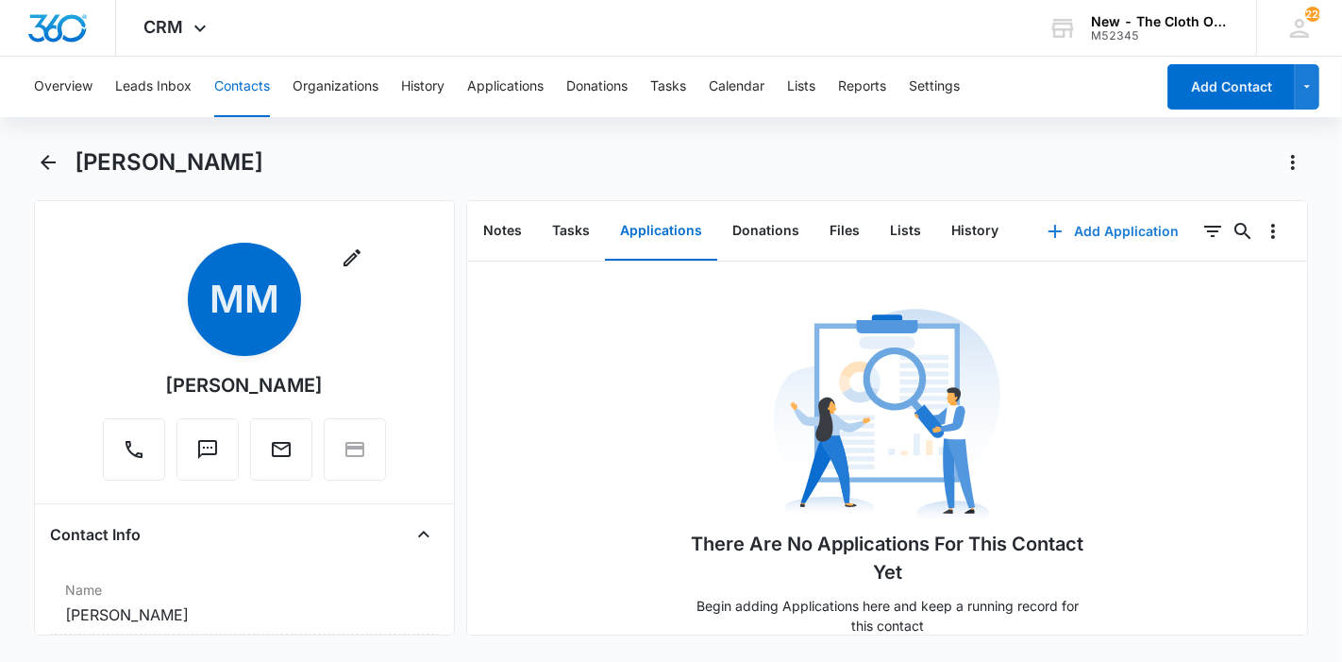
click at [1054, 249] on button "Add Application" at bounding box center [1113, 231] width 169 height 45
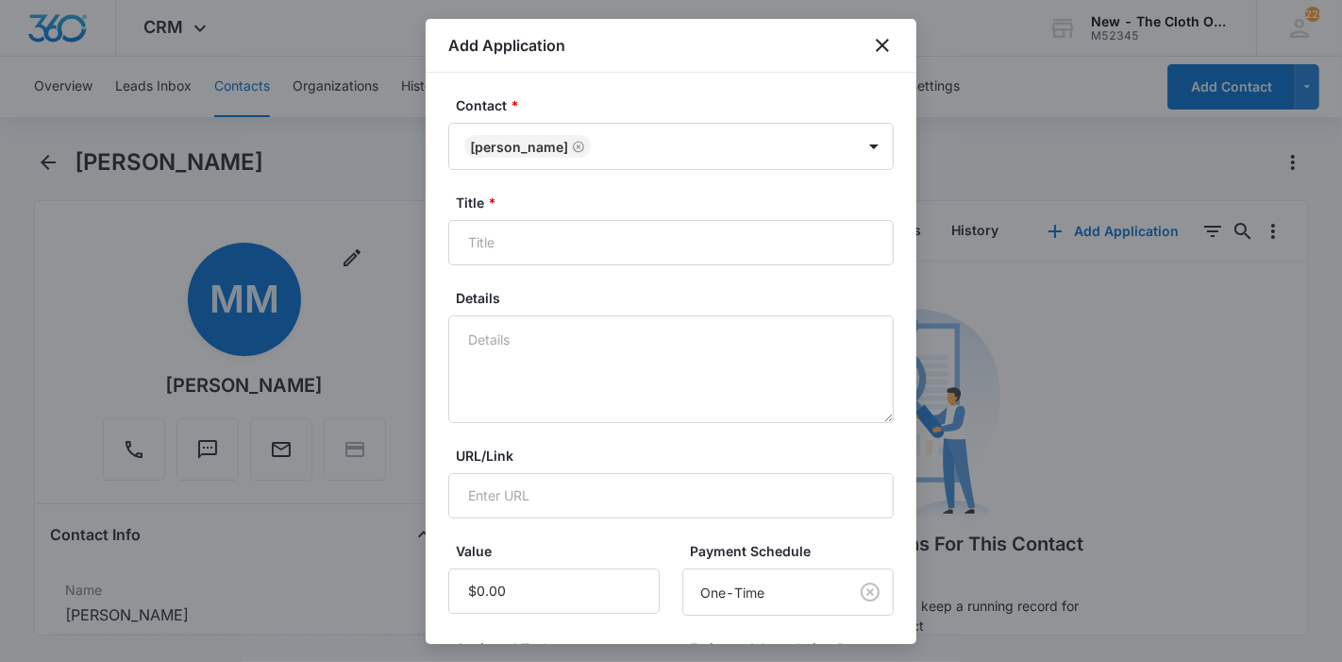
click at [671, 199] on label "Title *" at bounding box center [678, 203] width 445 height 20
click at [671, 220] on input "Title *" at bounding box center [670, 242] width 445 height 45
paste input "[PERSON_NAME]"
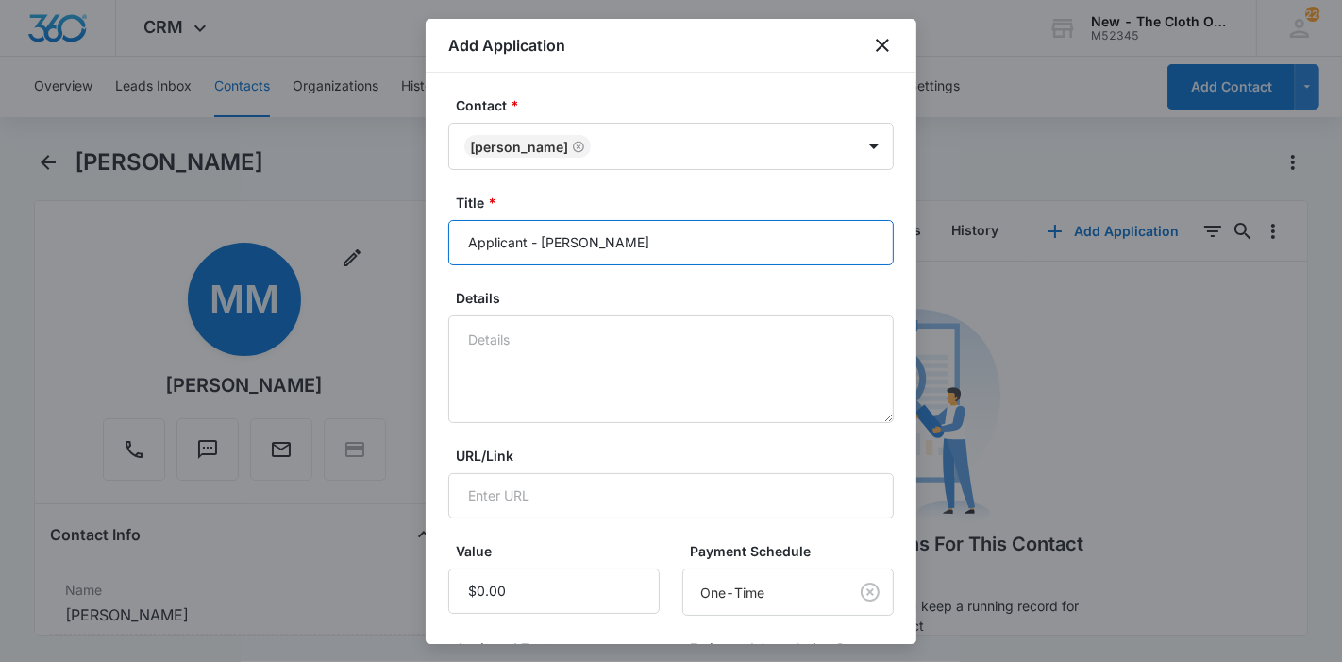
type input "Applicant - [PERSON_NAME]"
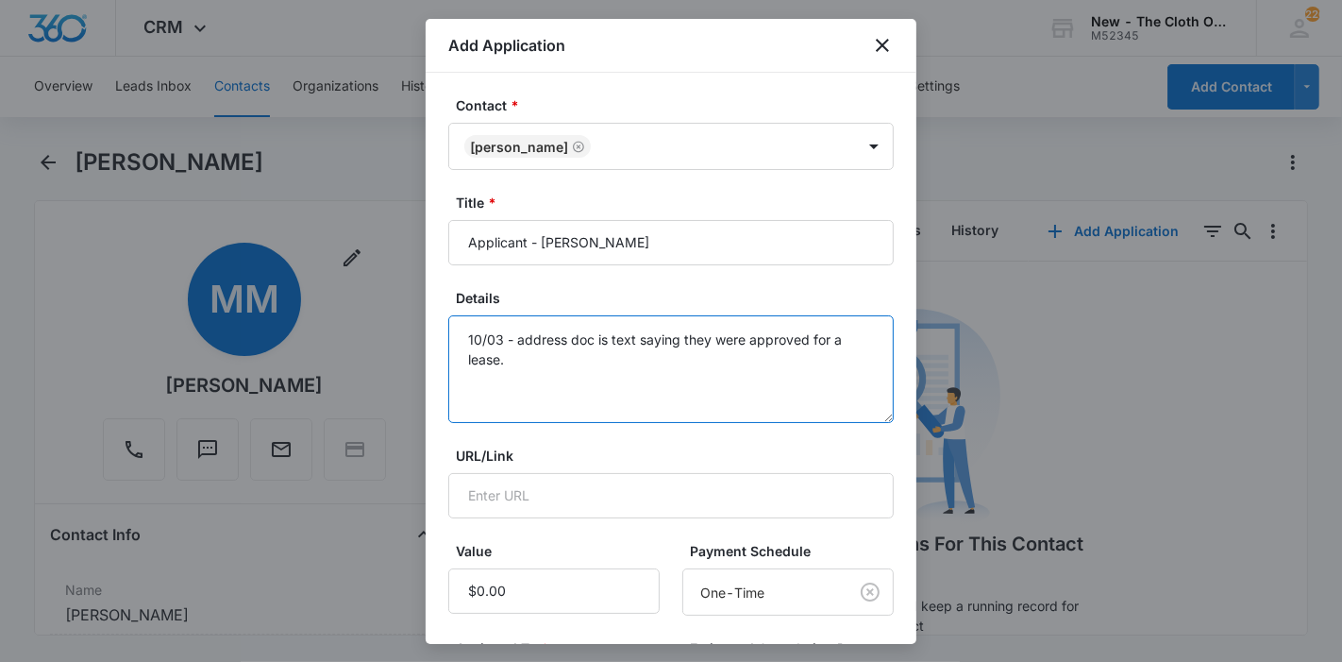
drag, startPoint x: 611, startPoint y: 352, endPoint x: 703, endPoint y: 339, distance: 93.4
click at [703, 339] on textarea "10/03 - address doc is text saying they were approved for a lease." at bounding box center [670, 369] width 445 height 108
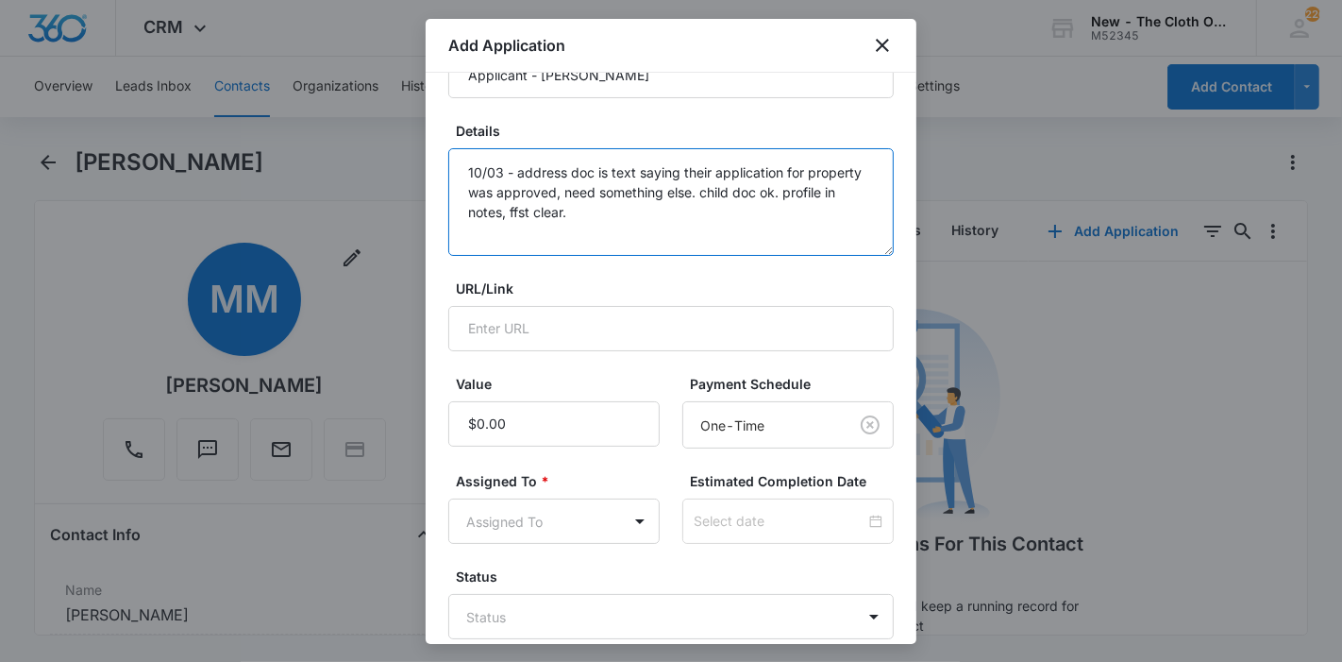
scroll to position [269, 0]
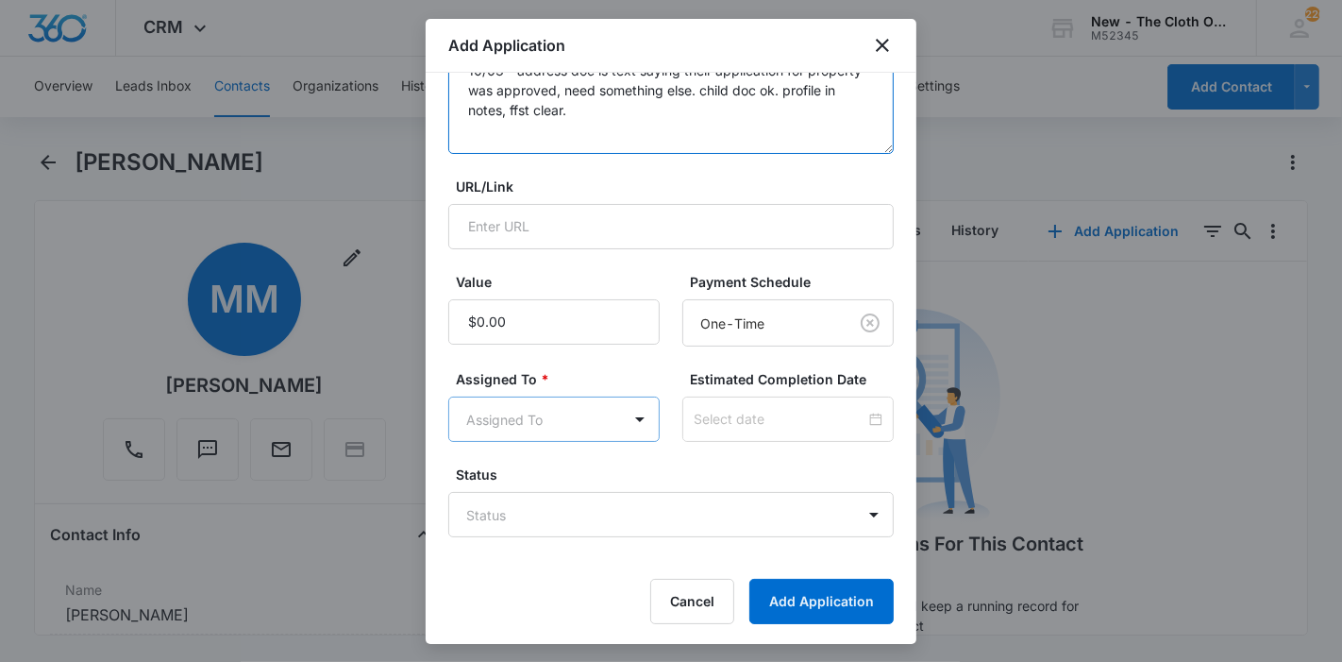
type textarea "10/03 - address doc is text saying their application for property was approved,…"
click at [611, 430] on body "CRM Apps Reputation Forms CRM Email Ads Intelligence Brand Settings New - The C…" at bounding box center [671, 331] width 1342 height 662
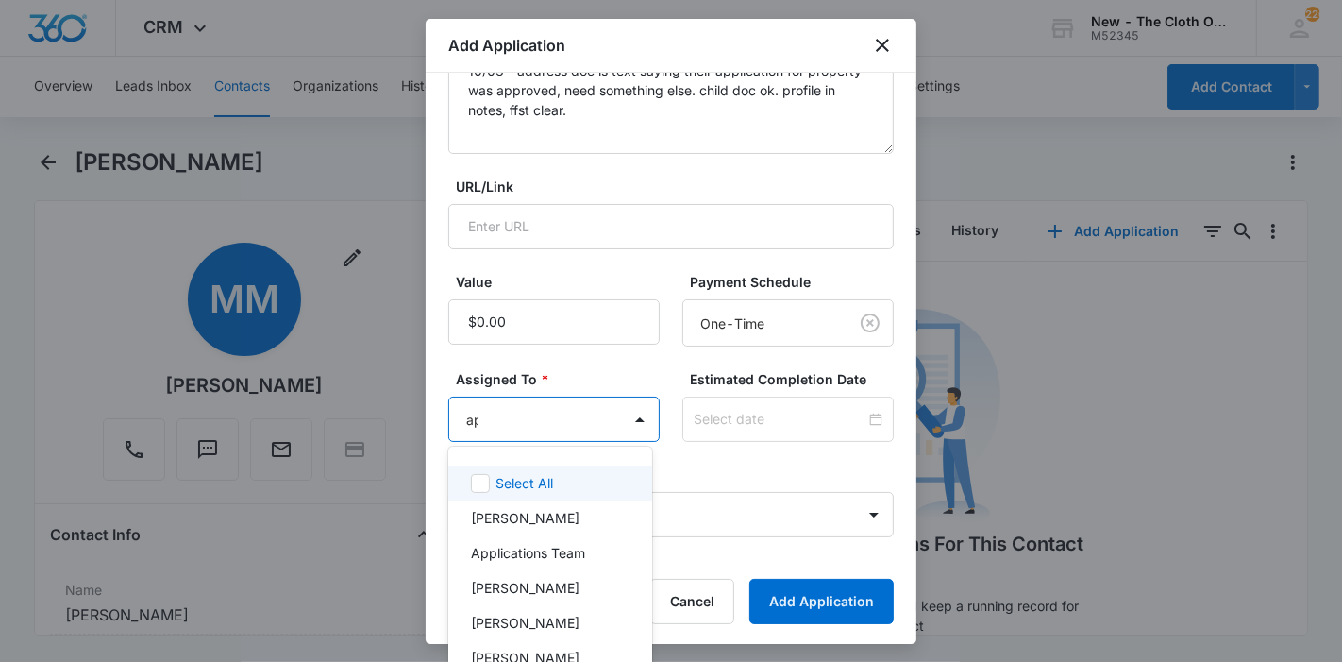
type input "app"
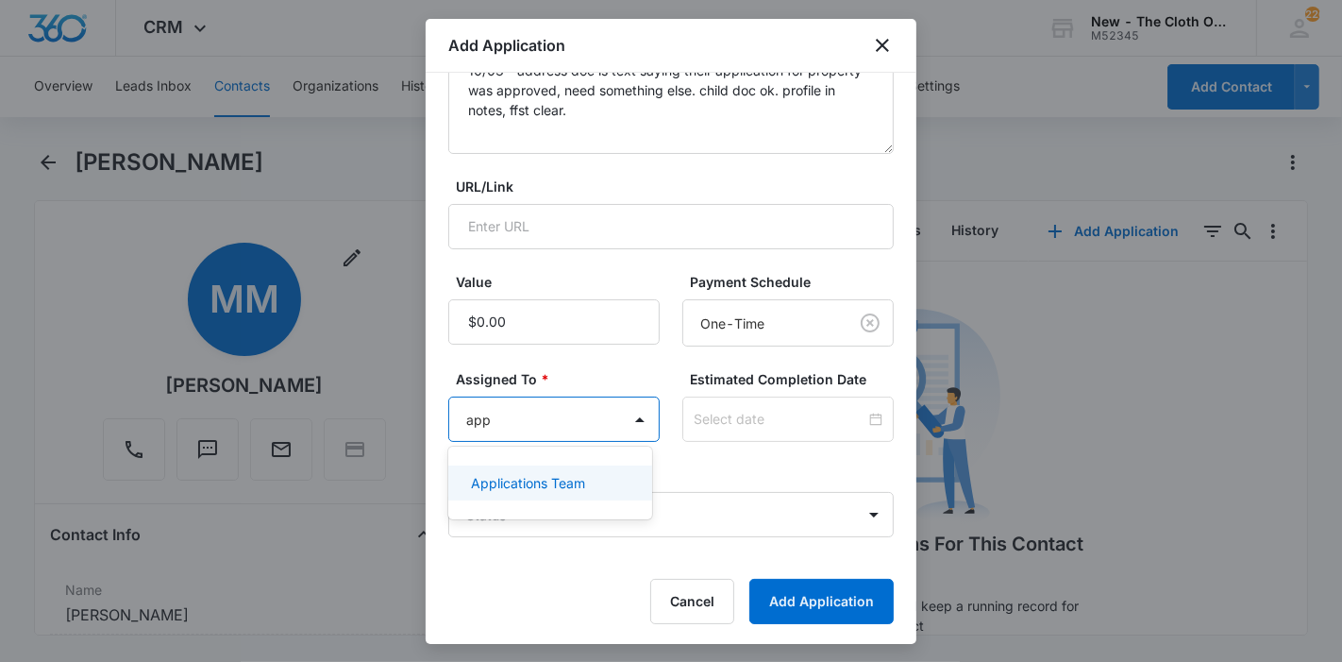
click at [591, 477] on div "Applications Team" at bounding box center [548, 483] width 154 height 20
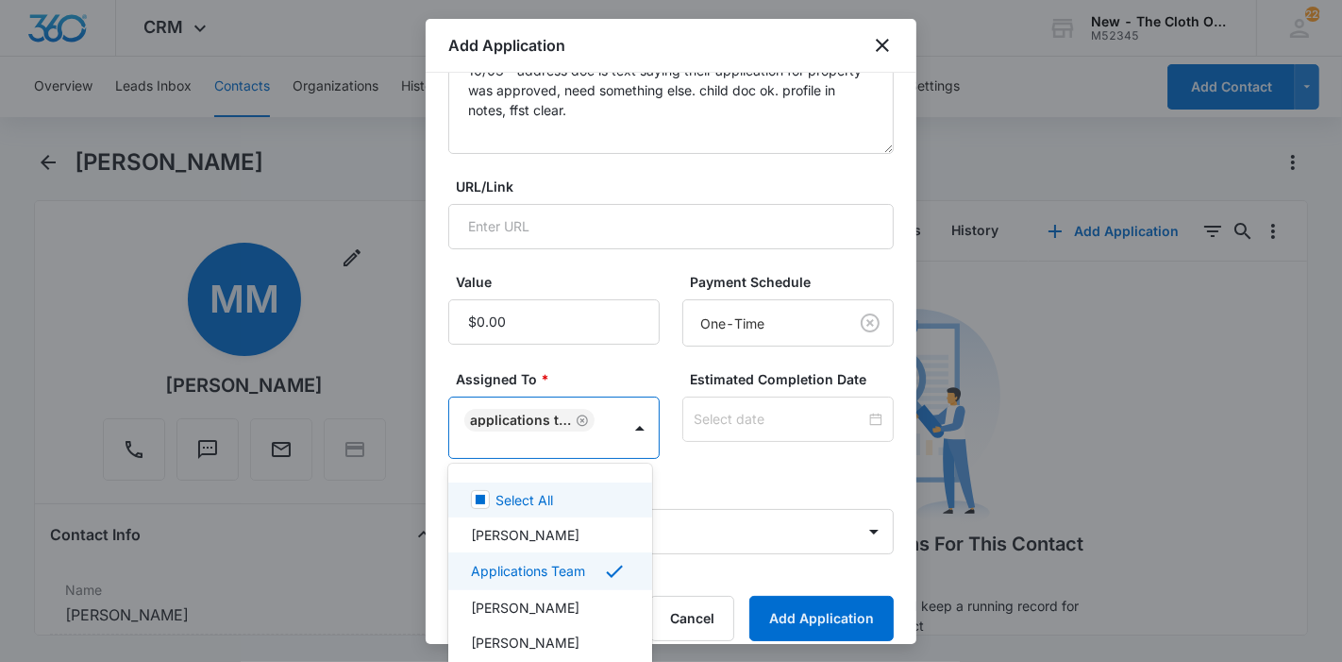
click at [745, 409] on div at bounding box center [671, 331] width 1342 height 662
click at [745, 409] on input at bounding box center [780, 419] width 172 height 21
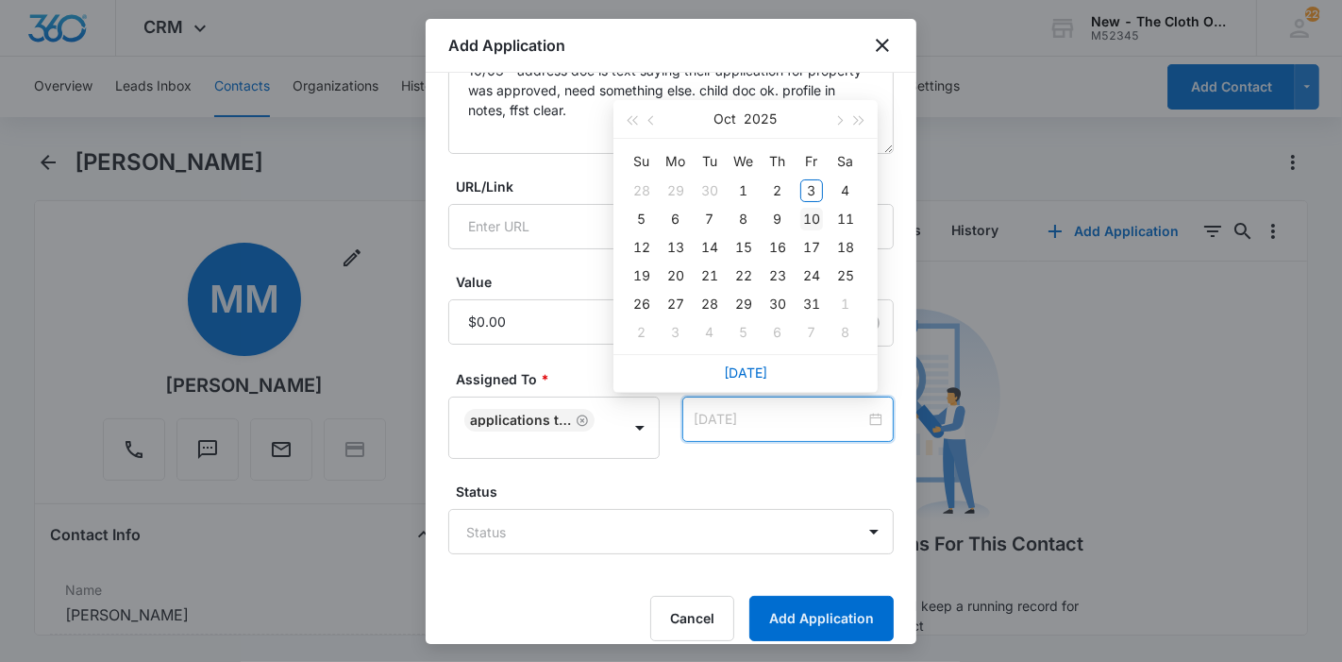
type input "[DATE]"
click at [812, 222] on div "10" at bounding box center [811, 219] width 23 height 23
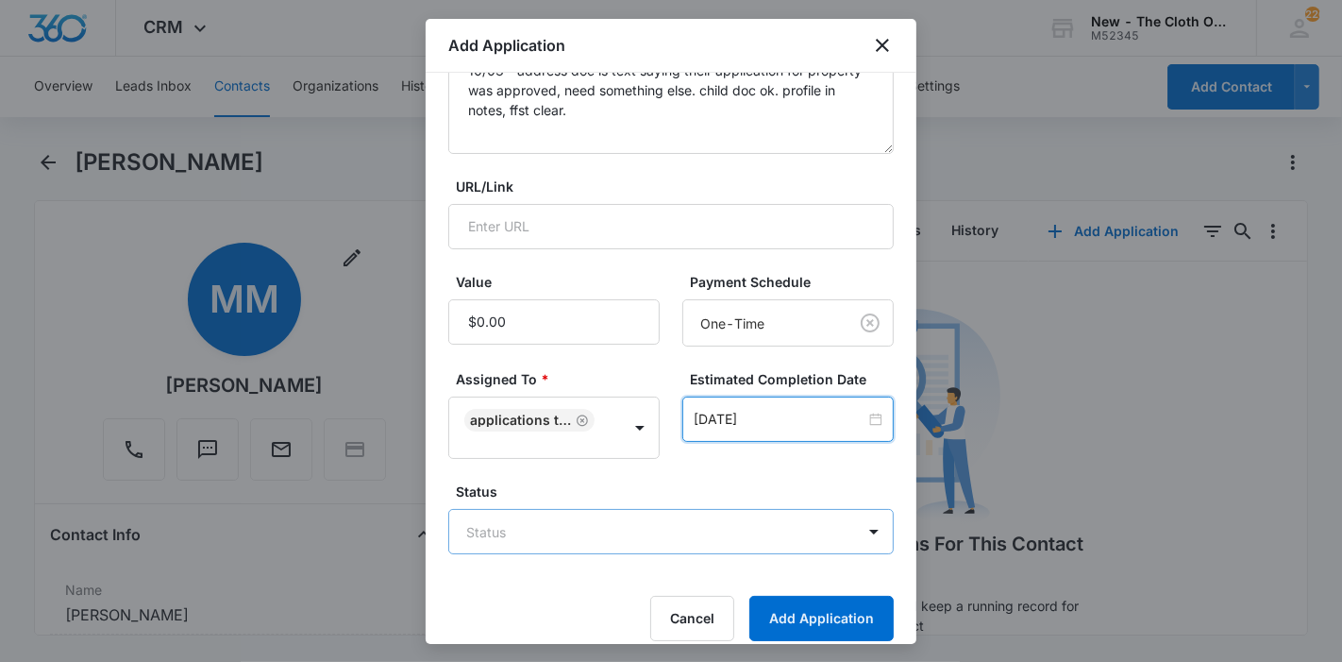
click at [598, 538] on body "CRM Apps Reputation Forms CRM Email Ads Intelligence Brand Settings New - The C…" at bounding box center [671, 331] width 1342 height 662
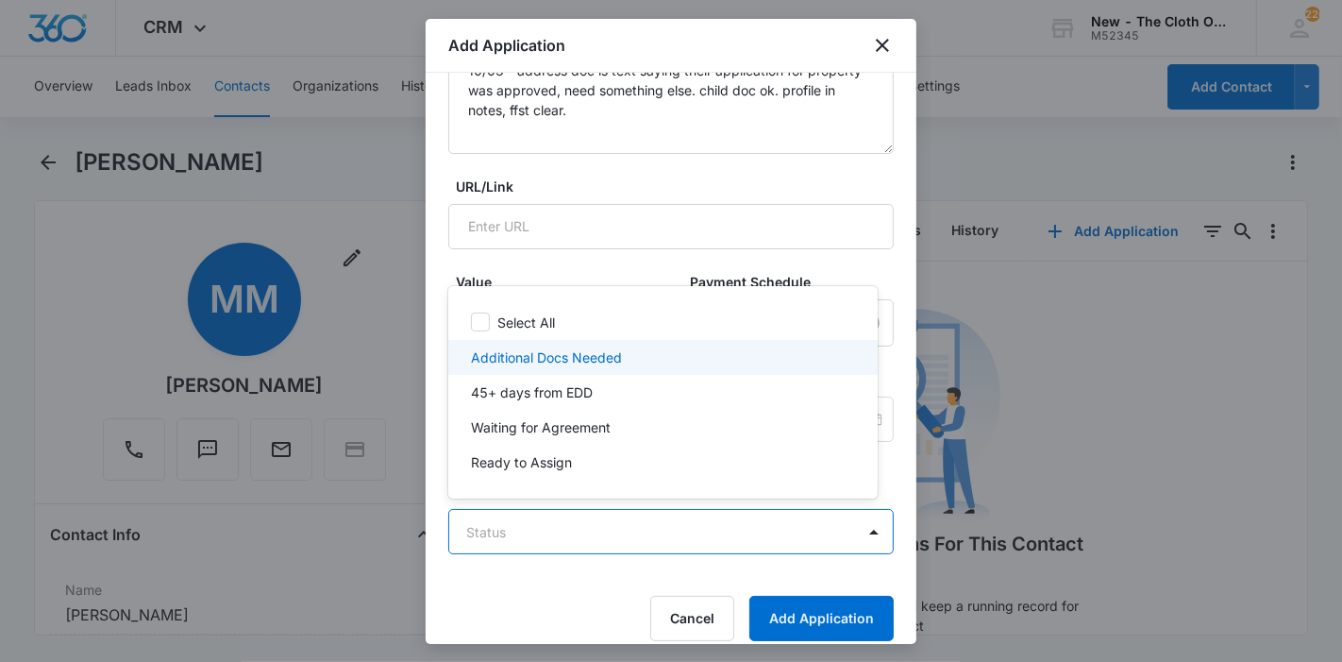
click at [577, 360] on p "Additional Docs Needed" at bounding box center [546, 357] width 151 height 20
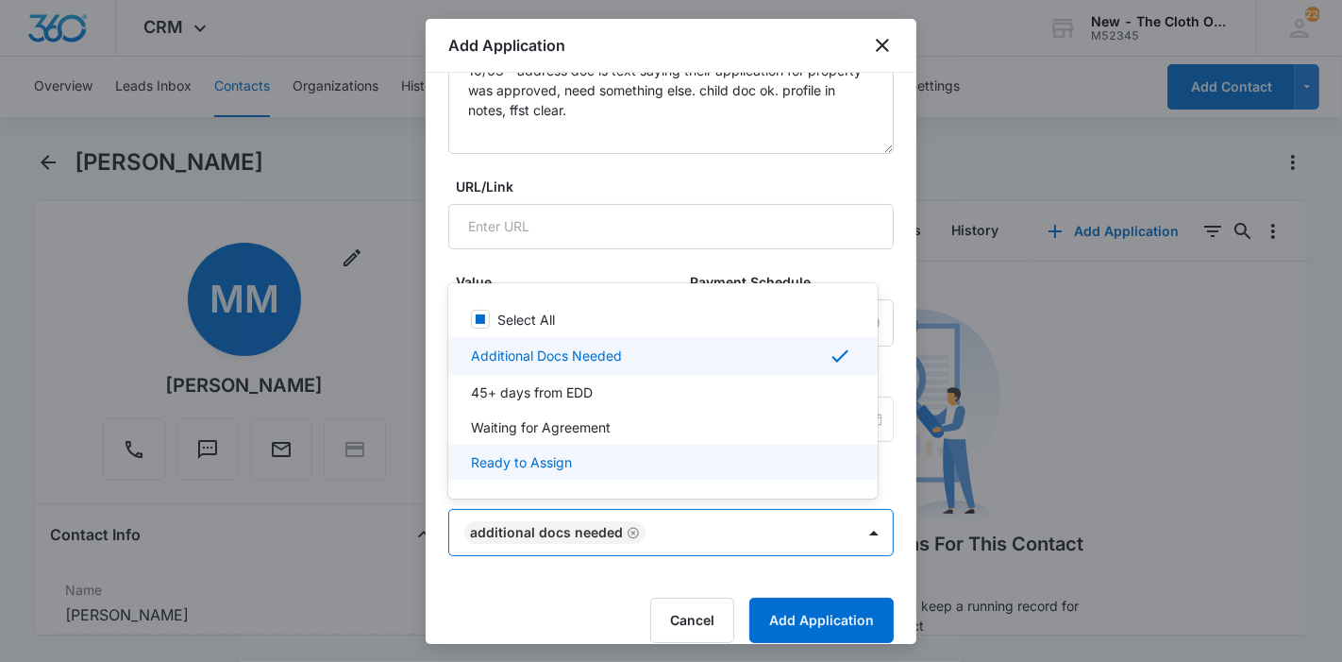
click at [770, 608] on div at bounding box center [671, 331] width 1342 height 662
click at [770, 608] on button "Add Application" at bounding box center [821, 619] width 144 height 45
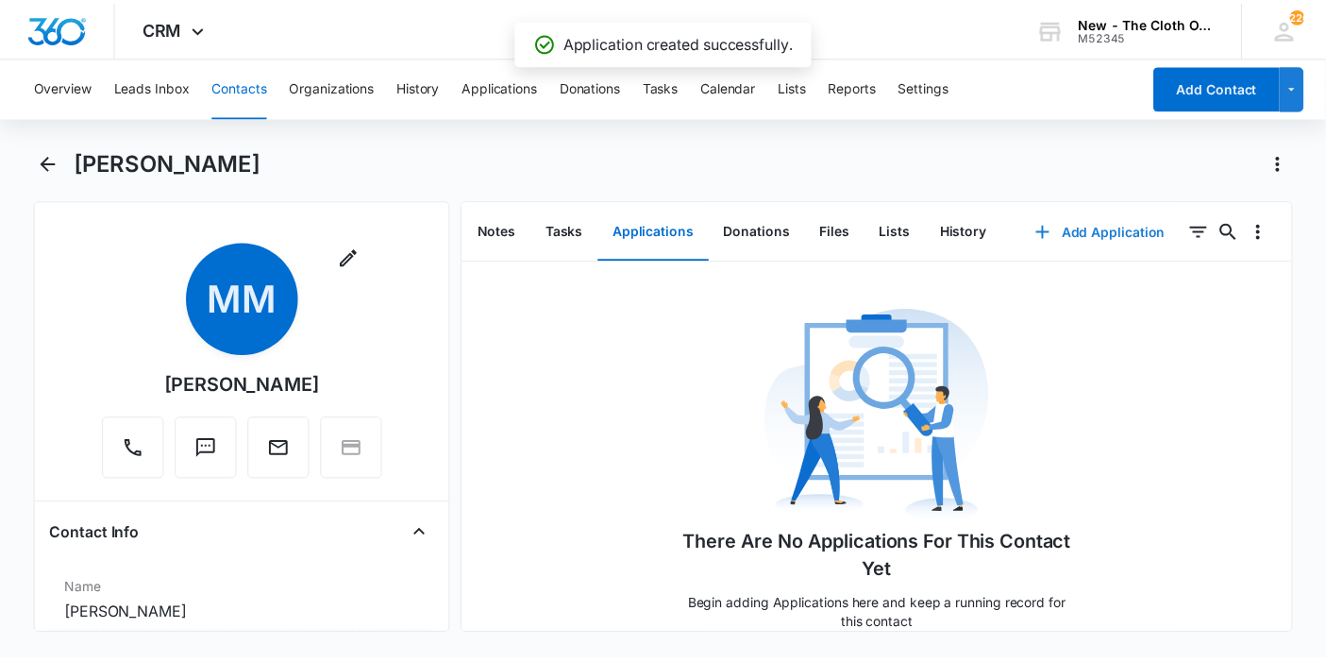
scroll to position [210, 0]
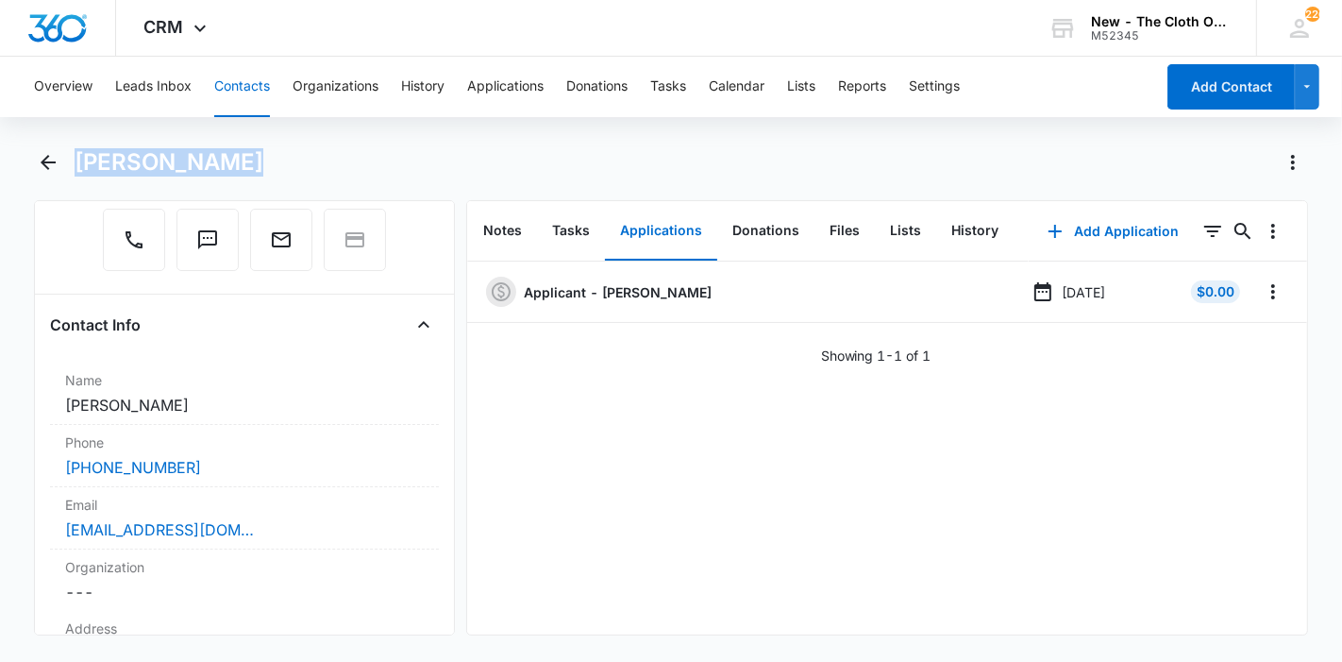
drag, startPoint x: 176, startPoint y: 160, endPoint x: 77, endPoint y: 169, distance: 98.5
click at [77, 169] on div "[PERSON_NAME]" at bounding box center [692, 162] width 1234 height 30
copy h1 "[PERSON_NAME]"
click at [175, 102] on button "Leads Inbox" at bounding box center [153, 87] width 76 height 60
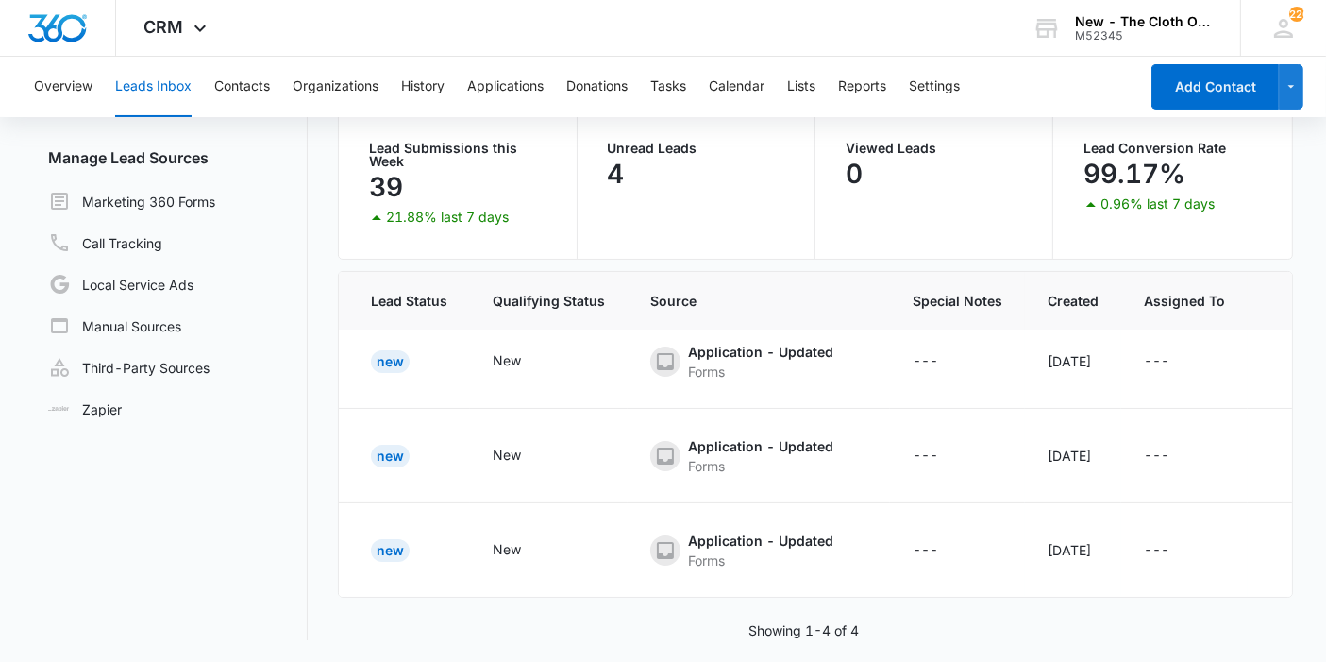
scroll to position [124, 0]
